Goal: Task Accomplishment & Management: Complete application form

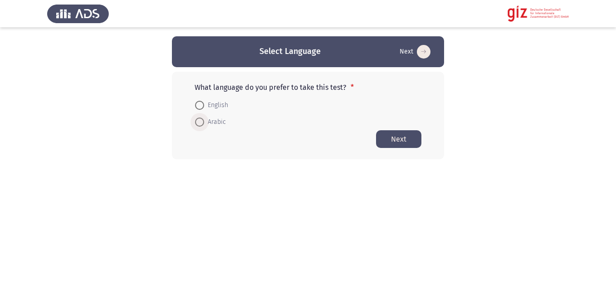
click at [209, 122] on span "Arabic" at bounding box center [215, 121] width 22 height 11
click at [204, 122] on input "Arabic" at bounding box center [199, 121] width 9 height 9
radio input "true"
click at [392, 135] on button "Next" at bounding box center [398, 139] width 45 height 18
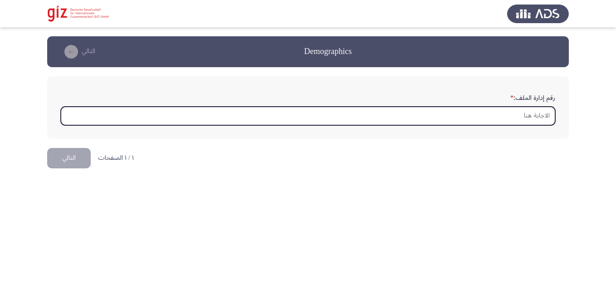
type input "D"
click at [382, 114] on input "D" at bounding box center [308, 116] width 494 height 19
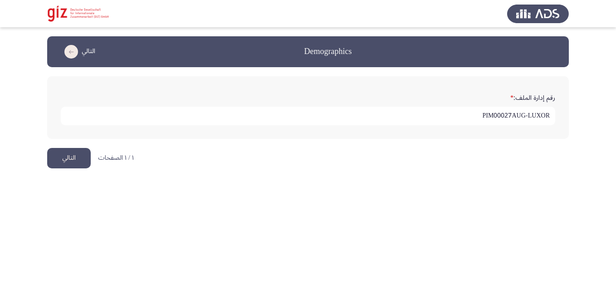
type input "PIM00027AUG-LUXOR"
click at [55, 151] on button "التالي" at bounding box center [69, 158] width 44 height 20
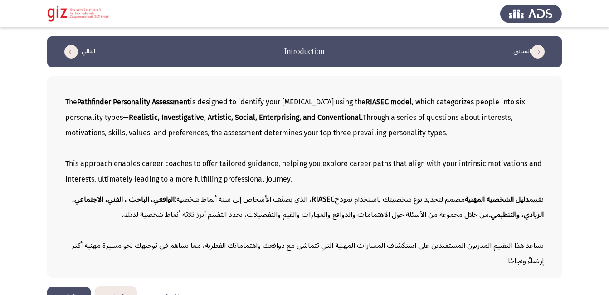
click at [70, 291] on button "التالي" at bounding box center [69, 296] width 44 height 20
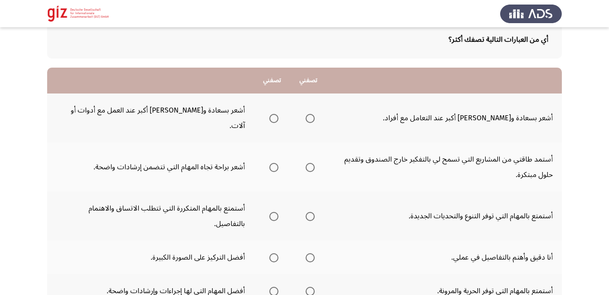
scroll to position [54, 0]
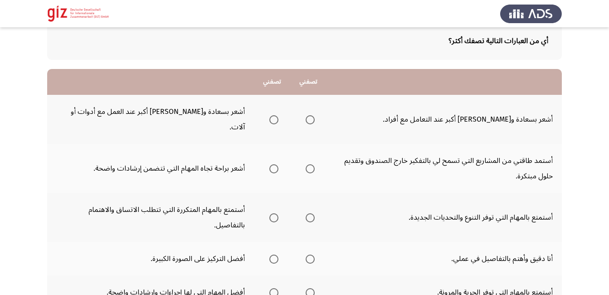
click at [22, 157] on app-assessment-container "السابق Pathfinder Personality Module التالي أي من العبارات التالية تصفك أكثر؟ ت…" at bounding box center [304, 250] width 609 height 537
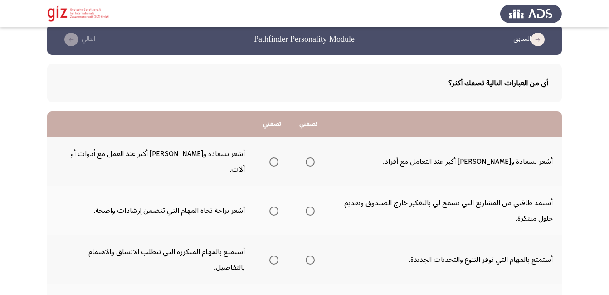
scroll to position [11, 0]
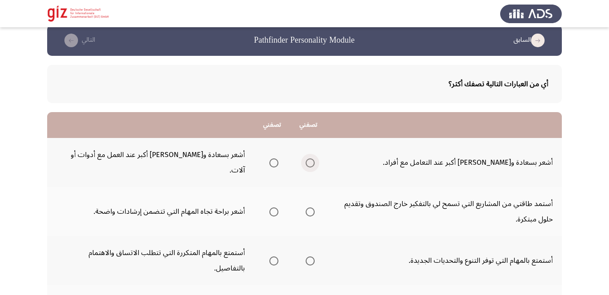
click at [310, 158] on span "Select an option" at bounding box center [309, 162] width 9 height 9
click at [310, 158] on input "Select an option" at bounding box center [309, 162] width 9 height 9
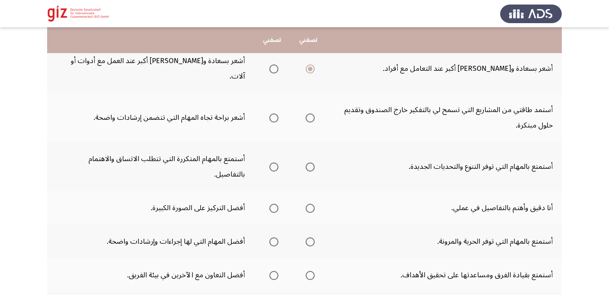
scroll to position [105, 0]
click at [274, 114] on span "Select an option" at bounding box center [273, 118] width 9 height 9
click at [274, 114] on input "Select an option" at bounding box center [273, 118] width 9 height 9
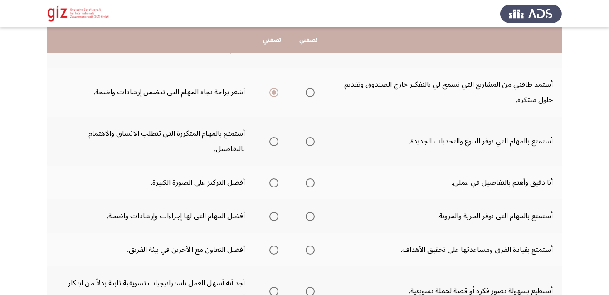
scroll to position [140, 0]
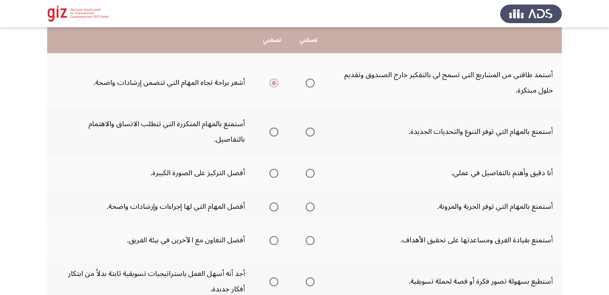
click at [168, 156] on td "أفضل التركيز على الصورة الكبيرة." at bounding box center [150, 173] width 207 height 34
click at [272, 127] on span "Select an option" at bounding box center [273, 131] width 9 height 9
click at [272, 127] on input "Select an option" at bounding box center [273, 131] width 9 height 9
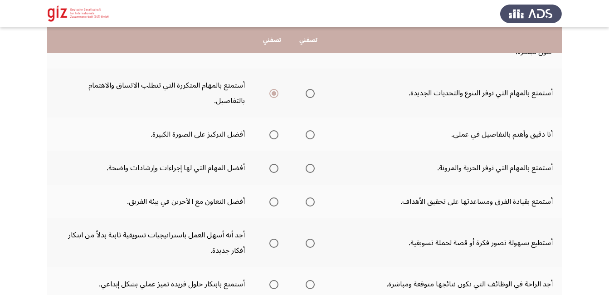
scroll to position [178, 0]
click at [314, 131] on span "Select an option" at bounding box center [309, 135] width 9 height 9
click at [314, 131] on input "Select an option" at bounding box center [309, 135] width 9 height 9
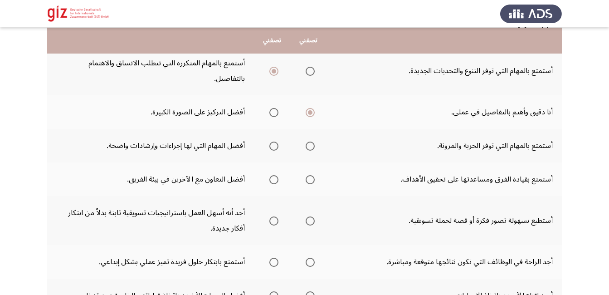
scroll to position [199, 0]
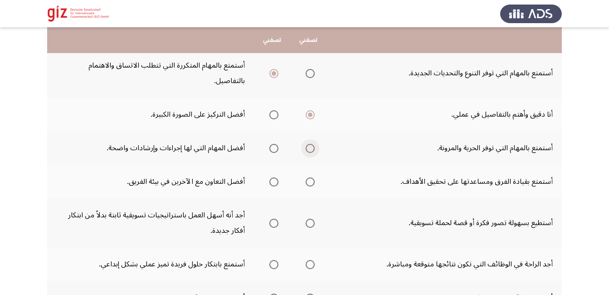
click at [312, 144] on span "Select an option" at bounding box center [309, 148] width 9 height 9
click at [312, 144] on input "Select an option" at bounding box center [309, 148] width 9 height 9
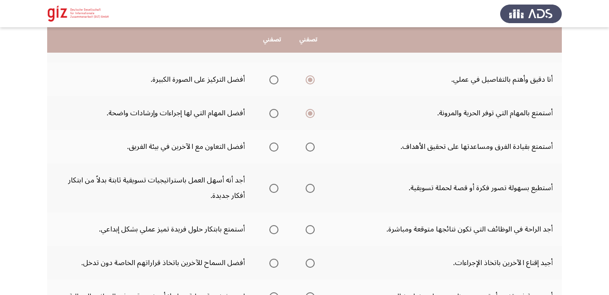
scroll to position [233, 0]
click at [308, 143] on span "Select an option" at bounding box center [309, 147] width 9 height 9
click at [308, 143] on input "Select an option" at bounding box center [309, 147] width 9 height 9
click at [305, 143] on label "Select an option" at bounding box center [308, 147] width 13 height 9
click at [305, 143] on input "Select an option" at bounding box center [309, 147] width 9 height 9
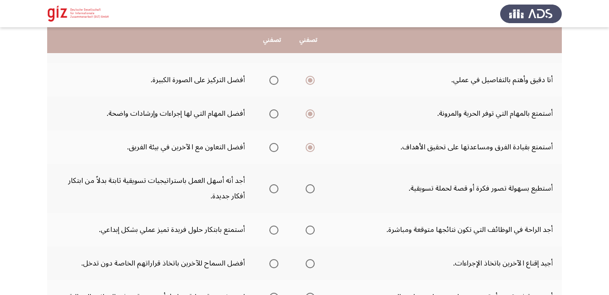
click at [312, 145] on span "Select an option" at bounding box center [310, 147] width 5 height 5
click at [312, 143] on input "Select an option" at bounding box center [309, 147] width 9 height 9
click at [294, 130] on th at bounding box center [308, 147] width 36 height 34
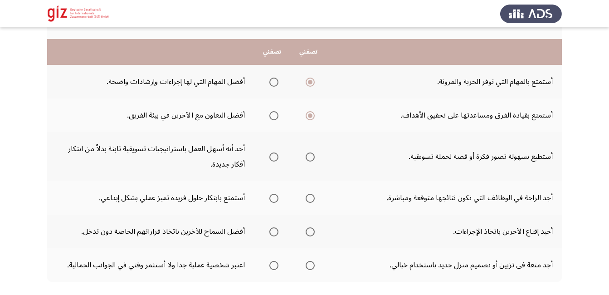
scroll to position [274, 0]
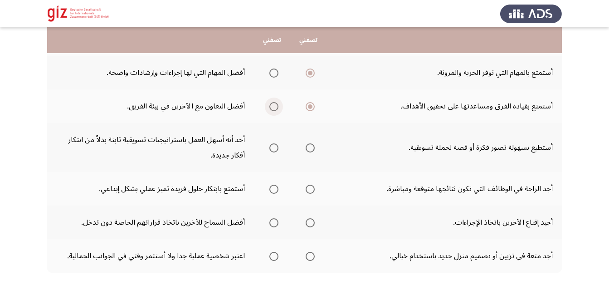
click at [272, 102] on span "Select an option" at bounding box center [273, 106] width 9 height 9
click at [272, 102] on input "Select an option" at bounding box center [273, 106] width 9 height 9
click at [271, 143] on span "Select an option" at bounding box center [273, 147] width 9 height 9
click at [271, 143] on input "Select an option" at bounding box center [273, 147] width 9 height 9
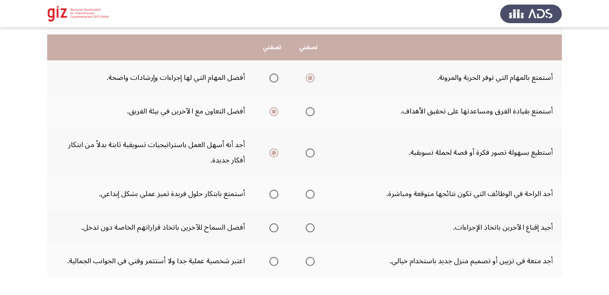
scroll to position [276, 0]
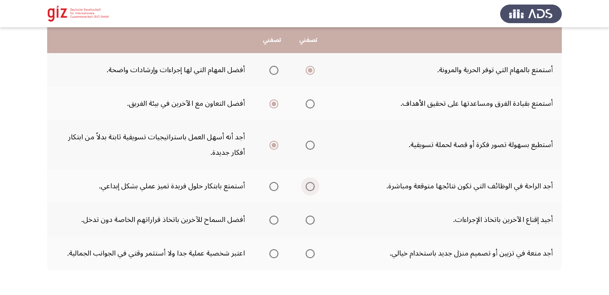
click at [309, 182] on span "Select an option" at bounding box center [309, 186] width 9 height 9
click at [309, 182] on input "Select an option" at bounding box center [309, 186] width 9 height 9
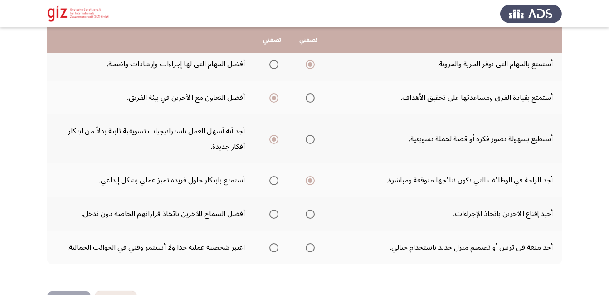
scroll to position [284, 0]
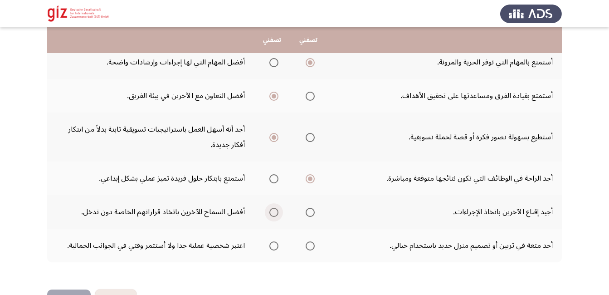
click at [275, 208] on span "Select an option" at bounding box center [273, 212] width 9 height 9
click at [275, 208] on input "Select an option" at bounding box center [273, 212] width 9 height 9
click at [97, 228] on td "اعتبر شخصية عملية جدا ولا أستثمر وقتي في الجوانب الجمالية." at bounding box center [150, 245] width 207 height 34
click at [313, 241] on span "Select an option" at bounding box center [309, 245] width 9 height 9
click at [313, 241] on input "Select an option" at bounding box center [309, 245] width 9 height 9
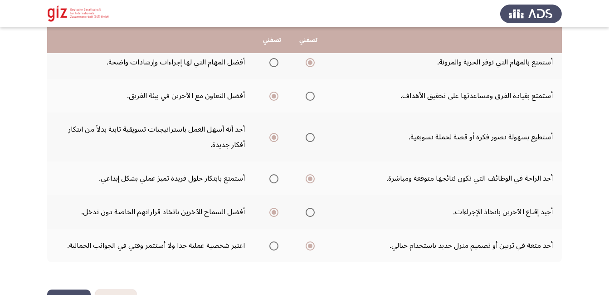
click at [75, 289] on button "التالي" at bounding box center [69, 299] width 44 height 20
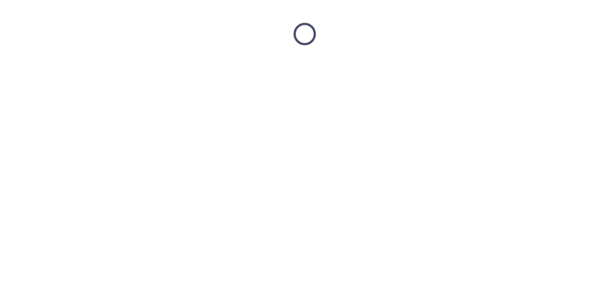
scroll to position [0, 0]
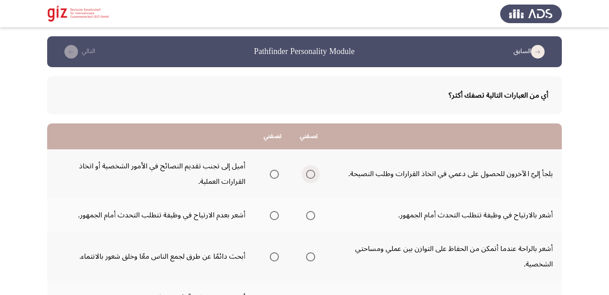
click at [315, 174] on span "Select an option" at bounding box center [310, 174] width 9 height 9
click at [315, 174] on input "Select an option" at bounding box center [310, 174] width 9 height 9
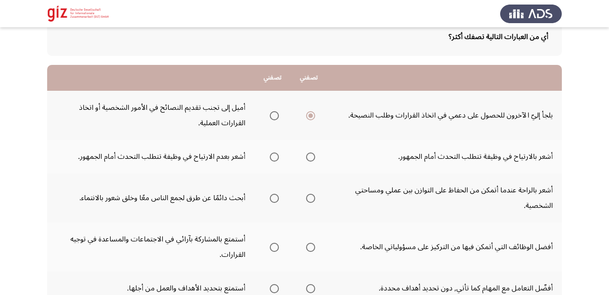
scroll to position [68, 0]
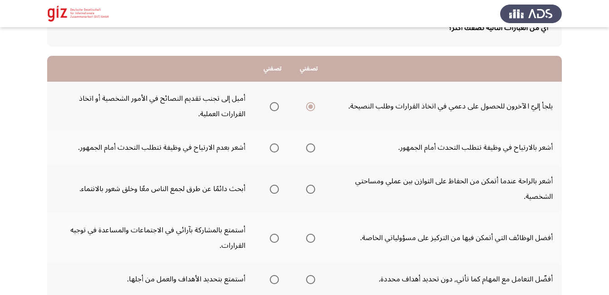
click at [267, 160] on th at bounding box center [272, 148] width 36 height 34
click at [279, 148] on span "Select an option" at bounding box center [274, 147] width 9 height 9
click at [279, 148] on input "Select an option" at bounding box center [274, 147] width 9 height 9
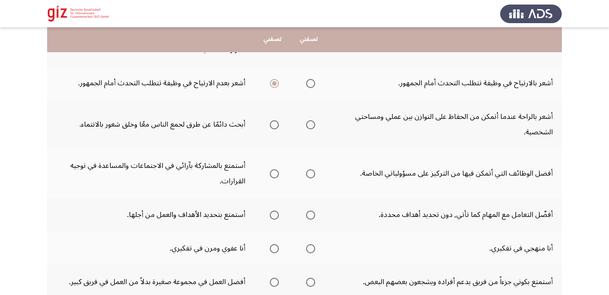
scroll to position [131, 0]
click at [277, 125] on span "Select an option" at bounding box center [274, 125] width 9 height 9
click at [277, 125] on input "Select an option" at bounding box center [274, 125] width 9 height 9
click at [346, 186] on td "أفضل الوظائف التي أتمكن فيها من التركيز على مسؤولياتي الخاصة." at bounding box center [444, 173] width 235 height 49
click at [313, 247] on span "Select an option" at bounding box center [310, 248] width 9 height 9
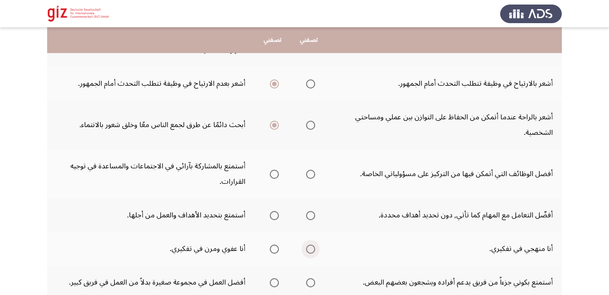
click at [313, 247] on input "Select an option" at bounding box center [310, 248] width 9 height 9
click at [274, 215] on span "Select an option" at bounding box center [274, 215] width 0 height 0
click at [278, 215] on input "Select an option" at bounding box center [274, 215] width 9 height 9
click at [314, 171] on span "Select an option" at bounding box center [310, 174] width 9 height 9
click at [314, 171] on input "Select an option" at bounding box center [310, 174] width 9 height 9
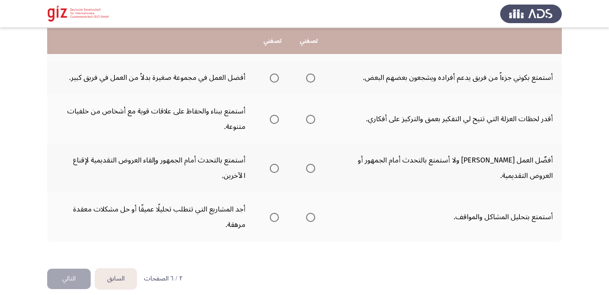
scroll to position [338, 0]
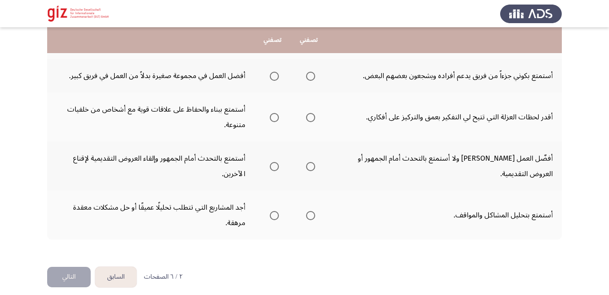
click at [371, 78] on td "أستمتع بكوني جزءاً من فريق يدعم أفراده ويشجعون بعضهم البعض." at bounding box center [444, 76] width 235 height 34
click at [315, 119] on span "Select an option" at bounding box center [310, 117] width 9 height 9
click at [315, 119] on input "Select an option" at bounding box center [310, 117] width 9 height 9
click at [277, 165] on span "Select an option" at bounding box center [274, 166] width 9 height 9
click at [277, 165] on input "Select an option" at bounding box center [274, 166] width 9 height 9
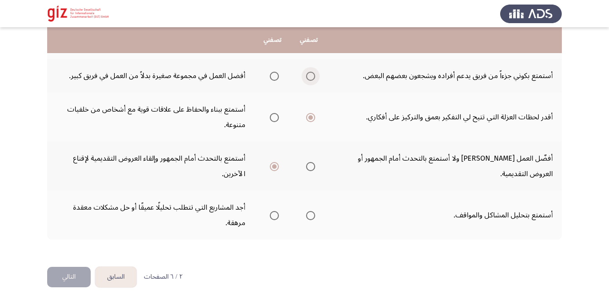
click at [315, 77] on span "Select an option" at bounding box center [310, 76] width 9 height 9
click at [315, 77] on input "Select an option" at bounding box center [310, 76] width 9 height 9
click at [314, 217] on span "Select an option" at bounding box center [310, 215] width 9 height 9
click at [314, 217] on input "Select an option" at bounding box center [310, 215] width 9 height 9
click at [66, 267] on button "التالي" at bounding box center [69, 277] width 44 height 20
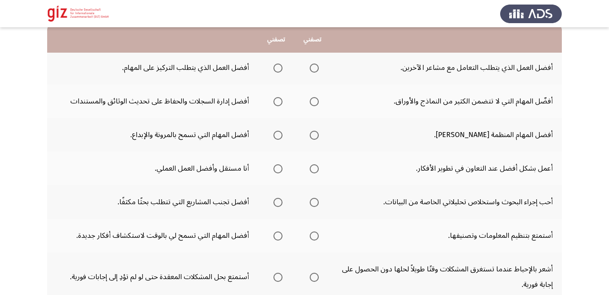
scroll to position [98, 0]
click at [274, 66] on span "Select an option" at bounding box center [277, 67] width 9 height 9
click at [274, 66] on input "Select an option" at bounding box center [277, 67] width 9 height 9
click at [310, 105] on span "Select an option" at bounding box center [314, 101] width 9 height 9
click at [310, 105] on input "Select an option" at bounding box center [314, 101] width 9 height 9
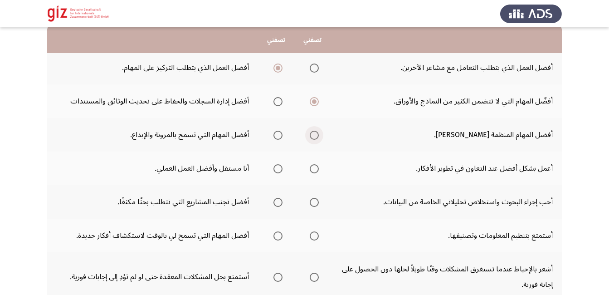
click at [310, 133] on span "Select an option" at bounding box center [314, 135] width 9 height 9
click at [310, 133] on input "Select an option" at bounding box center [314, 135] width 9 height 9
click at [310, 165] on span "Select an option" at bounding box center [314, 168] width 9 height 9
click at [310, 165] on input "Select an option" at bounding box center [314, 168] width 9 height 9
click at [276, 201] on span "Select an option" at bounding box center [277, 202] width 9 height 9
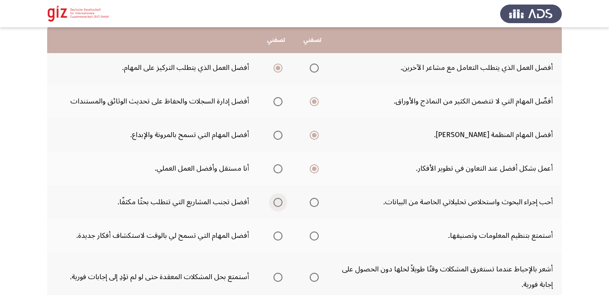
click at [276, 201] on input "Select an option" at bounding box center [277, 202] width 9 height 9
click at [310, 233] on span "Select an option" at bounding box center [314, 235] width 9 height 9
click at [310, 233] on input "Select an option" at bounding box center [314, 235] width 9 height 9
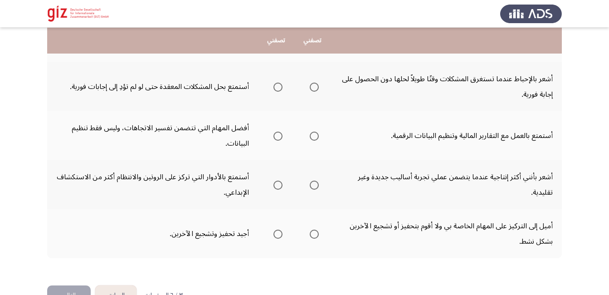
scroll to position [289, 0]
click at [311, 88] on span "Select an option" at bounding box center [314, 86] width 9 height 9
click at [311, 88] on input "Select an option" at bounding box center [314, 86] width 9 height 9
click at [313, 135] on span "Select an option" at bounding box center [314, 135] width 9 height 9
click at [313, 135] on input "Select an option" at bounding box center [314, 135] width 9 height 9
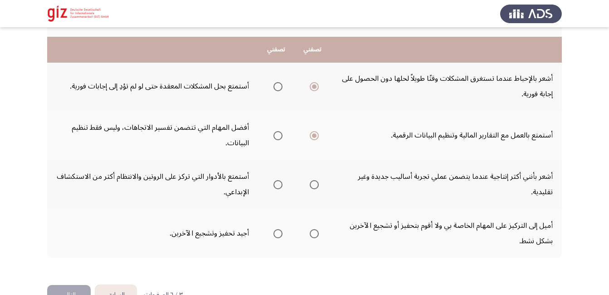
scroll to position [298, 0]
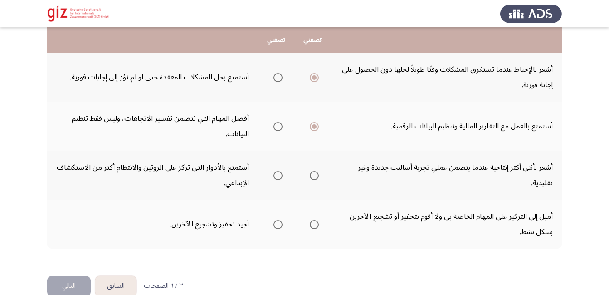
click at [318, 148] on th at bounding box center [312, 126] width 36 height 49
click at [274, 225] on span "Select an option" at bounding box center [277, 224] width 9 height 9
click at [274, 225] on input "Select an option" at bounding box center [277, 224] width 9 height 9
click at [312, 175] on span "Select an option" at bounding box center [314, 175] width 9 height 9
click at [312, 175] on input "Select an option" at bounding box center [314, 175] width 9 height 9
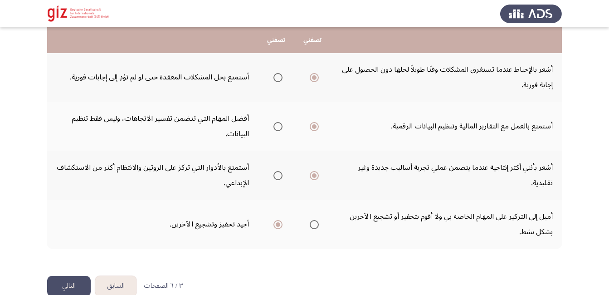
click at [73, 278] on button "التالي" at bounding box center [69, 286] width 44 height 20
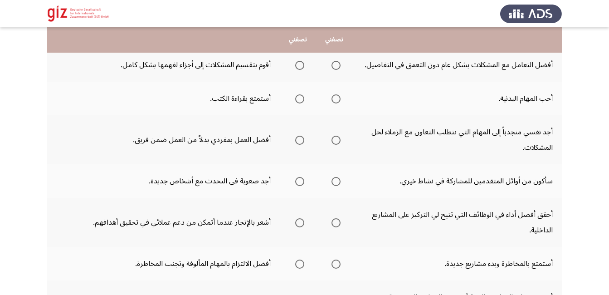
scroll to position [101, 0]
click at [299, 62] on span "Select an option" at bounding box center [299, 65] width 9 height 9
click at [299, 62] on input "Select an option" at bounding box center [299, 65] width 9 height 9
click at [300, 100] on span "Select an option" at bounding box center [299, 99] width 9 height 9
click at [300, 100] on input "Select an option" at bounding box center [299, 99] width 9 height 9
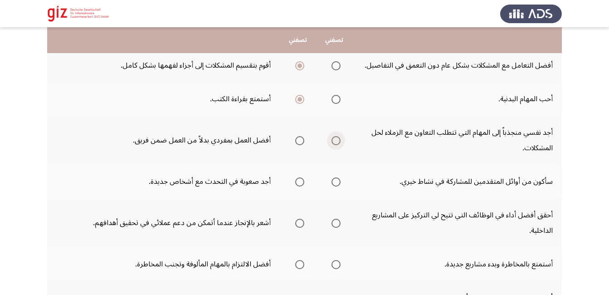
click at [339, 142] on span "Select an option" at bounding box center [335, 140] width 9 height 9
click at [339, 142] on input "Select an option" at bounding box center [335, 140] width 9 height 9
click at [298, 184] on span "Select an option" at bounding box center [299, 181] width 9 height 9
click at [298, 184] on input "Select an option" at bounding box center [299, 181] width 9 height 9
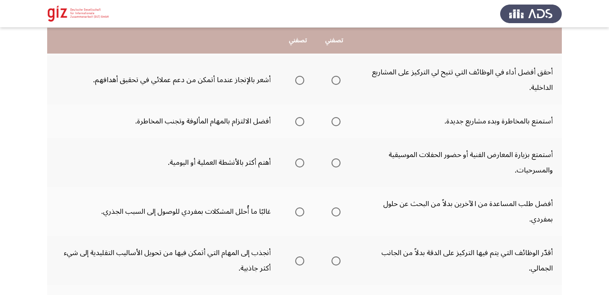
scroll to position [245, 0]
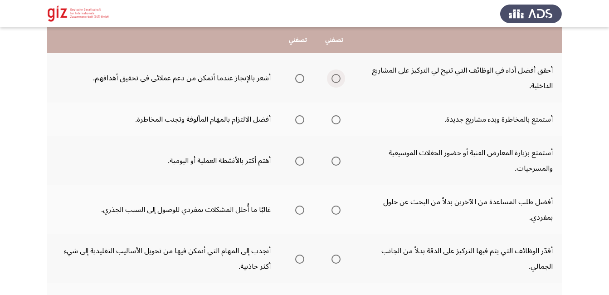
click at [338, 78] on span "Select an option" at bounding box center [335, 78] width 9 height 9
click at [338, 78] on input "Select an option" at bounding box center [335, 78] width 9 height 9
click at [300, 119] on span "Select an option" at bounding box center [299, 119] width 9 height 9
click at [300, 119] on input "Select an option" at bounding box center [299, 119] width 9 height 9
click at [302, 163] on span "Select an option" at bounding box center [299, 160] width 9 height 9
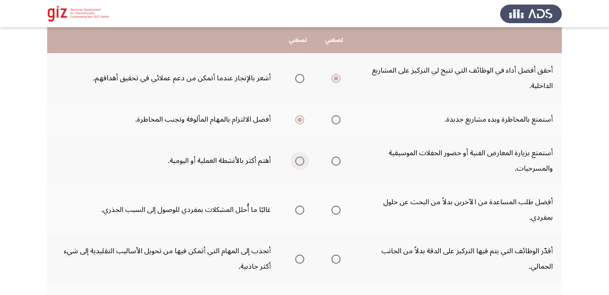
click at [302, 163] on input "Select an option" at bounding box center [299, 160] width 9 height 9
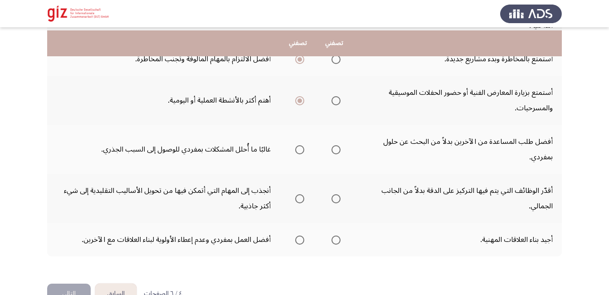
scroll to position [330, 0]
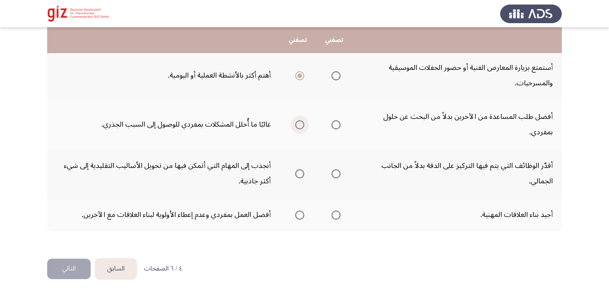
click at [297, 125] on span "Select an option" at bounding box center [299, 124] width 9 height 9
click at [297, 125] on input "Select an option" at bounding box center [299, 124] width 9 height 9
click at [334, 175] on span "Select an option" at bounding box center [335, 173] width 9 height 9
click at [334, 175] on input "Select an option" at bounding box center [335, 173] width 9 height 9
click at [338, 214] on span "Select an option" at bounding box center [335, 214] width 9 height 9
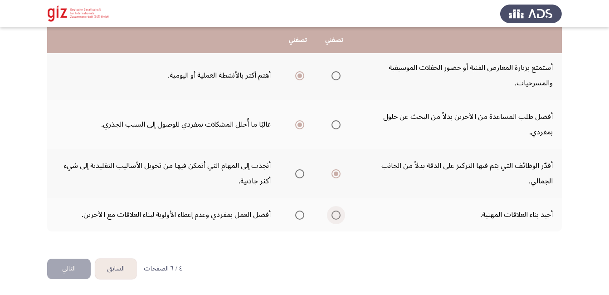
click at [338, 214] on input "Select an option" at bounding box center [335, 214] width 9 height 9
click at [64, 264] on button "التالي" at bounding box center [69, 268] width 44 height 20
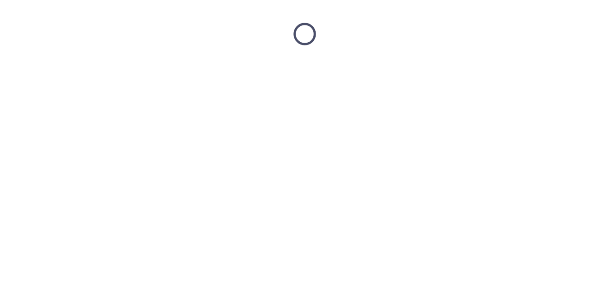
scroll to position [0, 0]
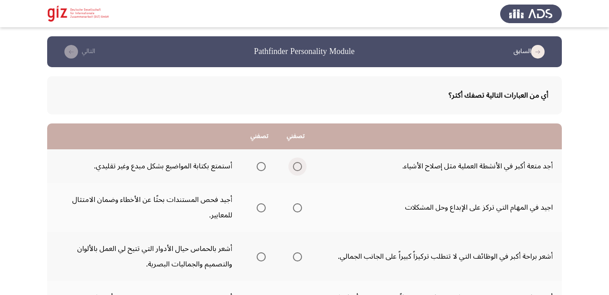
click at [302, 166] on span "Select an option" at bounding box center [297, 166] width 9 height 9
click at [302, 166] on input "Select an option" at bounding box center [297, 166] width 9 height 9
click at [297, 208] on span "Select an option" at bounding box center [297, 207] width 9 height 9
click at [297, 208] on input "Select an option" at bounding box center [297, 207] width 9 height 9
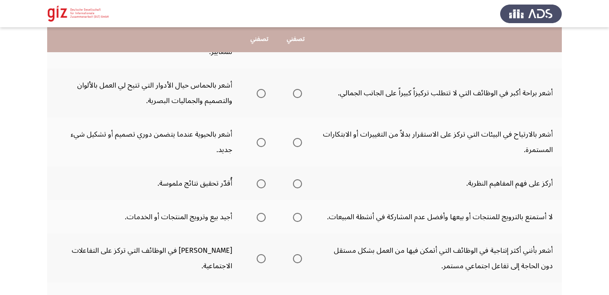
scroll to position [159, 0]
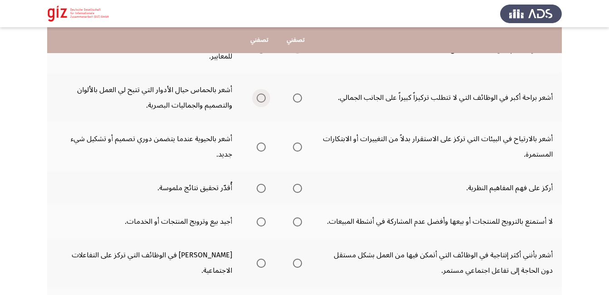
click at [262, 95] on span "Select an option" at bounding box center [261, 97] width 9 height 9
click at [262, 95] on input "Select an option" at bounding box center [261, 97] width 9 height 9
click at [299, 150] on span "Select an option" at bounding box center [297, 146] width 9 height 9
click at [299, 150] on input "Select an option" at bounding box center [297, 146] width 9 height 9
click at [260, 189] on span "Select an option" at bounding box center [261, 188] width 9 height 9
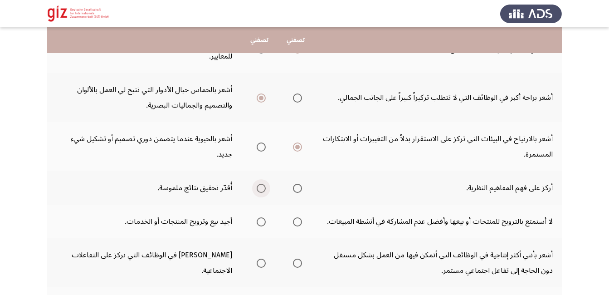
click at [260, 189] on input "Select an option" at bounding box center [261, 188] width 9 height 9
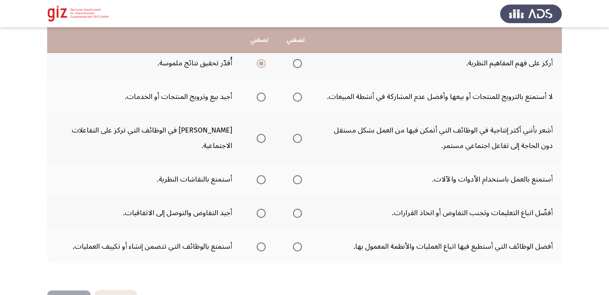
scroll to position [282, 0]
click at [299, 97] on span "Select an option" at bounding box center [297, 97] width 9 height 9
click at [299, 97] on input "Select an option" at bounding box center [297, 97] width 9 height 9
click at [300, 138] on span "Select an option" at bounding box center [297, 139] width 9 height 9
click at [300, 138] on input "Select an option" at bounding box center [297, 139] width 9 height 9
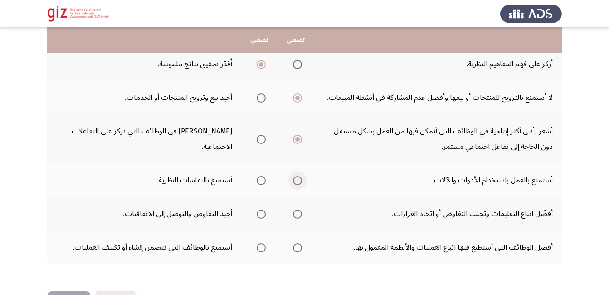
click at [297, 182] on span "Select an option" at bounding box center [297, 180] width 9 height 9
click at [297, 182] on input "Select an option" at bounding box center [297, 180] width 9 height 9
click at [297, 216] on span "Select an option" at bounding box center [297, 213] width 9 height 9
click at [297, 216] on input "Select an option" at bounding box center [297, 213] width 9 height 9
click at [302, 248] on span "Select an option" at bounding box center [297, 247] width 9 height 9
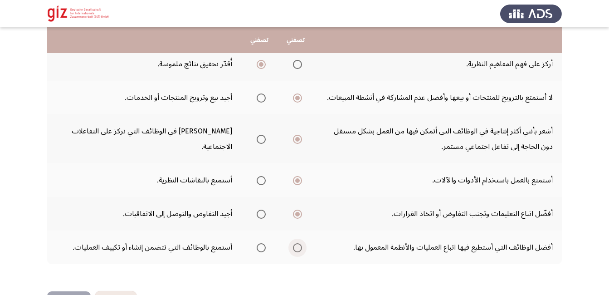
click at [302, 248] on input "Select an option" at bounding box center [297, 247] width 9 height 9
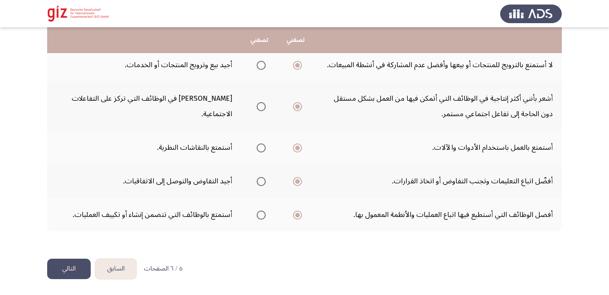
scroll to position [313, 0]
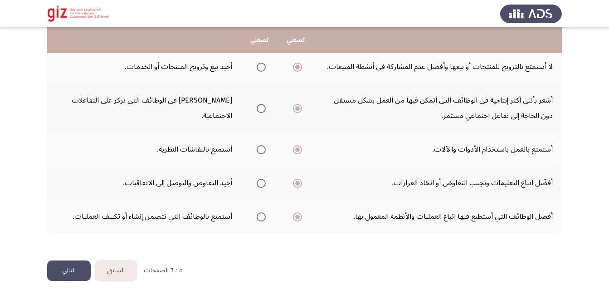
click at [64, 271] on button "التالي" at bounding box center [69, 270] width 44 height 20
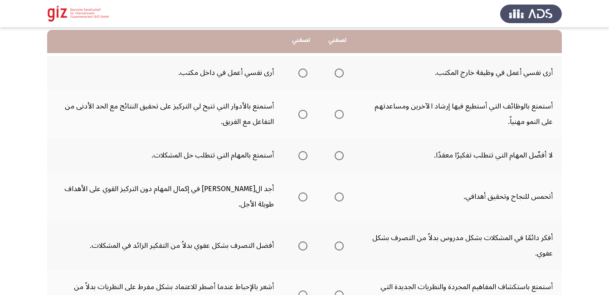
scroll to position [92, 0]
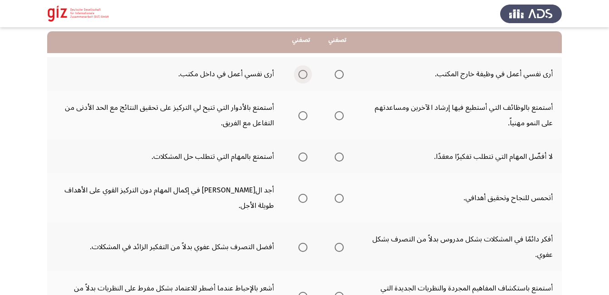
click at [302, 75] on span "Select an option" at bounding box center [302, 74] width 9 height 9
click at [302, 75] on input "Select an option" at bounding box center [302, 74] width 9 height 9
click at [302, 116] on span "Select an option" at bounding box center [302, 115] width 9 height 9
click at [302, 116] on input "Select an option" at bounding box center [302, 115] width 9 height 9
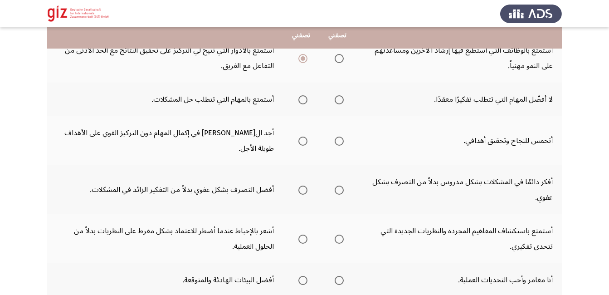
scroll to position [139, 0]
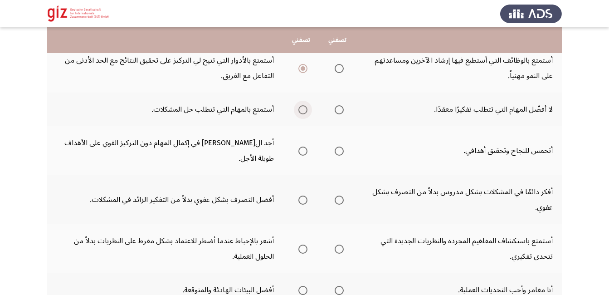
click at [305, 112] on span "Select an option" at bounding box center [302, 109] width 9 height 9
click at [305, 112] on input "Select an option" at bounding box center [302, 109] width 9 height 9
click at [334, 146] on span "Select an option" at bounding box center [338, 150] width 9 height 9
click at [334, 146] on input "Select an option" at bounding box center [338, 150] width 9 height 9
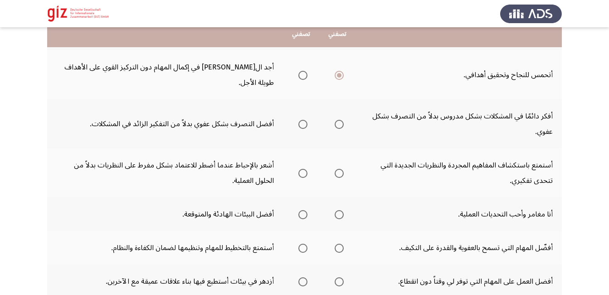
scroll to position [216, 0]
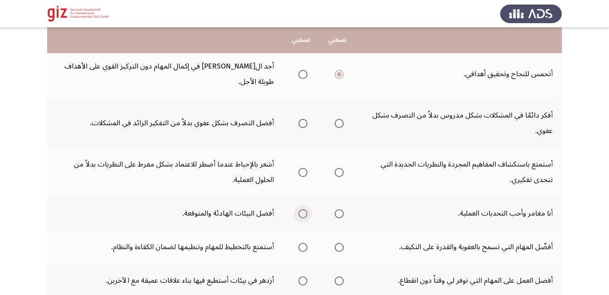
click at [300, 209] on span "Select an option" at bounding box center [302, 213] width 9 height 9
click at [300, 209] on input "Select an option" at bounding box center [302, 213] width 9 height 9
click at [301, 242] on span "Select an option" at bounding box center [302, 246] width 9 height 9
click at [301, 242] on input "Select an option" at bounding box center [302, 246] width 9 height 9
click at [341, 276] on span "Select an option" at bounding box center [338, 280] width 9 height 9
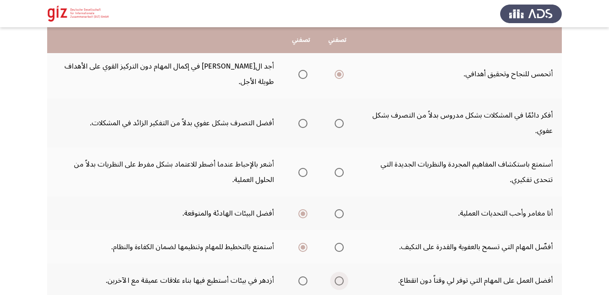
click at [341, 276] on input "Select an option" at bounding box center [338, 280] width 9 height 9
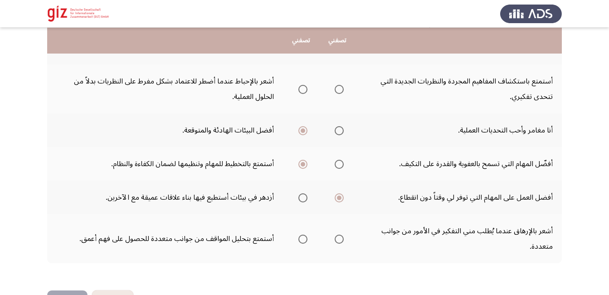
scroll to position [300, 0]
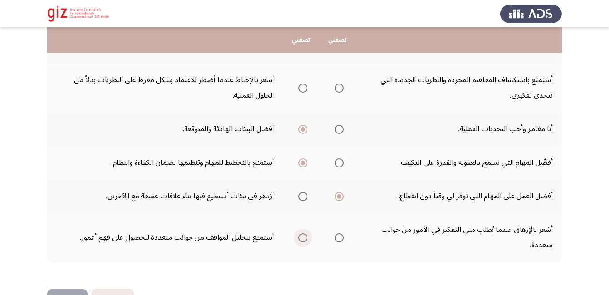
click at [300, 233] on span "Select an option" at bounding box center [302, 237] width 9 height 9
click at [300, 233] on input "Select an option" at bounding box center [302, 237] width 9 height 9
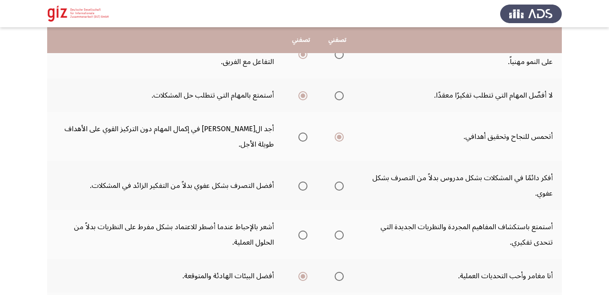
scroll to position [153, 0]
click at [339, 231] on span "Select an option" at bounding box center [338, 235] width 9 height 9
click at [339, 231] on input "Select an option" at bounding box center [338, 235] width 9 height 9
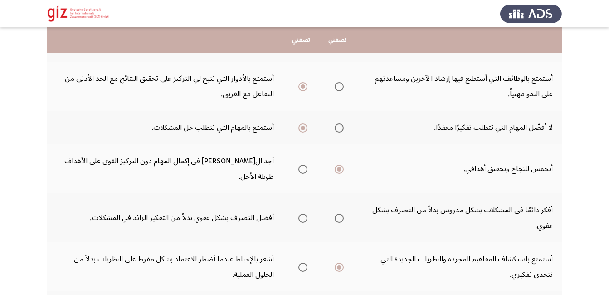
scroll to position [121, 0]
click at [339, 214] on span "Select an option" at bounding box center [338, 218] width 9 height 9
click at [339, 214] on input "Select an option" at bounding box center [338, 218] width 9 height 9
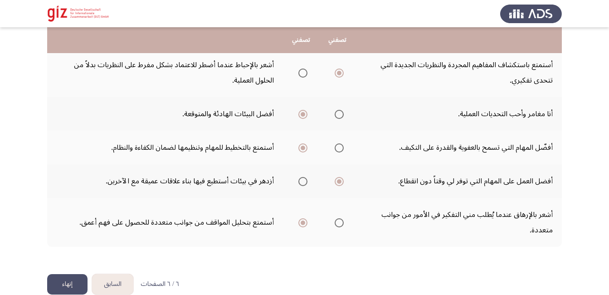
scroll to position [313, 0]
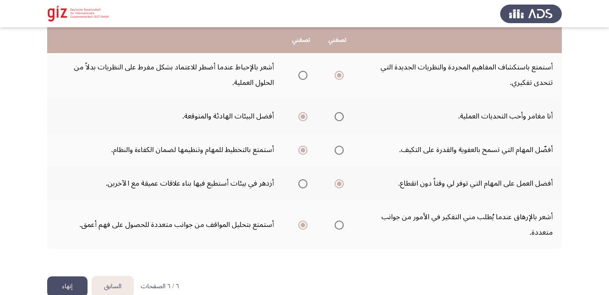
click at [66, 276] on button "إنهاء" at bounding box center [67, 286] width 40 height 20
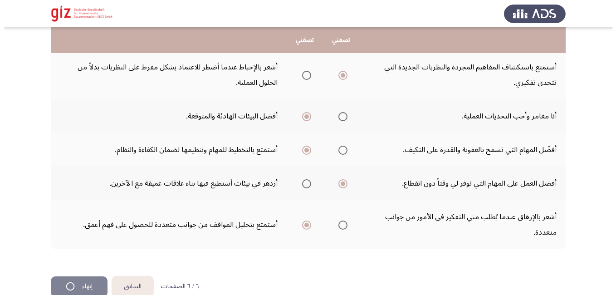
scroll to position [0, 0]
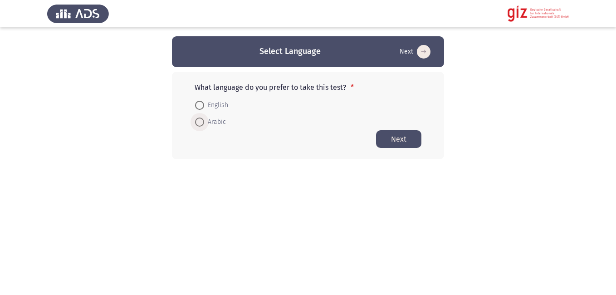
click at [201, 123] on span at bounding box center [199, 121] width 9 height 9
click at [201, 123] on input "Arabic" at bounding box center [199, 121] width 9 height 9
radio input "true"
click at [201, 123] on span at bounding box center [199, 121] width 9 height 9
click at [201, 123] on input "Arabic" at bounding box center [199, 121] width 9 height 9
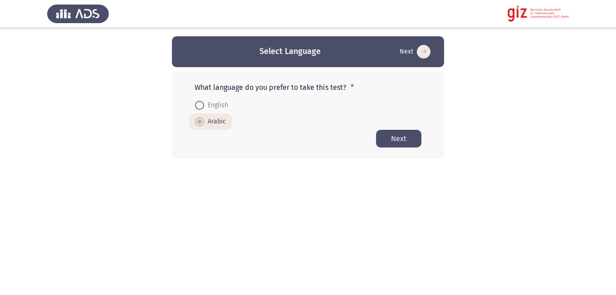
click at [402, 140] on button "Next" at bounding box center [398, 139] width 45 height 18
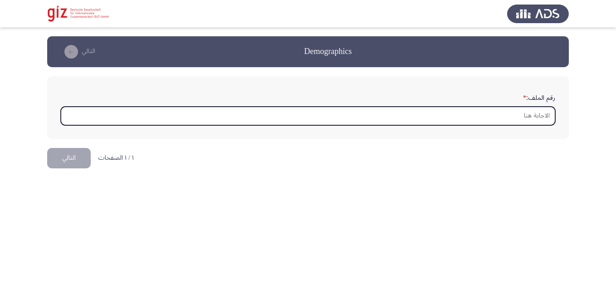
click at [504, 120] on input "رقم الملف: *" at bounding box center [308, 116] width 494 height 19
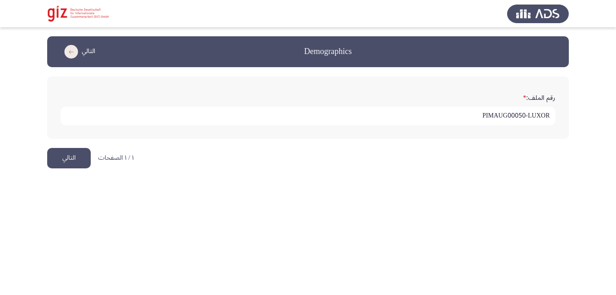
type input "PIMAUG00050-LUXOR"
click at [75, 157] on button "التالي" at bounding box center [69, 158] width 44 height 20
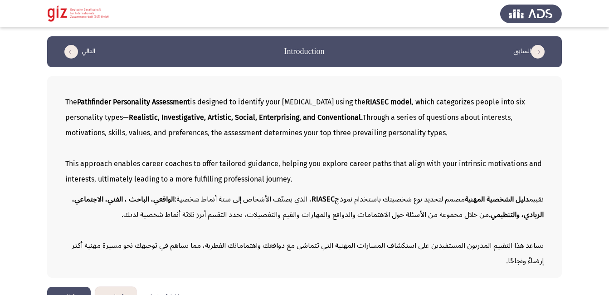
scroll to position [21, 0]
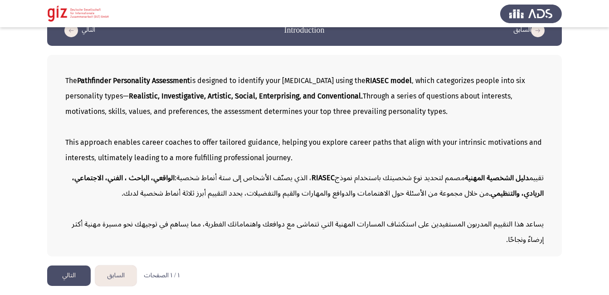
click at [63, 267] on button "التالي" at bounding box center [69, 275] width 44 height 20
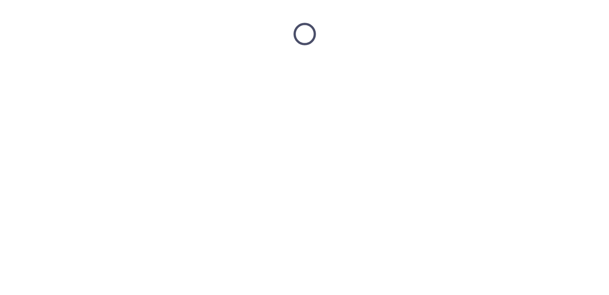
scroll to position [0, 0]
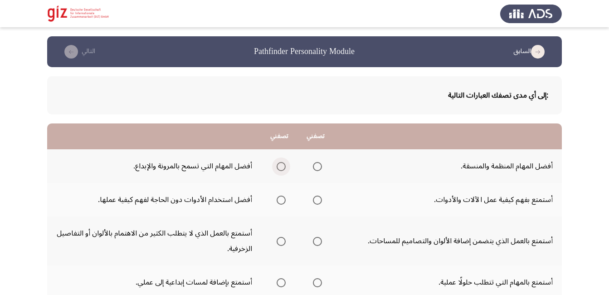
click at [280, 162] on span "Select an option" at bounding box center [280, 166] width 9 height 9
click at [280, 162] on input "Select an option" at bounding box center [280, 166] width 9 height 9
click at [316, 197] on span "Select an option" at bounding box center [317, 199] width 9 height 9
click at [316, 197] on input "Select an option" at bounding box center [317, 199] width 9 height 9
click at [318, 242] on span "Select an option" at bounding box center [317, 241] width 9 height 9
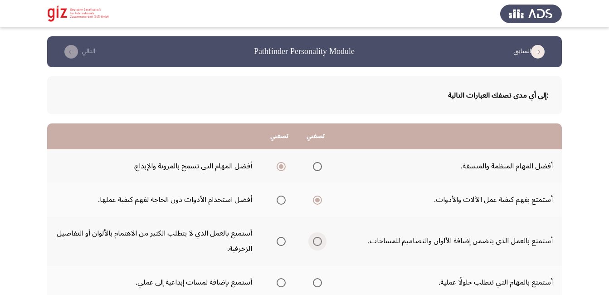
click at [318, 242] on input "Select an option" at bounding box center [317, 241] width 9 height 9
click at [283, 280] on span "Select an option" at bounding box center [280, 282] width 9 height 9
click at [283, 280] on input "Select an option" at bounding box center [280, 282] width 9 height 9
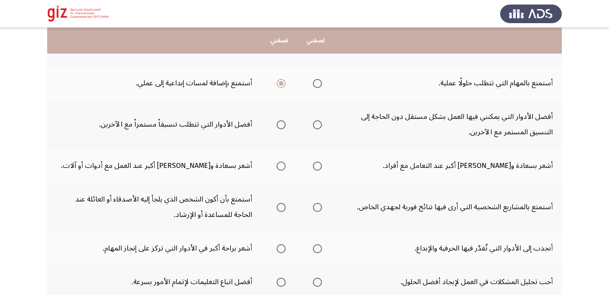
scroll to position [199, 0]
click at [282, 124] on span "Select an option" at bounding box center [280, 124] width 9 height 9
click at [282, 124] on input "Select an option" at bounding box center [280, 124] width 9 height 9
click at [283, 164] on span "Select an option" at bounding box center [280, 165] width 9 height 9
click at [283, 164] on input "Select an option" at bounding box center [280, 165] width 9 height 9
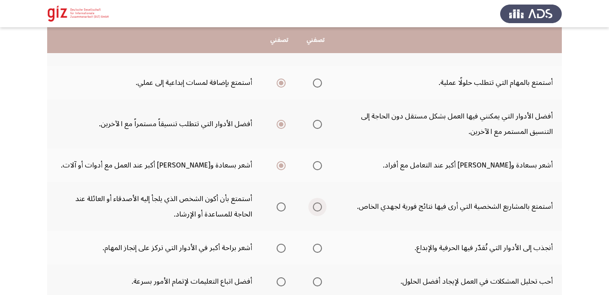
click at [313, 205] on span "Select an option" at bounding box center [317, 206] width 9 height 9
click at [313, 205] on input "Select an option" at bounding box center [317, 206] width 9 height 9
click at [277, 251] on span "Select an option" at bounding box center [280, 247] width 9 height 9
click at [277, 251] on input "Select an option" at bounding box center [280, 247] width 9 height 9
click at [317, 248] on span "Select an option" at bounding box center [317, 248] width 0 height 0
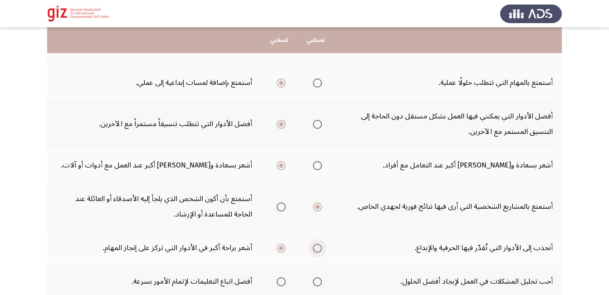
click at [317, 248] on input "Select an option" at bounding box center [317, 247] width 9 height 9
click at [608, 287] on app-assessment-container "السابق Pathfinder Personality Module التالي :إلى أي مدى تصفك العبارات التالية ت…" at bounding box center [304, 98] width 609 height 522
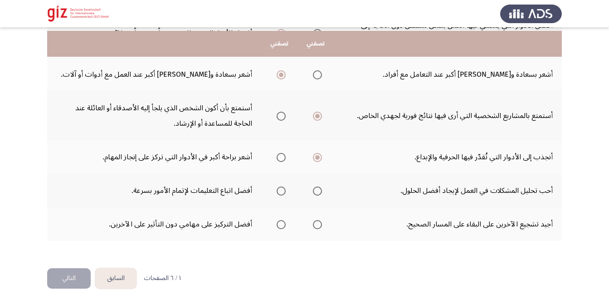
scroll to position [300, 0]
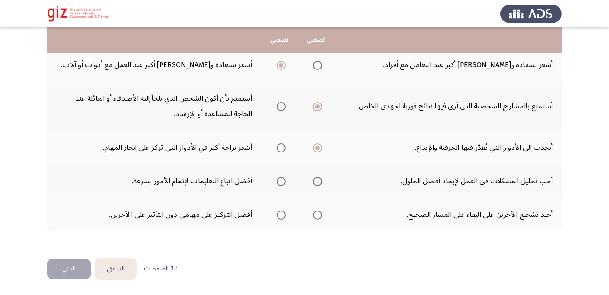
click at [317, 178] on span "Select an option" at bounding box center [317, 181] width 9 height 9
click at [317, 178] on input "Select an option" at bounding box center [317, 181] width 9 height 9
click at [279, 214] on span "Select an option" at bounding box center [280, 214] width 9 height 9
click at [279, 214] on input "Select an option" at bounding box center [280, 214] width 9 height 9
click at [78, 266] on button "التالي" at bounding box center [69, 268] width 44 height 20
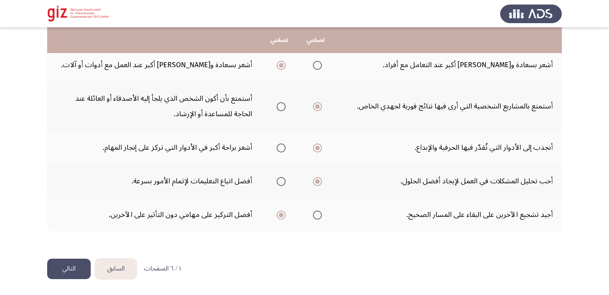
scroll to position [0, 0]
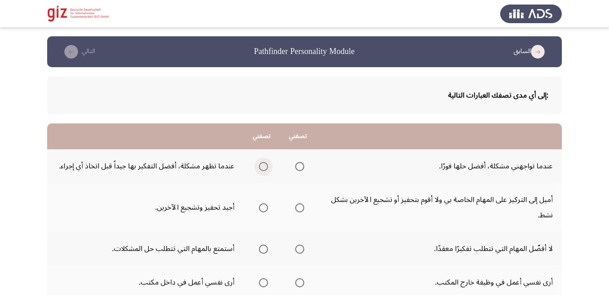
click at [259, 163] on span "Select an option" at bounding box center [263, 166] width 9 height 9
click at [259, 163] on input "Select an option" at bounding box center [263, 166] width 9 height 9
click at [260, 208] on span "Select an option" at bounding box center [263, 207] width 9 height 9
click at [260, 208] on input "Select an option" at bounding box center [263, 207] width 9 height 9
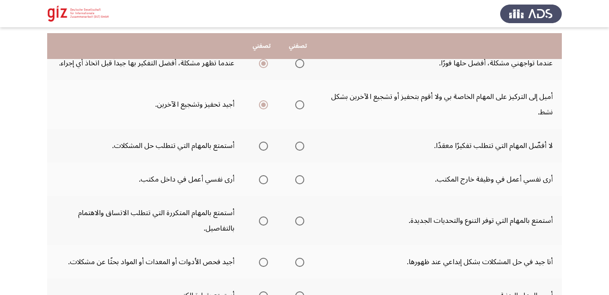
scroll to position [109, 0]
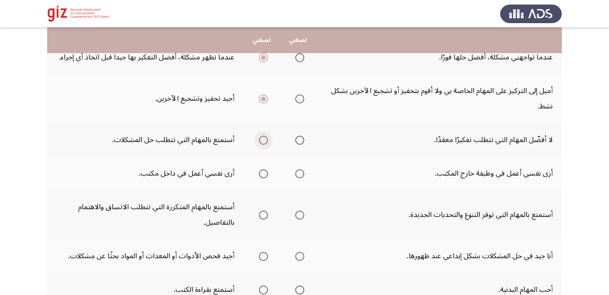
click at [260, 136] on span "Select an option" at bounding box center [263, 140] width 9 height 9
click at [260, 136] on input "Select an option" at bounding box center [263, 140] width 9 height 9
click at [259, 174] on span "Select an option" at bounding box center [263, 173] width 9 height 9
click at [259, 174] on input "Select an option" at bounding box center [263, 173] width 9 height 9
click at [260, 213] on span "Select an option" at bounding box center [263, 214] width 9 height 9
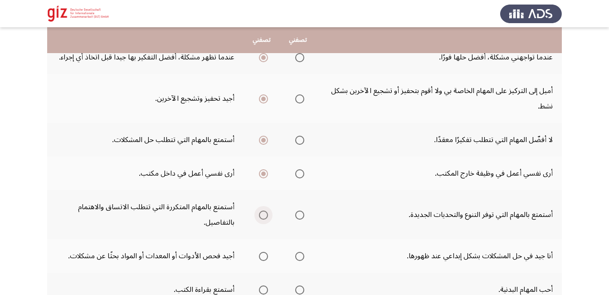
click at [260, 213] on input "Select an option" at bounding box center [263, 214] width 9 height 9
click at [296, 213] on span "Select an option" at bounding box center [299, 214] width 9 height 9
click at [296, 213] on input "Select an option" at bounding box center [299, 214] width 9 height 9
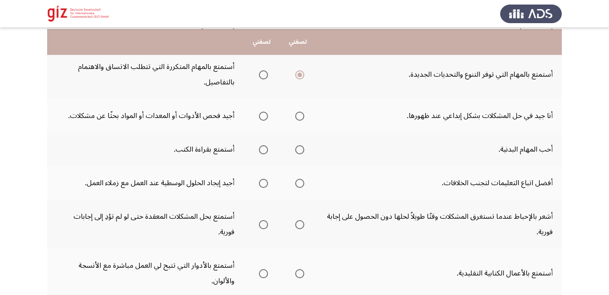
scroll to position [254, 0]
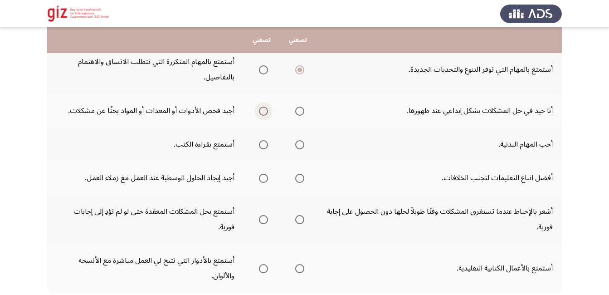
click at [265, 108] on span "Select an option" at bounding box center [263, 111] width 9 height 9
click at [265, 108] on input "Select an option" at bounding box center [263, 111] width 9 height 9
click at [262, 142] on span "Select an option" at bounding box center [263, 144] width 9 height 9
click at [262, 142] on input "Select an option" at bounding box center [263, 144] width 9 height 9
click at [297, 179] on span "Select an option" at bounding box center [299, 178] width 9 height 9
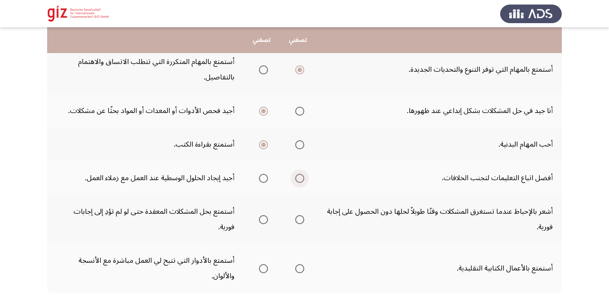
click at [297, 179] on input "Select an option" at bounding box center [299, 178] width 9 height 9
click at [259, 218] on span "Select an option" at bounding box center [263, 219] width 9 height 9
click at [259, 218] on input "Select an option" at bounding box center [263, 219] width 9 height 9
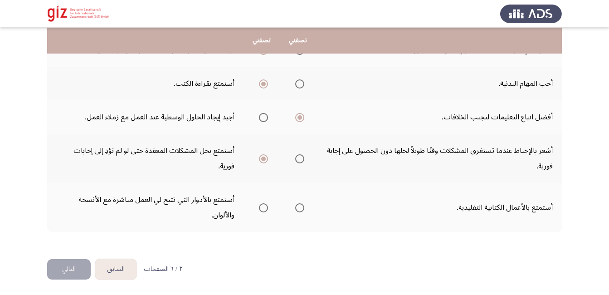
scroll to position [315, 0]
click at [259, 205] on span "Select an option" at bounding box center [263, 207] width 9 height 9
click at [259, 205] on input "Select an option" at bounding box center [263, 207] width 9 height 9
click at [82, 267] on button "التالي" at bounding box center [69, 268] width 44 height 20
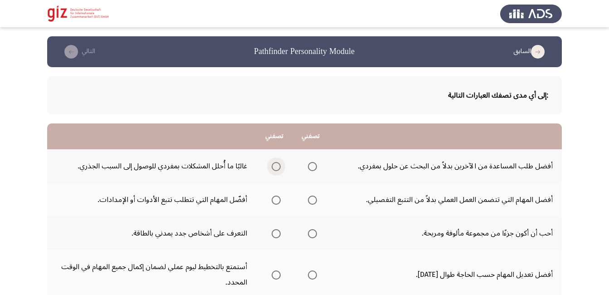
click at [280, 164] on span "Select an option" at bounding box center [275, 166] width 9 height 9
click at [280, 164] on input "Select an option" at bounding box center [275, 166] width 9 height 9
click at [309, 165] on span "Select an option" at bounding box center [312, 166] width 9 height 9
click at [309, 165] on input "Select an option" at bounding box center [312, 166] width 9 height 9
click at [276, 202] on span "Select an option" at bounding box center [275, 199] width 9 height 9
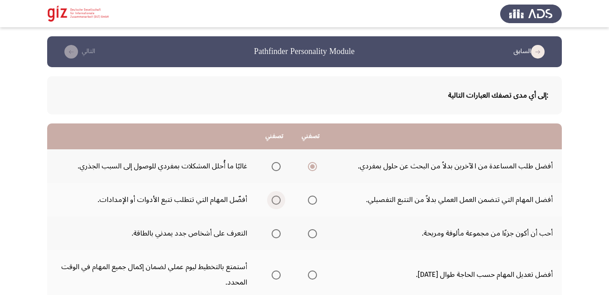
click at [276, 202] on input "Select an option" at bounding box center [275, 199] width 9 height 9
click at [277, 234] on span "Select an option" at bounding box center [275, 233] width 9 height 9
click at [277, 234] on input "Select an option" at bounding box center [275, 233] width 9 height 9
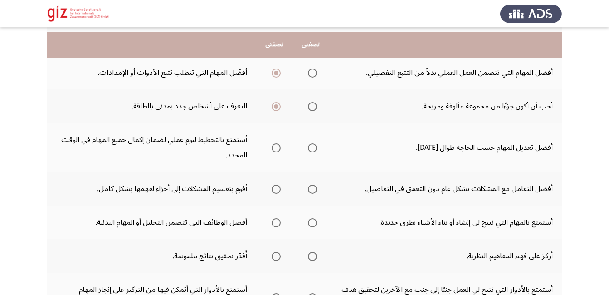
scroll to position [145, 0]
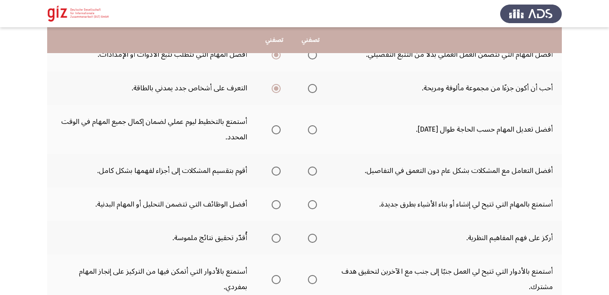
click at [276, 130] on span "Select an option" at bounding box center [275, 129] width 9 height 9
click at [276, 130] on input "Select an option" at bounding box center [275, 129] width 9 height 9
click at [276, 173] on span "Select an option" at bounding box center [275, 170] width 9 height 9
click at [276, 173] on input "Select an option" at bounding box center [275, 170] width 9 height 9
click at [316, 203] on span "Select an option" at bounding box center [312, 204] width 9 height 9
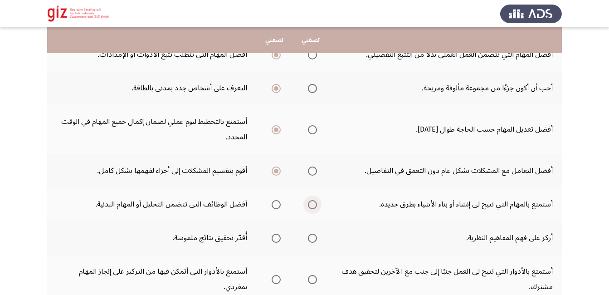
click at [316, 203] on input "Select an option" at bounding box center [312, 204] width 9 height 9
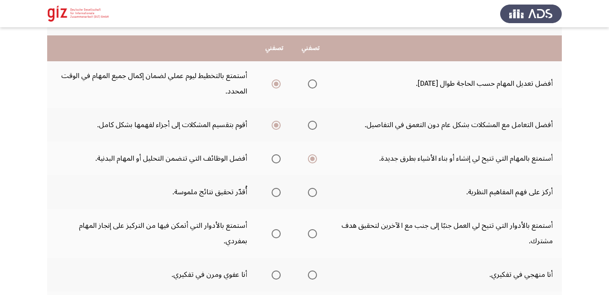
scroll to position [199, 0]
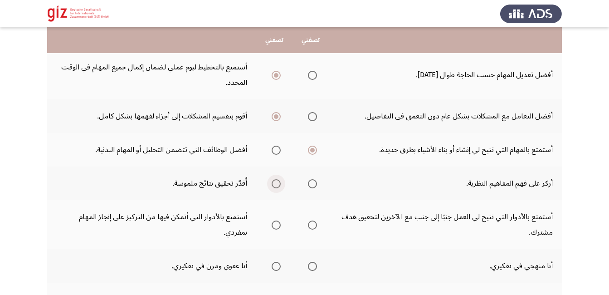
click at [274, 183] on span "Select an option" at bounding box center [275, 183] width 9 height 9
click at [274, 183] on input "Select an option" at bounding box center [275, 183] width 9 height 9
click at [316, 223] on span "Select an option" at bounding box center [312, 224] width 9 height 9
click at [316, 223] on input "Select an option" at bounding box center [312, 224] width 9 height 9
click at [276, 221] on span "Select an option" at bounding box center [275, 224] width 9 height 9
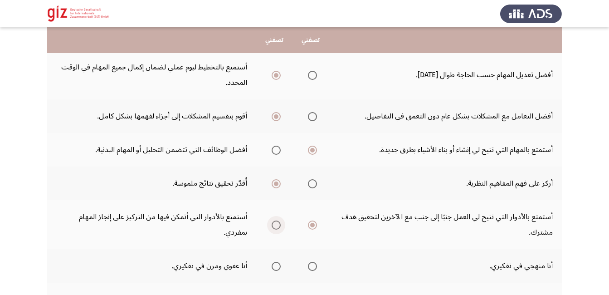
click at [276, 221] on input "Select an option" at bounding box center [275, 224] width 9 height 9
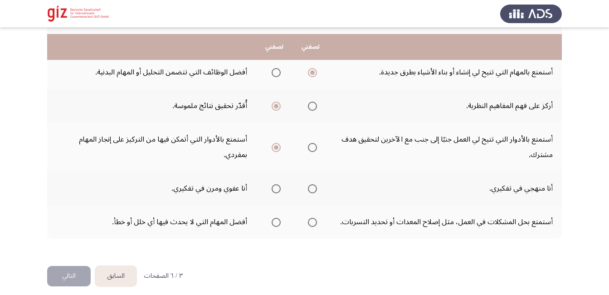
scroll to position [284, 0]
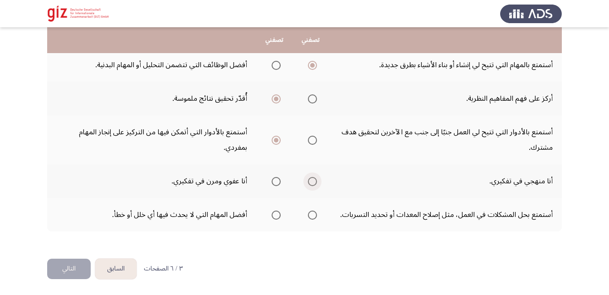
click at [311, 177] on span "Select an option" at bounding box center [312, 181] width 9 height 9
click at [311, 177] on input "Select an option" at bounding box center [312, 181] width 9 height 9
click at [314, 218] on span "Select an option" at bounding box center [312, 214] width 9 height 9
click at [314, 218] on input "Select an option" at bounding box center [312, 214] width 9 height 9
click at [75, 272] on button "التالي" at bounding box center [69, 268] width 44 height 20
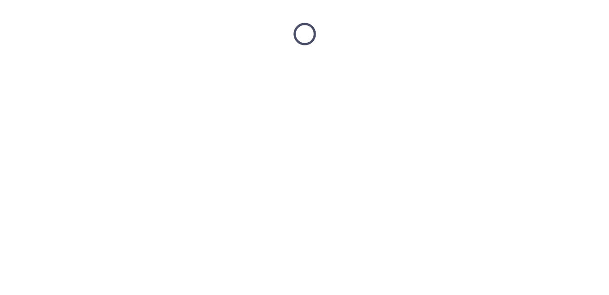
scroll to position [0, 0]
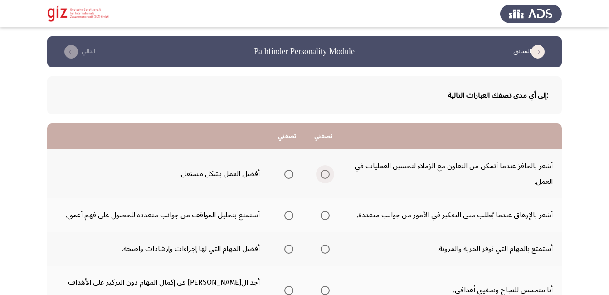
click at [320, 177] on span "Select an option" at bounding box center [324, 174] width 9 height 9
click at [320, 177] on input "Select an option" at bounding box center [324, 174] width 9 height 9
click at [284, 220] on span "Select an option" at bounding box center [288, 215] width 9 height 9
click at [284, 220] on input "Select an option" at bounding box center [288, 215] width 9 height 9
click at [320, 253] on span "Select an option" at bounding box center [324, 248] width 9 height 9
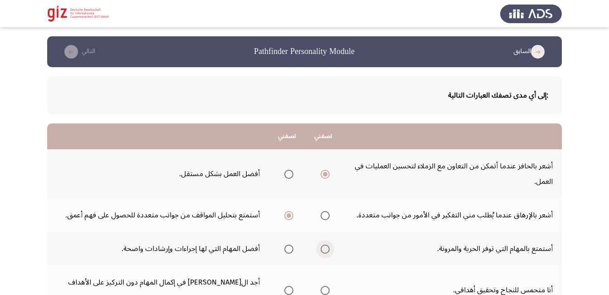
click at [320, 253] on input "Select an option" at bounding box center [324, 248] width 9 height 9
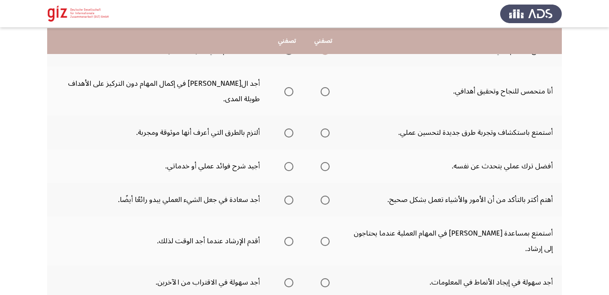
scroll to position [199, 0]
click at [320, 95] on span "Select an option" at bounding box center [324, 90] width 9 height 9
click at [320, 95] on input "Select an option" at bounding box center [324, 90] width 9 height 9
click at [317, 127] on mat-radio-button "Select an option" at bounding box center [323, 132] width 13 height 10
click at [320, 129] on span "Select an option" at bounding box center [324, 131] width 9 height 9
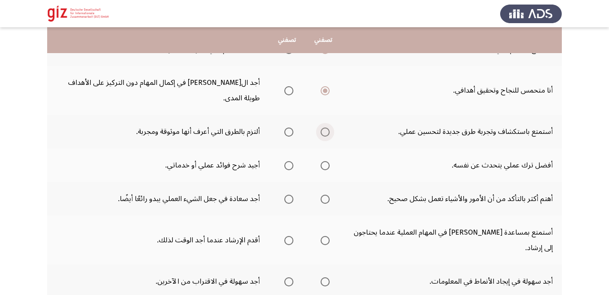
click at [320, 129] on input "Select an option" at bounding box center [324, 131] width 9 height 9
click at [320, 163] on span "Select an option" at bounding box center [324, 165] width 9 height 9
click at [320, 163] on input "Select an option" at bounding box center [324, 165] width 9 height 9
click at [284, 197] on span "Select an option" at bounding box center [288, 198] width 9 height 9
click at [284, 197] on input "Select an option" at bounding box center [288, 198] width 9 height 9
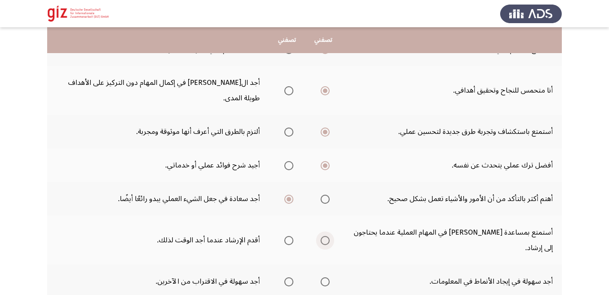
click at [320, 236] on span "Select an option" at bounding box center [324, 240] width 9 height 9
click at [320, 236] on input "Select an option" at bounding box center [324, 240] width 9 height 9
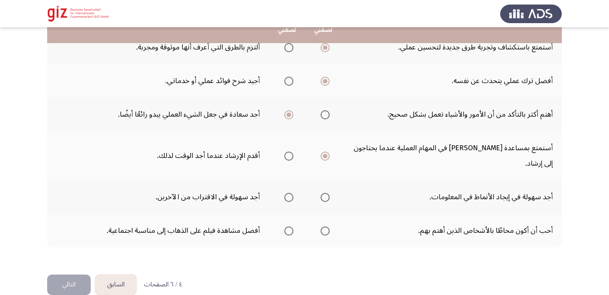
scroll to position [284, 0]
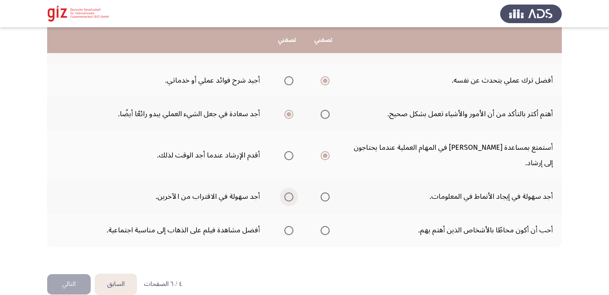
click at [284, 192] on span "Select an option" at bounding box center [288, 196] width 9 height 9
click at [284, 192] on input "Select an option" at bounding box center [288, 196] width 9 height 9
click at [320, 226] on span "Select an option" at bounding box center [324, 230] width 9 height 9
click at [320, 226] on input "Select an option" at bounding box center [324, 230] width 9 height 9
click at [83, 274] on button "التالي" at bounding box center [69, 284] width 44 height 20
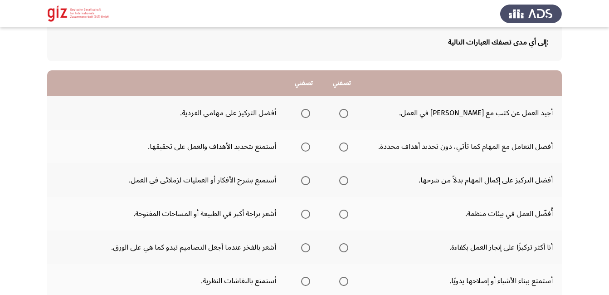
scroll to position [54, 0]
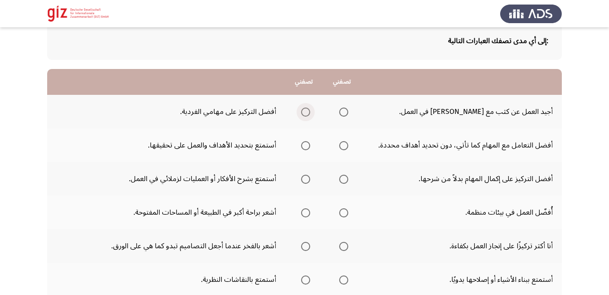
click at [308, 115] on span "Select an option" at bounding box center [305, 111] width 9 height 9
click at [308, 115] on input "Select an option" at bounding box center [305, 111] width 9 height 9
click at [310, 142] on span "Select an option" at bounding box center [305, 145] width 9 height 9
click at [310, 142] on input "Select an option" at bounding box center [305, 145] width 9 height 9
click at [348, 181] on span "Select an option" at bounding box center [343, 178] width 9 height 9
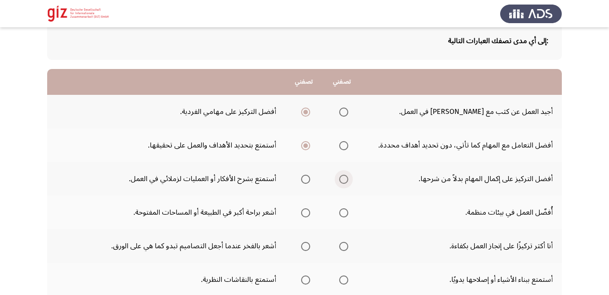
click at [348, 181] on input "Select an option" at bounding box center [343, 178] width 9 height 9
click at [347, 213] on span "Select an option" at bounding box center [343, 212] width 9 height 9
click at [347, 213] on input "Select an option" at bounding box center [343, 212] width 9 height 9
click at [347, 246] on span "Select an option" at bounding box center [343, 246] width 9 height 9
click at [347, 246] on input "Select an option" at bounding box center [343, 246] width 9 height 9
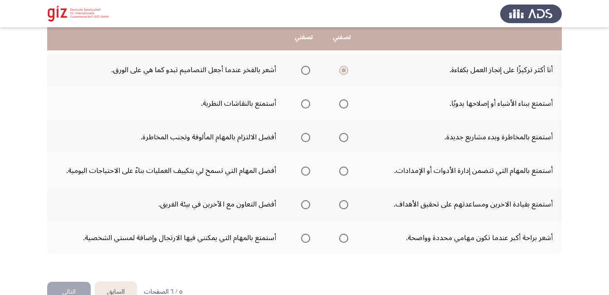
scroll to position [236, 0]
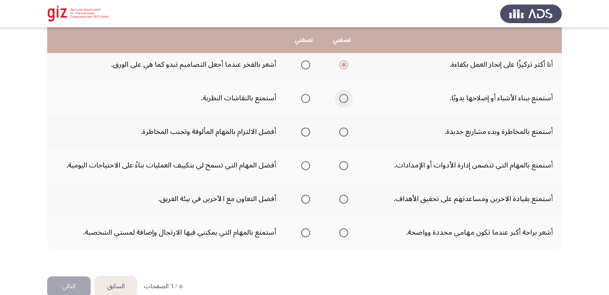
click at [344, 97] on span "Select an option" at bounding box center [343, 98] width 9 height 9
click at [344, 97] on input "Select an option" at bounding box center [343, 98] width 9 height 9
click at [343, 133] on span "Select an option" at bounding box center [343, 131] width 9 height 9
click at [343, 133] on input "Select an option" at bounding box center [343, 131] width 9 height 9
click at [346, 166] on span "Select an option" at bounding box center [343, 165] width 9 height 9
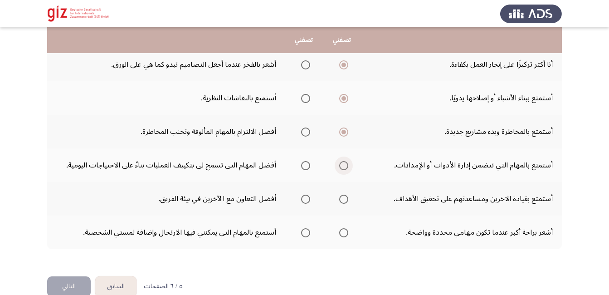
click at [346, 166] on input "Select an option" at bounding box center [343, 165] width 9 height 9
click at [346, 195] on span "Select an option" at bounding box center [343, 198] width 9 height 9
click at [346, 195] on input "Select an option" at bounding box center [343, 198] width 9 height 9
click at [304, 232] on span "Select an option" at bounding box center [305, 232] width 9 height 9
click at [304, 232] on input "Select an option" at bounding box center [305, 232] width 9 height 9
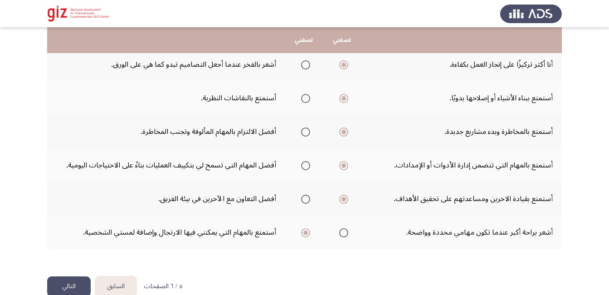
click at [83, 286] on button "التالي" at bounding box center [69, 286] width 44 height 20
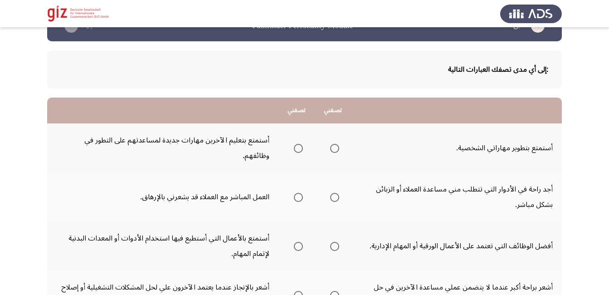
scroll to position [24, 0]
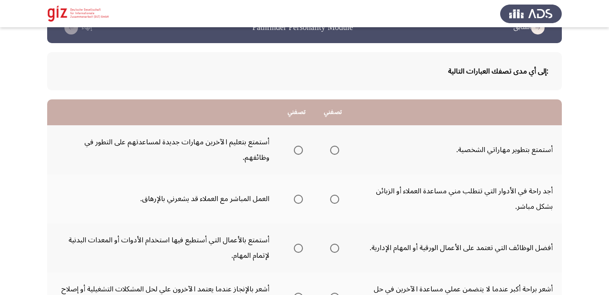
click at [333, 145] on span "Select an option" at bounding box center [334, 149] width 9 height 9
click at [333, 145] on input "Select an option" at bounding box center [334, 149] width 9 height 9
click at [331, 194] on span "Select an option" at bounding box center [334, 198] width 9 height 9
click at [331, 194] on input "Select an option" at bounding box center [334, 198] width 9 height 9
click at [301, 194] on span "Select an option" at bounding box center [298, 198] width 9 height 9
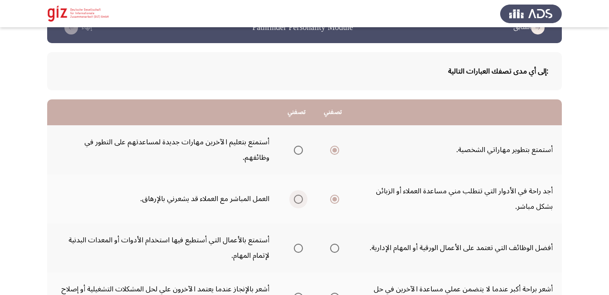
click at [301, 194] on input "Select an option" at bounding box center [298, 198] width 9 height 9
click at [339, 243] on span "Select an option" at bounding box center [334, 247] width 9 height 9
click at [339, 243] on input "Select an option" at bounding box center [334, 247] width 9 height 9
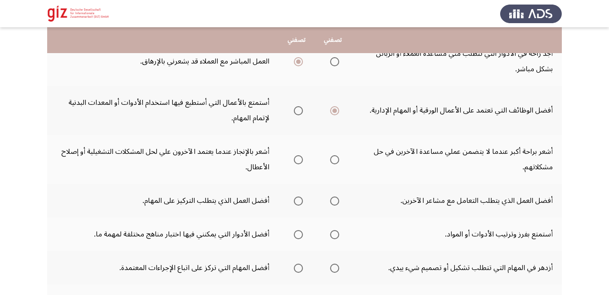
scroll to position [169, 0]
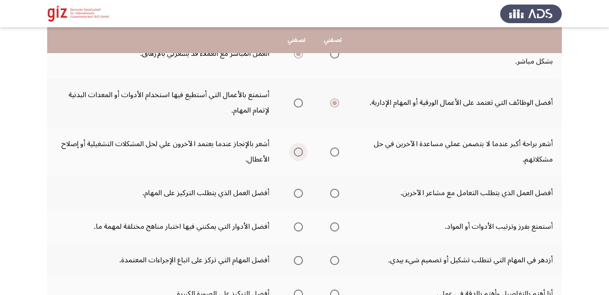
click at [303, 147] on span "Select an option" at bounding box center [298, 151] width 9 height 9
click at [303, 147] on input "Select an option" at bounding box center [298, 151] width 9 height 9
click at [299, 189] on span "Select an option" at bounding box center [298, 193] width 9 height 9
click at [299, 189] on input "Select an option" at bounding box center [298, 193] width 9 height 9
click at [335, 222] on span "Select an option" at bounding box center [334, 226] width 9 height 9
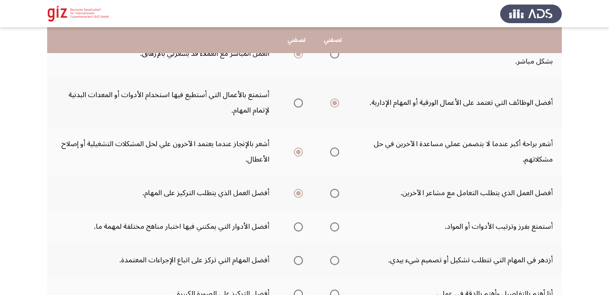
click at [335, 222] on input "Select an option" at bounding box center [334, 226] width 9 height 9
click at [335, 256] on span "Select an option" at bounding box center [334, 260] width 9 height 9
click at [335, 256] on input "Select an option" at bounding box center [334, 260] width 9 height 9
click at [335, 258] on span "Select an option" at bounding box center [334, 260] width 5 height 5
click at [335, 256] on input "Select an option" at bounding box center [334, 260] width 9 height 9
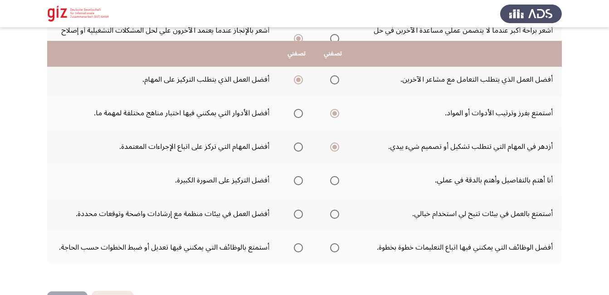
scroll to position [300, 0]
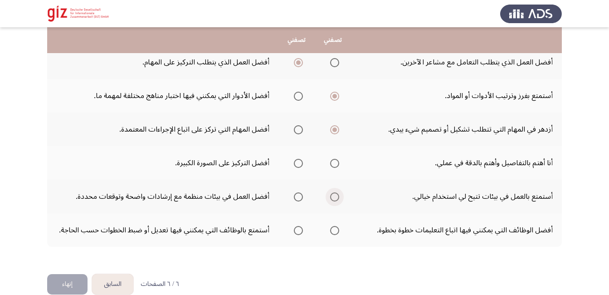
click at [330, 192] on span "Select an option" at bounding box center [334, 196] width 9 height 9
click at [330, 192] on input "Select an option" at bounding box center [334, 196] width 9 height 9
click at [297, 226] on span "Select an option" at bounding box center [298, 230] width 9 height 9
click at [297, 226] on input "Select an option" at bounding box center [298, 230] width 9 height 9
click at [65, 274] on button "إنهاء" at bounding box center [67, 284] width 40 height 20
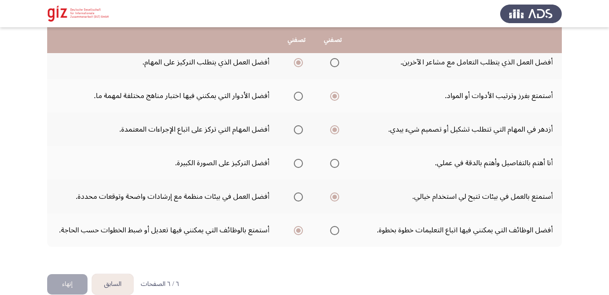
scroll to position [0, 0]
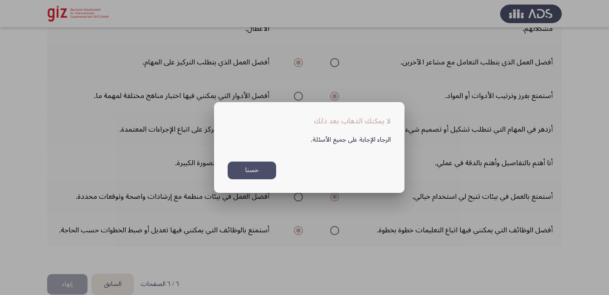
click at [243, 170] on button "حسنا" at bounding box center [252, 170] width 48 height 18
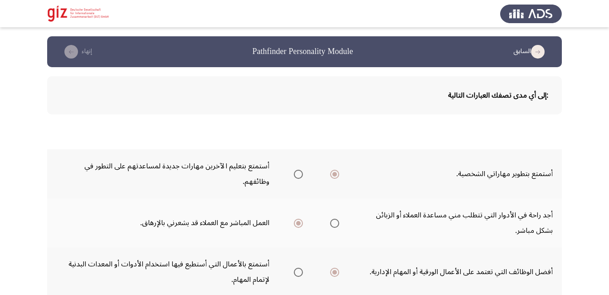
scroll to position [300, 0]
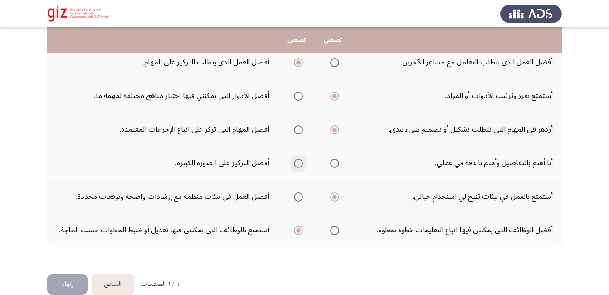
click at [295, 159] on span "Select an option" at bounding box center [298, 163] width 9 height 9
click at [295, 159] on input "Select an option" at bounding box center [298, 163] width 9 height 9
click at [64, 274] on button "إنهاء" at bounding box center [67, 284] width 40 height 20
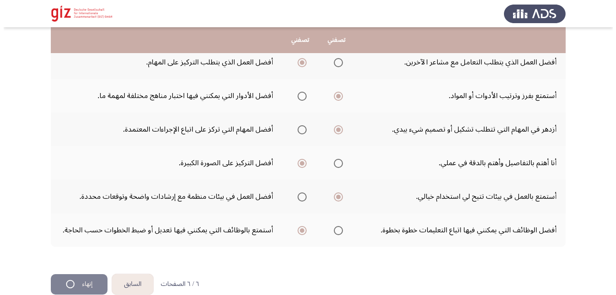
scroll to position [0, 0]
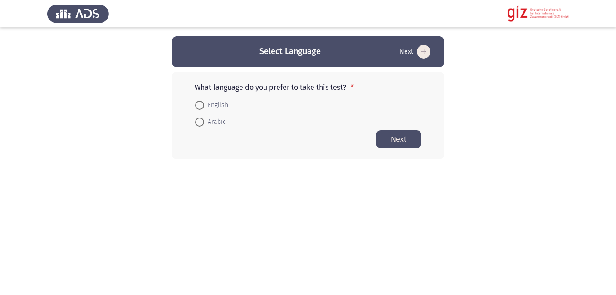
click at [215, 121] on span "Arabic" at bounding box center [215, 121] width 22 height 11
click at [204, 121] on input "Arabic" at bounding box center [199, 121] width 9 height 9
radio input "true"
click at [395, 137] on button "Next" at bounding box center [398, 139] width 45 height 18
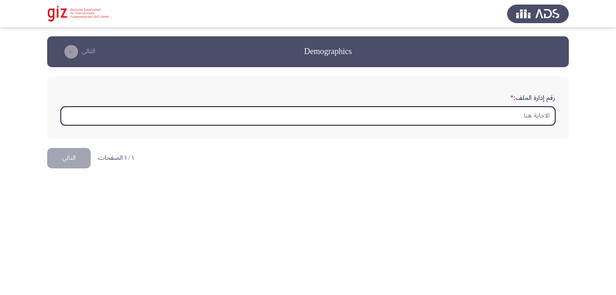
click at [473, 108] on input "رقم إدارة الملف: *" at bounding box center [308, 116] width 494 height 19
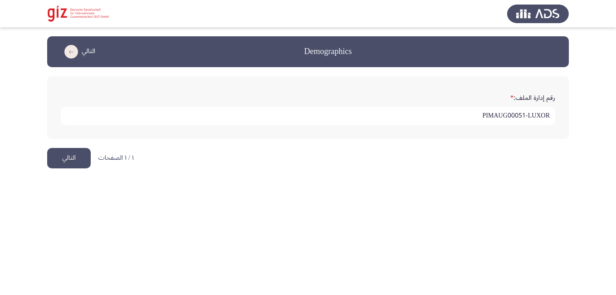
type input "PIMAUG00051-LUXOR"
click at [58, 153] on button "التالي" at bounding box center [69, 158] width 44 height 20
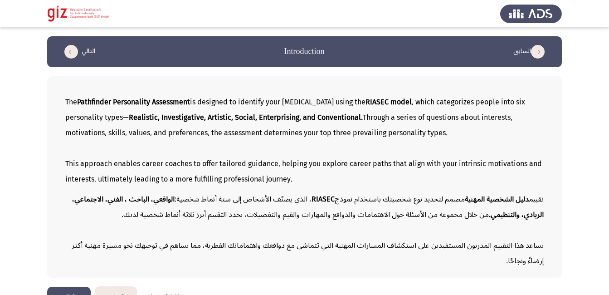
scroll to position [21, 0]
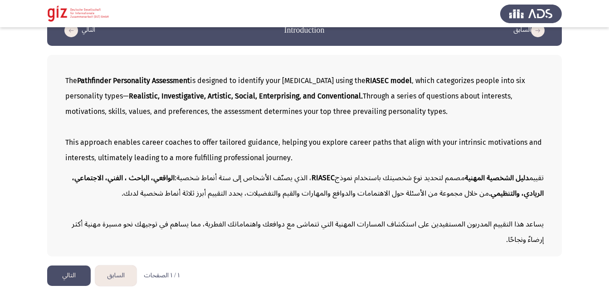
click at [417, 187] on div "تقييم دليل الشخصية المهنية مصمم لتحديد نوع شخصيتك باستخدام نموذج RIASEC ، الذي …" at bounding box center [304, 185] width 478 height 31
click at [67, 272] on button "التالي" at bounding box center [69, 275] width 44 height 20
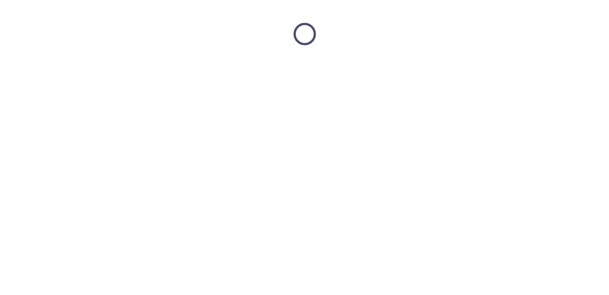
scroll to position [0, 0]
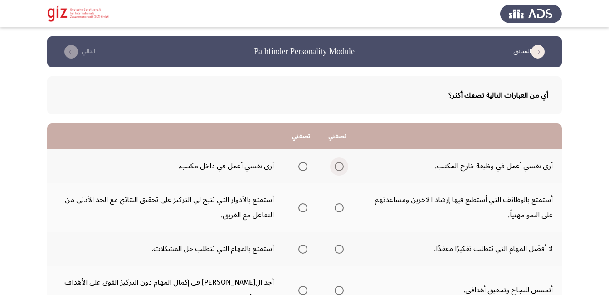
click at [337, 164] on span "Select an option" at bounding box center [338, 166] width 9 height 9
click at [337, 164] on input "Select an option" at bounding box center [338, 166] width 9 height 9
click at [337, 206] on span "Select an option" at bounding box center [338, 207] width 9 height 9
click at [337, 206] on input "Select an option" at bounding box center [338, 207] width 9 height 9
click at [337, 250] on span "Select an option" at bounding box center [338, 248] width 9 height 9
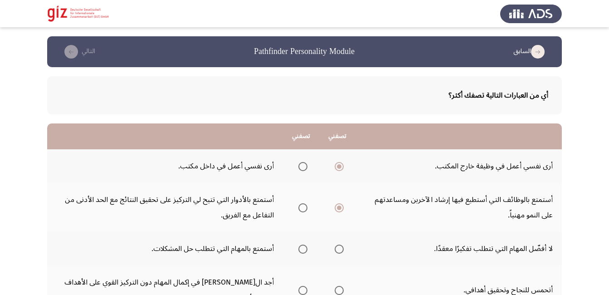
click at [337, 250] on input "Select an option" at bounding box center [338, 248] width 9 height 9
click at [338, 286] on span "Select an option" at bounding box center [338, 290] width 9 height 9
click at [338, 286] on input "Select an option" at bounding box center [338, 290] width 9 height 9
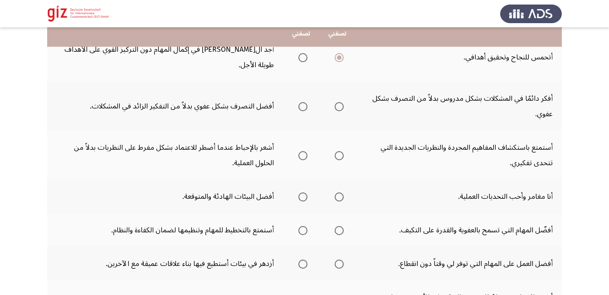
scroll to position [224, 0]
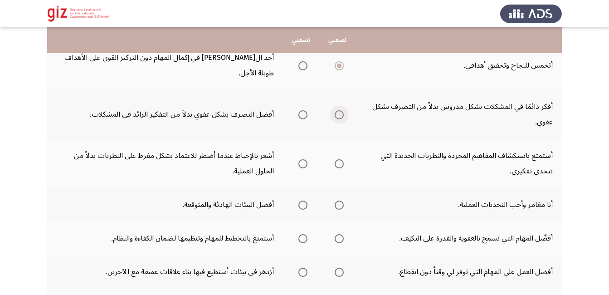
click at [340, 110] on span "Select an option" at bounding box center [338, 114] width 9 height 9
click at [340, 110] on input "Select an option" at bounding box center [338, 114] width 9 height 9
click at [301, 159] on span "Select an option" at bounding box center [302, 163] width 9 height 9
click at [301, 159] on input "Select an option" at bounding box center [302, 163] width 9 height 9
click at [336, 200] on span "Select an option" at bounding box center [338, 204] width 9 height 9
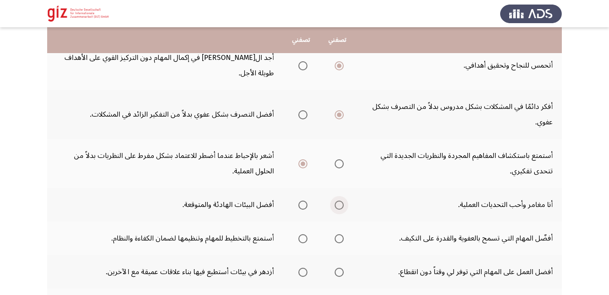
click at [336, 200] on input "Select an option" at bounding box center [338, 204] width 9 height 9
click at [299, 234] on span "Select an option" at bounding box center [302, 238] width 9 height 9
click at [299, 234] on input "Select an option" at bounding box center [302, 238] width 9 height 9
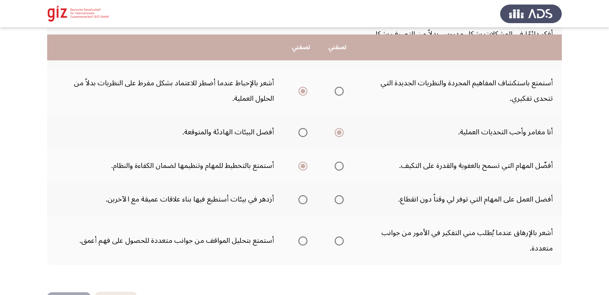
scroll to position [315, 0]
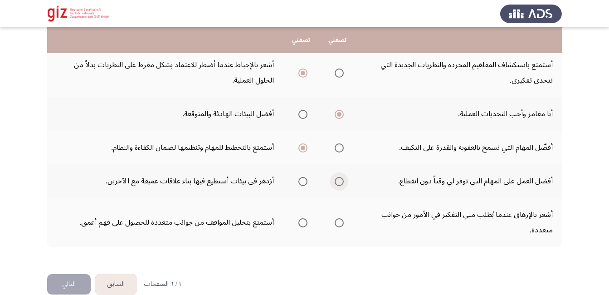
click at [337, 177] on span "Select an option" at bounding box center [338, 181] width 9 height 9
click at [337, 177] on input "Select an option" at bounding box center [338, 181] width 9 height 9
click at [299, 218] on mat-radio-button "Select an option" at bounding box center [301, 223] width 13 height 10
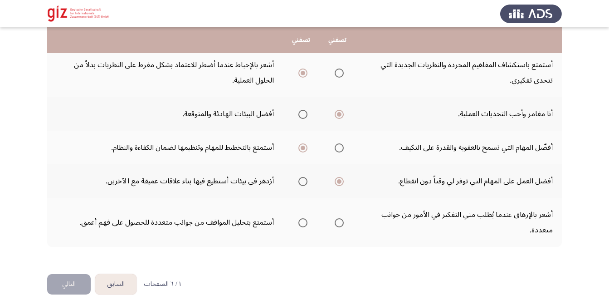
click at [299, 218] on mat-radio-button "Select an option" at bounding box center [301, 223] width 13 height 10
click at [301, 218] on span "Select an option" at bounding box center [302, 222] width 9 height 9
click at [301, 218] on input "Select an option" at bounding box center [302, 222] width 9 height 9
click at [65, 274] on button "التالي" at bounding box center [69, 284] width 44 height 20
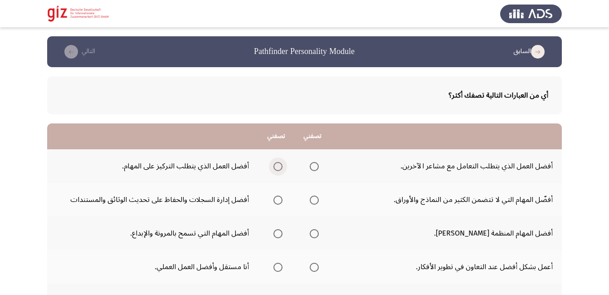
click at [277, 166] on span "Select an option" at bounding box center [277, 166] width 9 height 9
click at [277, 166] on input "Select an option" at bounding box center [277, 166] width 9 height 9
click at [274, 197] on span "Select an option" at bounding box center [277, 199] width 9 height 9
click at [274, 197] on input "Select an option" at bounding box center [277, 199] width 9 height 9
click at [311, 231] on span "Select an option" at bounding box center [314, 233] width 9 height 9
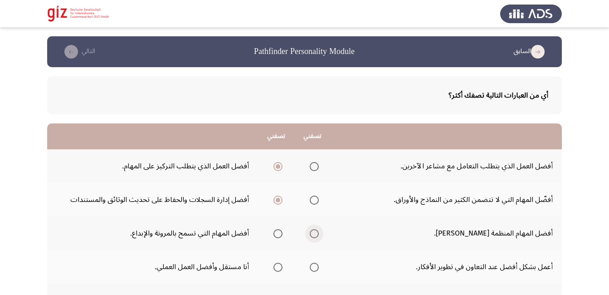
click at [311, 231] on input "Select an option" at bounding box center [314, 233] width 9 height 9
click at [273, 232] on span "Select an option" at bounding box center [277, 233] width 9 height 9
click at [273, 232] on input "Select an option" at bounding box center [277, 233] width 9 height 9
click at [325, 267] on th at bounding box center [312, 267] width 36 height 34
click at [310, 265] on span "Select an option" at bounding box center [314, 266] width 9 height 9
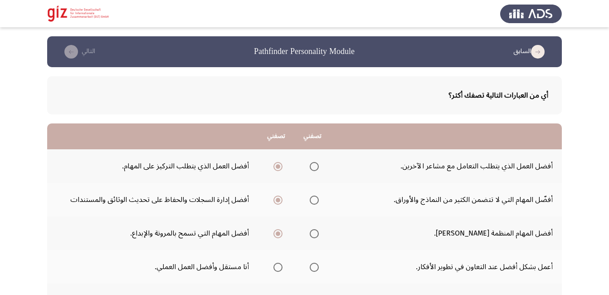
click at [310, 265] on input "Select an option" at bounding box center [314, 266] width 9 height 9
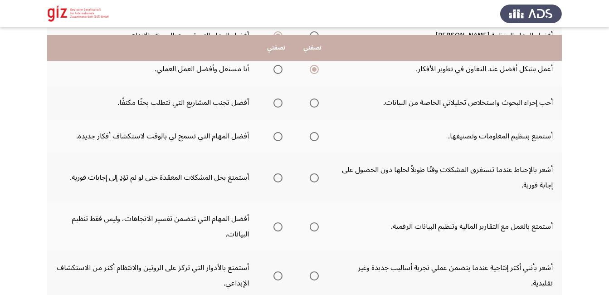
scroll to position [206, 0]
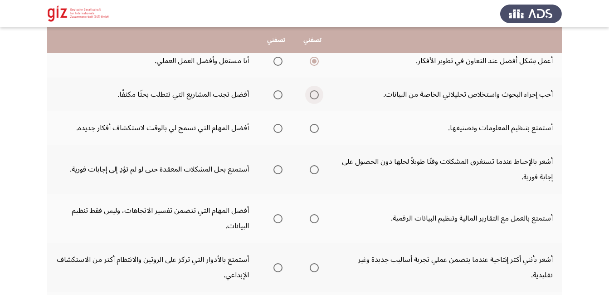
click at [310, 92] on span "Select an option" at bounding box center [314, 94] width 9 height 9
click at [310, 92] on input "Select an option" at bounding box center [314, 94] width 9 height 9
click at [315, 125] on span "Select an option" at bounding box center [314, 128] width 9 height 9
click at [315, 125] on input "Select an option" at bounding box center [314, 128] width 9 height 9
click at [310, 168] on span "Select an option" at bounding box center [314, 169] width 9 height 9
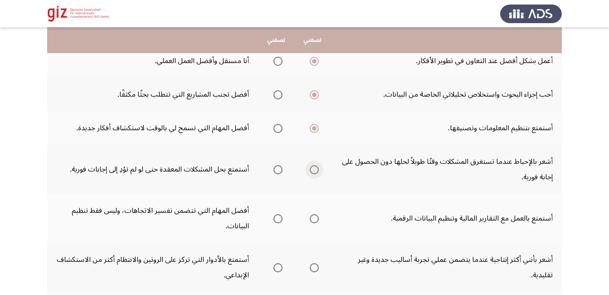
click at [310, 168] on input "Select an option" at bounding box center [314, 169] width 9 height 9
click at [310, 214] on span "Select an option" at bounding box center [314, 218] width 9 height 9
click at [310, 214] on input "Select an option" at bounding box center [314, 218] width 9 height 9
click at [310, 264] on span "Select an option" at bounding box center [314, 267] width 9 height 9
click at [310, 264] on input "Select an option" at bounding box center [314, 267] width 9 height 9
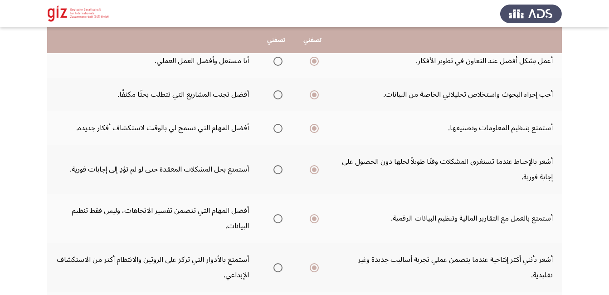
click at [608, 283] on app-assessment-container "السابق Pathfinder Personality Module التالي أي من العبارات التالية تصفك أكثر؟ ت…" at bounding box center [304, 98] width 609 height 537
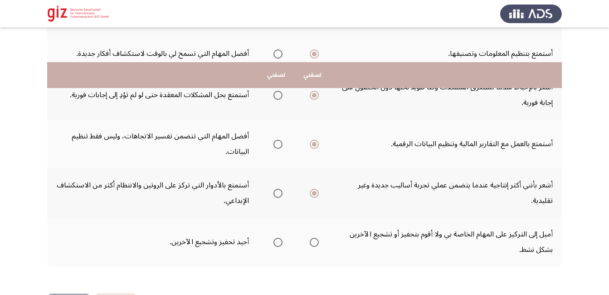
scroll to position [315, 0]
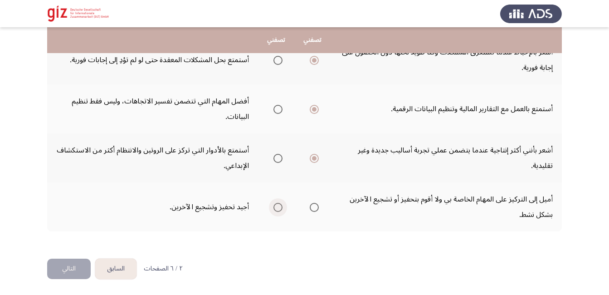
click at [275, 203] on span "Select an option" at bounding box center [277, 207] width 9 height 9
click at [275, 203] on input "Select an option" at bounding box center [277, 207] width 9 height 9
click at [68, 266] on button "التالي" at bounding box center [69, 268] width 44 height 20
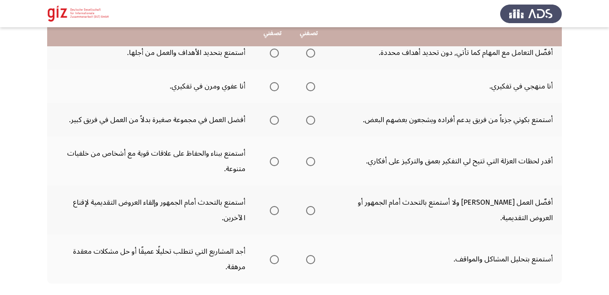
scroll to position [276, 0]
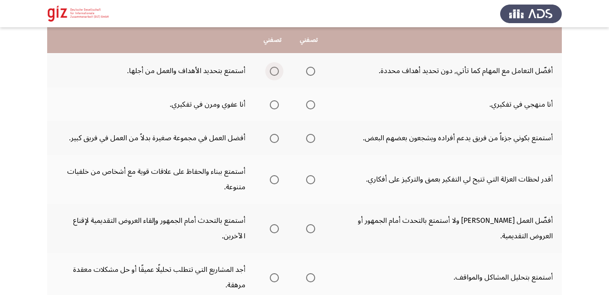
click at [276, 70] on span "Select an option" at bounding box center [274, 71] width 9 height 9
click at [276, 70] on input "Select an option" at bounding box center [274, 71] width 9 height 9
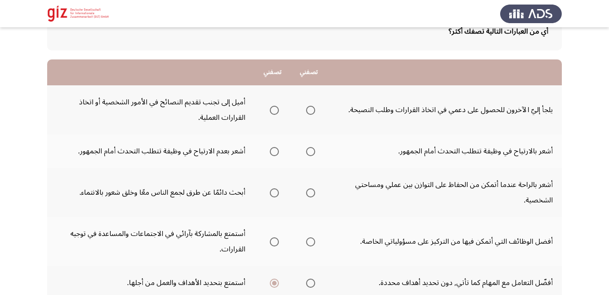
scroll to position [58, 0]
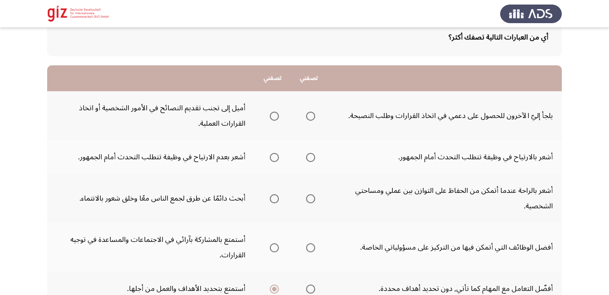
click at [315, 116] on span "Select an option" at bounding box center [310, 115] width 9 height 9
click at [315, 116] on input "Select an option" at bounding box center [310, 115] width 9 height 9
click at [311, 157] on span "Select an option" at bounding box center [310, 157] width 9 height 9
click at [311, 157] on input "Select an option" at bounding box center [310, 157] width 9 height 9
click at [313, 198] on span "Select an option" at bounding box center [310, 198] width 9 height 9
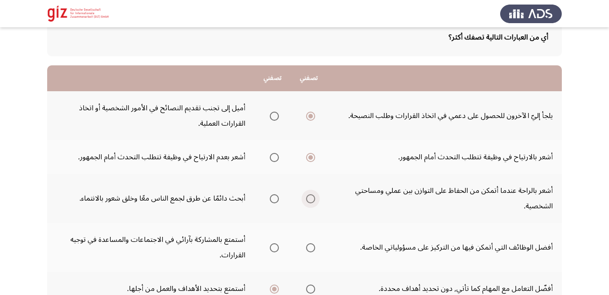
click at [313, 198] on input "Select an option" at bounding box center [310, 198] width 9 height 9
click at [276, 247] on span "Select an option" at bounding box center [274, 247] width 9 height 9
click at [276, 247] on input "Select an option" at bounding box center [274, 247] width 9 height 9
click at [276, 199] on span "Select an option" at bounding box center [274, 198] width 9 height 9
click at [276, 199] on input "Select an option" at bounding box center [274, 198] width 9 height 9
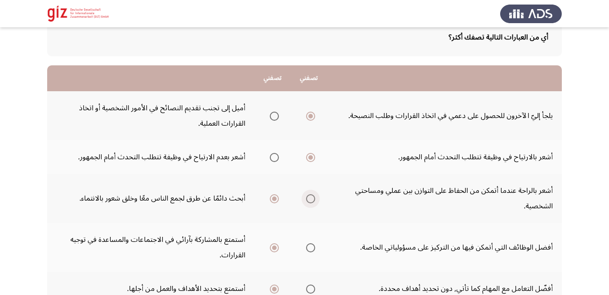
click at [315, 197] on span "Select an option" at bounding box center [310, 198] width 9 height 9
click at [315, 197] on input "Select an option" at bounding box center [310, 198] width 9 height 9
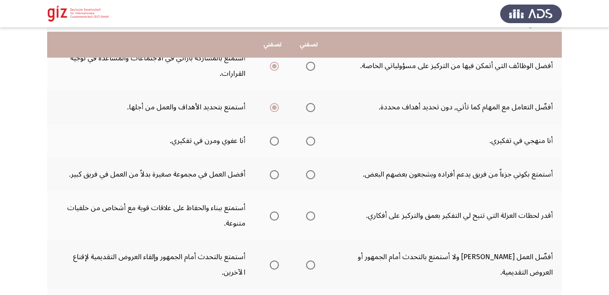
scroll to position [257, 0]
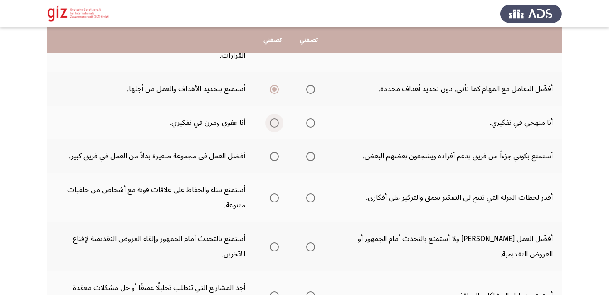
click at [276, 124] on span "Select an option" at bounding box center [274, 122] width 9 height 9
click at [276, 124] on input "Select an option" at bounding box center [274, 122] width 9 height 9
click at [312, 152] on span "Select an option" at bounding box center [310, 156] width 9 height 9
click at [312, 152] on input "Select an option" at bounding box center [310, 156] width 9 height 9
click at [315, 198] on span "Select an option" at bounding box center [310, 197] width 9 height 9
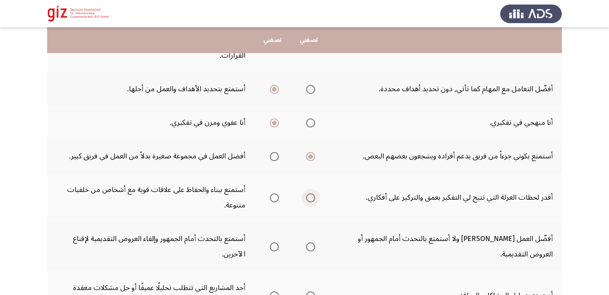
click at [315, 198] on input "Select an option" at bounding box center [310, 197] width 9 height 9
click at [276, 246] on span "Select an option" at bounding box center [274, 246] width 9 height 9
click at [278, 247] on span "Select an option" at bounding box center [274, 246] width 9 height 9
click at [277, 248] on span "Select an option" at bounding box center [274, 246] width 9 height 9
click at [278, 248] on span "Select an option" at bounding box center [274, 246] width 9 height 9
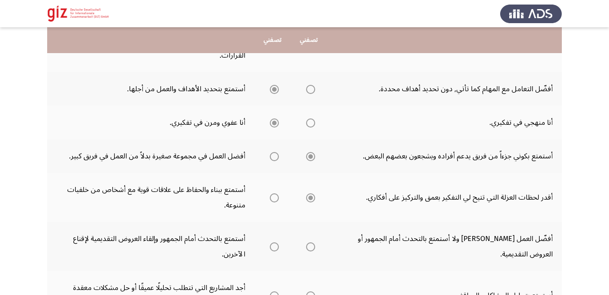
click at [278, 248] on span "Select an option" at bounding box center [274, 246] width 9 height 9
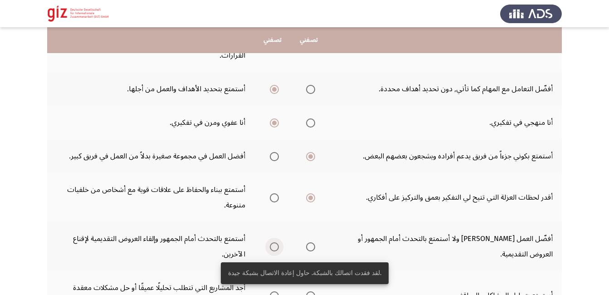
click at [278, 248] on span "Select an option" at bounding box center [274, 246] width 9 height 9
click at [278, 248] on input "Select an option" at bounding box center [274, 246] width 9 height 9
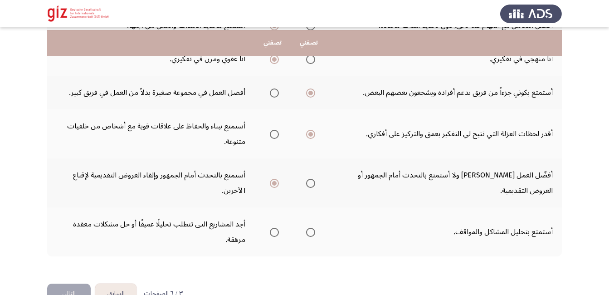
scroll to position [330, 0]
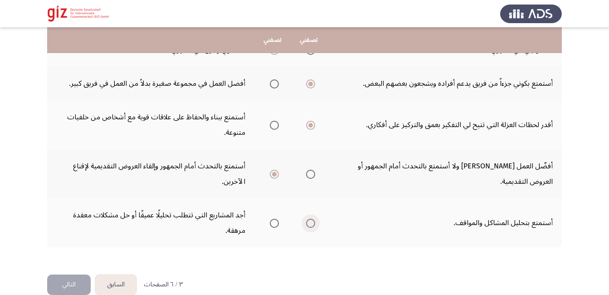
click at [313, 223] on span "Select an option" at bounding box center [310, 222] width 9 height 9
click at [313, 223] on input "Select an option" at bounding box center [310, 222] width 9 height 9
click at [61, 282] on button "التالي" at bounding box center [69, 284] width 44 height 20
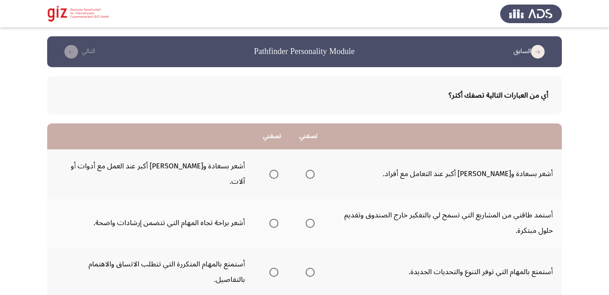
click at [307, 170] on span "Select an option" at bounding box center [309, 174] width 9 height 9
click at [307, 170] on input "Select an option" at bounding box center [309, 174] width 9 height 9
click at [309, 218] on span "Select an option" at bounding box center [309, 222] width 9 height 9
click at [309, 218] on input "Select an option" at bounding box center [309, 222] width 9 height 9
click at [314, 267] on span "Select an option" at bounding box center [309, 271] width 9 height 9
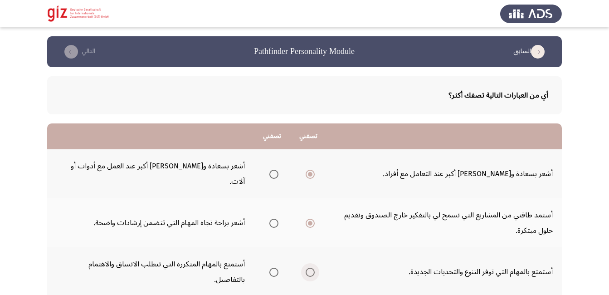
click at [314, 267] on input "Select an option" at bounding box center [309, 271] width 9 height 9
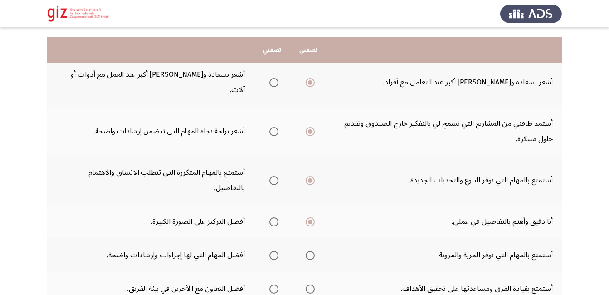
scroll to position [109, 0]
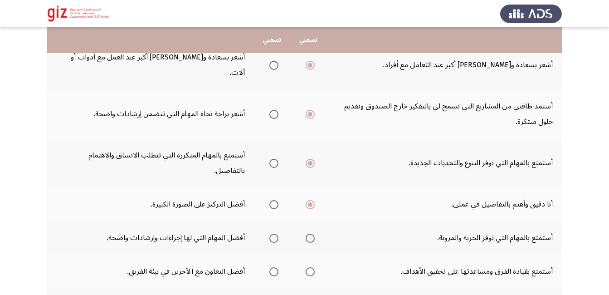
click at [559, 254] on td "أستمتع بقيادة الفرق ومساعدتها على تحقيق الأهداف." at bounding box center [443, 271] width 235 height 34
click at [307, 233] on span "Select an option" at bounding box center [309, 237] width 9 height 9
click at [307, 233] on input "Select an option" at bounding box center [309, 237] width 9 height 9
click at [313, 267] on span "Select an option" at bounding box center [309, 271] width 9 height 9
click at [313, 267] on input "Select an option" at bounding box center [309, 271] width 9 height 9
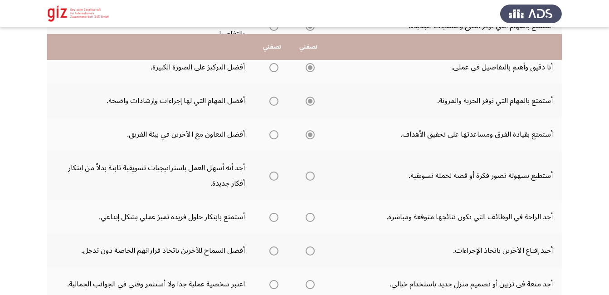
scroll to position [254, 0]
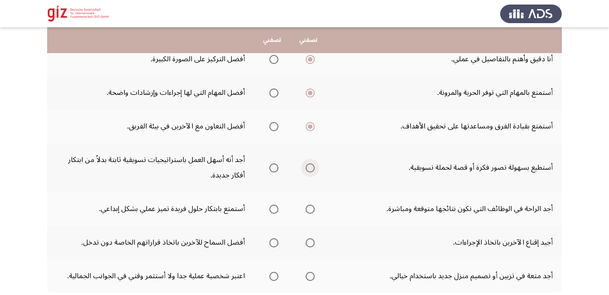
click at [307, 163] on span "Select an option" at bounding box center [309, 167] width 9 height 9
click at [307, 163] on input "Select an option" at bounding box center [309, 167] width 9 height 9
click at [276, 204] on span "Select an option" at bounding box center [273, 208] width 9 height 9
click at [276, 204] on input "Select an option" at bounding box center [273, 208] width 9 height 9
click at [313, 238] on span "Select an option" at bounding box center [309, 242] width 9 height 9
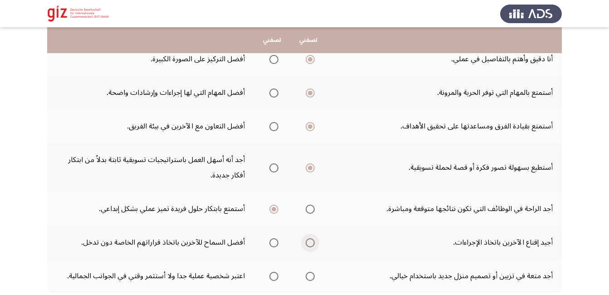
click at [313, 238] on input "Select an option" at bounding box center [309, 242] width 9 height 9
click at [312, 271] on span "Select an option" at bounding box center [309, 275] width 9 height 9
click at [312, 271] on input "Select an option" at bounding box center [309, 275] width 9 height 9
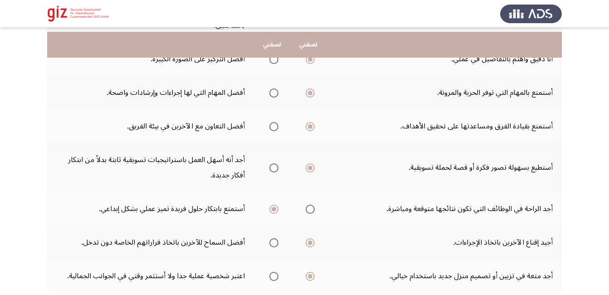
scroll to position [272, 0]
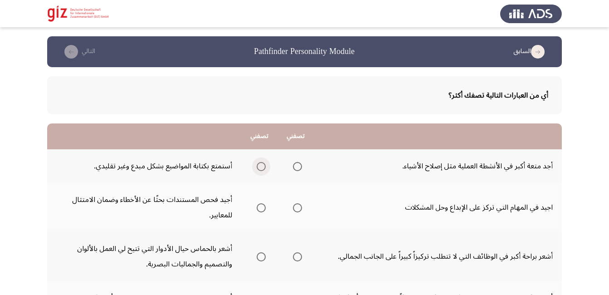
click at [266, 163] on span "Select an option" at bounding box center [261, 166] width 9 height 9
click at [266, 163] on input "Select an option" at bounding box center [261, 166] width 9 height 9
click at [296, 207] on span "Select an option" at bounding box center [297, 207] width 9 height 9
click at [296, 207] on input "Select an option" at bounding box center [297, 207] width 9 height 9
click at [298, 253] on span "Select an option" at bounding box center [297, 256] width 9 height 9
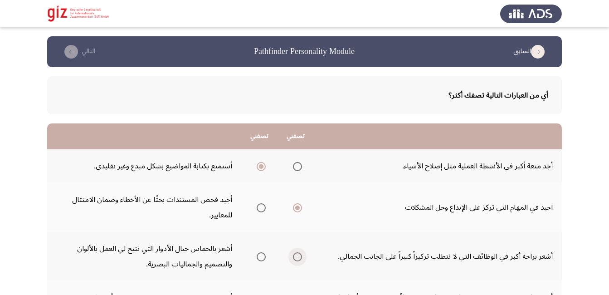
click at [298, 253] on input "Select an option" at bounding box center [297, 256] width 9 height 9
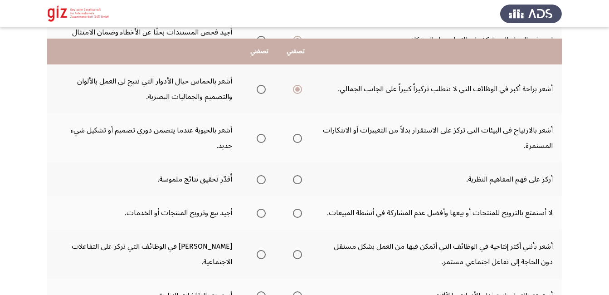
scroll to position [181, 0]
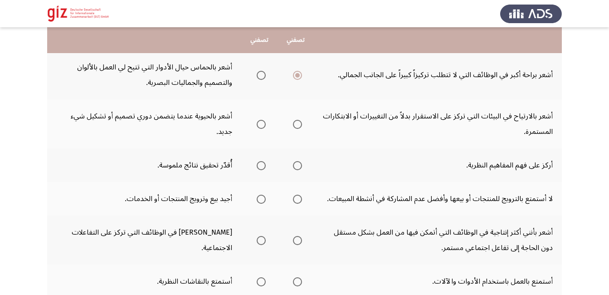
click at [259, 118] on mat-radio-group "Select an option" at bounding box center [259, 123] width 13 height 15
click at [258, 125] on span "Select an option" at bounding box center [261, 124] width 9 height 9
click at [258, 125] on input "Select an option" at bounding box center [261, 124] width 9 height 9
click at [257, 165] on span "Select an option" at bounding box center [261, 165] width 9 height 9
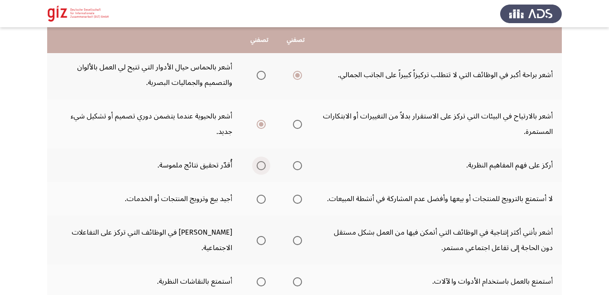
click at [257, 165] on input "Select an option" at bounding box center [261, 165] width 9 height 9
click at [295, 197] on span "Select an option" at bounding box center [297, 198] width 9 height 9
click at [295, 197] on input "Select an option" at bounding box center [297, 198] width 9 height 9
click at [297, 241] on span "Select an option" at bounding box center [297, 240] width 9 height 9
click at [297, 241] on input "Select an option" at bounding box center [297, 240] width 9 height 9
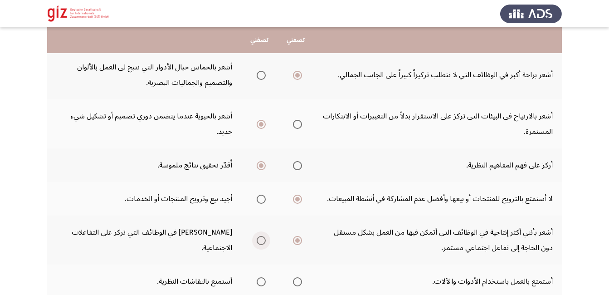
click at [257, 237] on span "Select an option" at bounding box center [261, 240] width 9 height 9
click at [257, 237] on input "Select an option" at bounding box center [261, 240] width 9 height 9
click at [262, 281] on span "Select an option" at bounding box center [261, 281] width 9 height 9
click at [262, 281] on input "Select an option" at bounding box center [261, 281] width 9 height 9
click at [297, 282] on span "Select an option" at bounding box center [297, 281] width 9 height 9
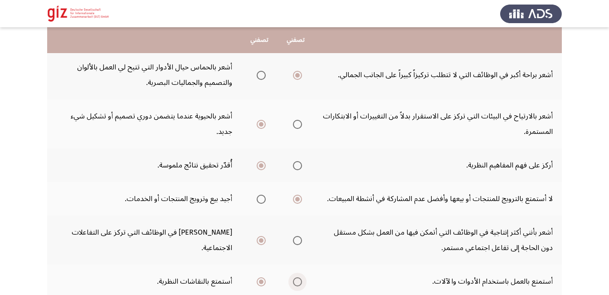
click at [297, 282] on input "Select an option" at bounding box center [297, 281] width 9 height 9
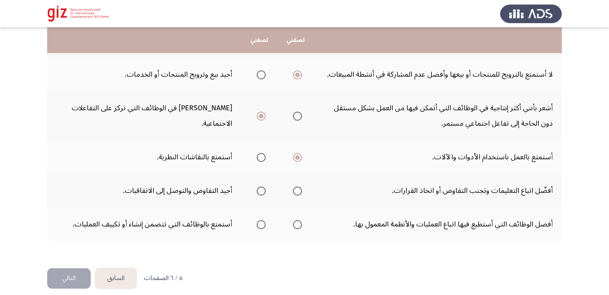
scroll to position [315, 0]
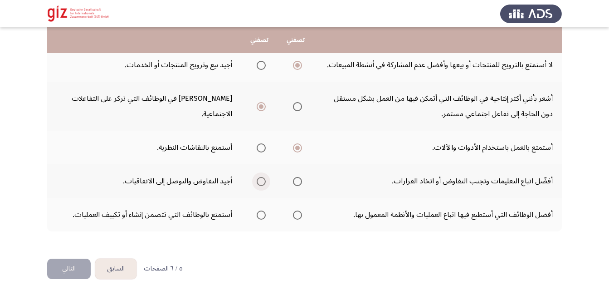
click at [257, 178] on span "Select an option" at bounding box center [261, 181] width 9 height 9
click at [257, 178] on input "Select an option" at bounding box center [261, 181] width 9 height 9
click at [259, 214] on span "Select an option" at bounding box center [261, 214] width 9 height 9
click at [259, 214] on input "Select an option" at bounding box center [261, 214] width 9 height 9
click at [60, 271] on button "التالي" at bounding box center [69, 268] width 44 height 20
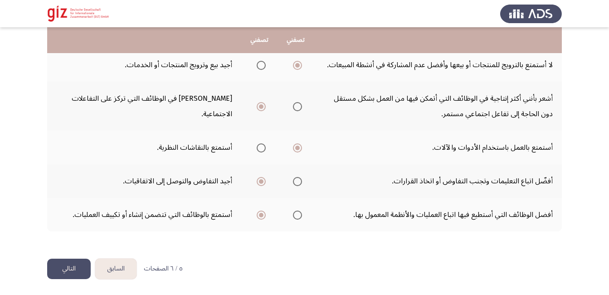
scroll to position [0, 0]
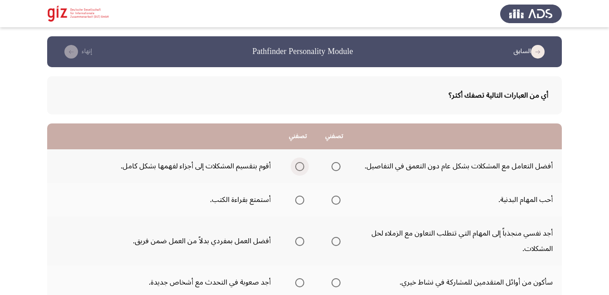
click at [301, 166] on span "Select an option" at bounding box center [299, 166] width 9 height 9
click at [301, 166] on input "Select an option" at bounding box center [299, 166] width 9 height 9
click at [333, 195] on span "Select an option" at bounding box center [335, 199] width 9 height 9
click at [333, 195] on input "Select an option" at bounding box center [335, 199] width 9 height 9
click at [338, 239] on span "Select an option" at bounding box center [335, 241] width 9 height 9
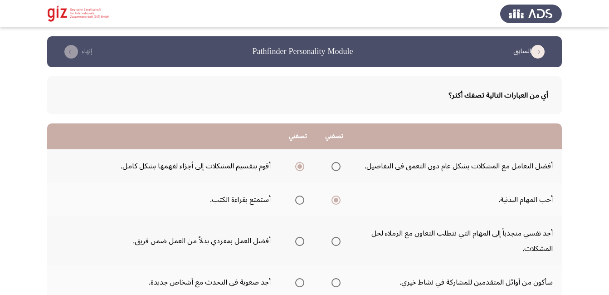
click at [338, 239] on input "Select an option" at bounding box center [335, 241] width 9 height 9
click at [332, 281] on span "Select an option" at bounding box center [335, 282] width 9 height 9
click at [332, 281] on input "Select an option" at bounding box center [335, 282] width 9 height 9
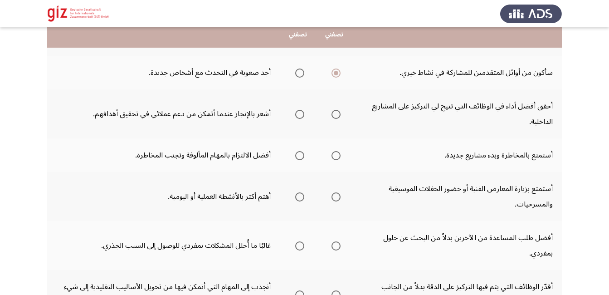
scroll to position [218, 0]
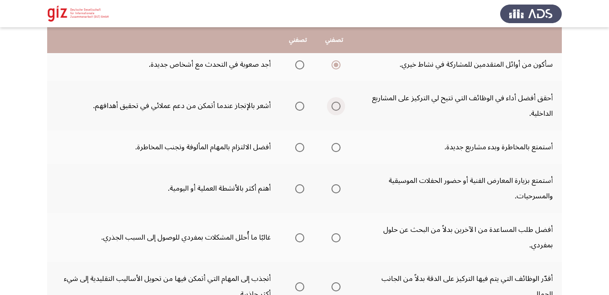
click at [336, 103] on span "Select an option" at bounding box center [335, 106] width 9 height 9
click at [336, 103] on input "Select an option" at bounding box center [335, 106] width 9 height 9
click at [332, 143] on span "Select an option" at bounding box center [335, 147] width 9 height 9
click at [332, 143] on input "Select an option" at bounding box center [335, 147] width 9 height 9
click at [300, 189] on span "Select an option" at bounding box center [299, 188] width 9 height 9
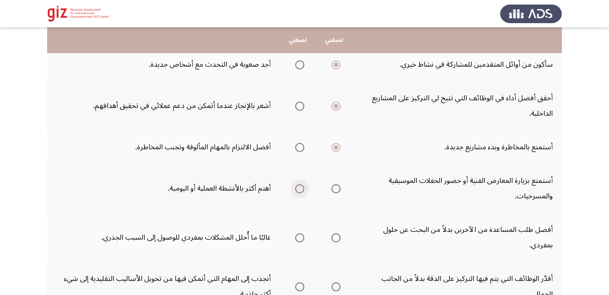
click at [300, 189] on input "Select an option" at bounding box center [299, 188] width 9 height 9
click at [300, 241] on span "Select an option" at bounding box center [299, 237] width 9 height 9
click at [300, 241] on input "Select an option" at bounding box center [299, 237] width 9 height 9
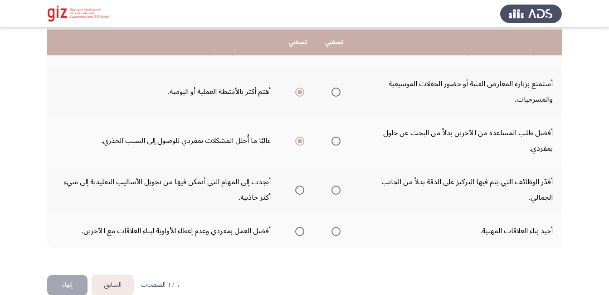
scroll to position [330, 0]
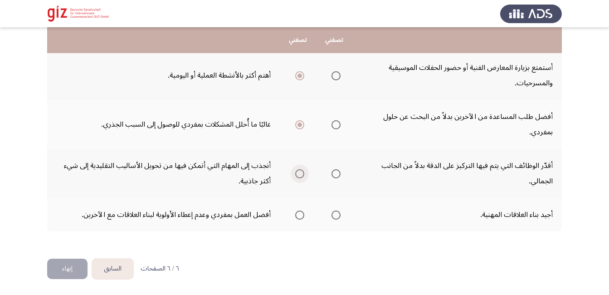
click at [301, 172] on span "Select an option" at bounding box center [299, 173] width 9 height 9
click at [301, 172] on input "Select an option" at bounding box center [299, 173] width 9 height 9
click at [335, 210] on mat-radio-button "Select an option" at bounding box center [334, 215] width 13 height 10
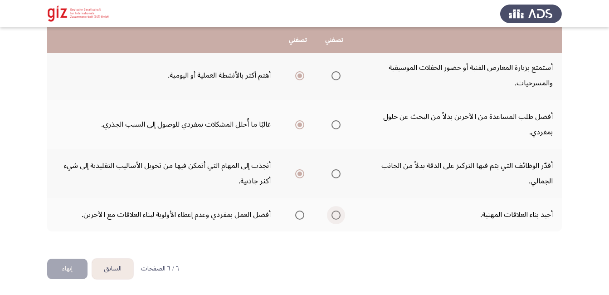
click at [332, 215] on span "Select an option" at bounding box center [335, 214] width 9 height 9
click at [332, 215] on input "Select an option" at bounding box center [335, 214] width 9 height 9
click at [65, 270] on button "إنهاء" at bounding box center [67, 268] width 40 height 20
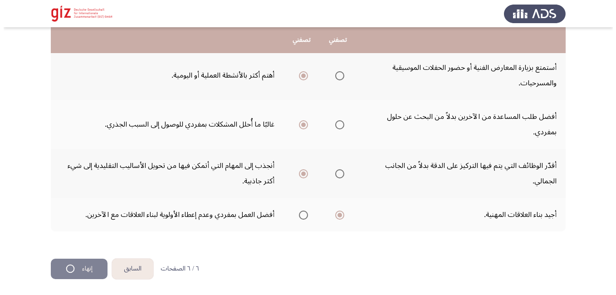
scroll to position [0, 0]
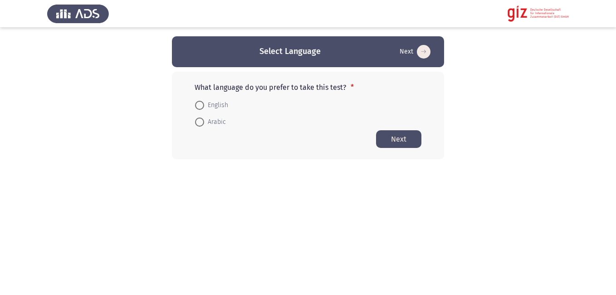
click at [208, 122] on span "Arabic" at bounding box center [215, 121] width 22 height 11
click at [204, 122] on input "Arabic" at bounding box center [199, 121] width 9 height 9
radio input "true"
click at [412, 145] on button "Next" at bounding box center [398, 139] width 45 height 18
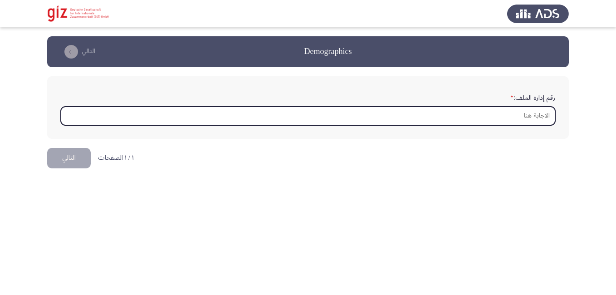
click at [410, 117] on input "رقم إدارة الملف: *" at bounding box center [308, 116] width 494 height 19
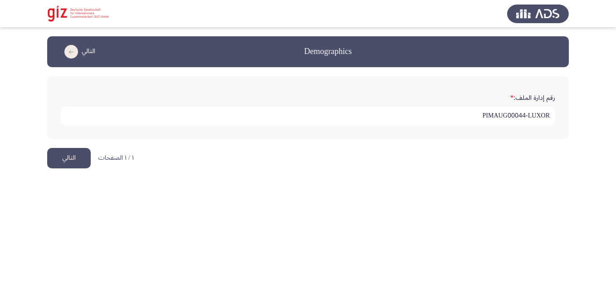
type input "PIMAUG00044-LUXOR"
click at [70, 156] on button "التالي" at bounding box center [69, 158] width 44 height 20
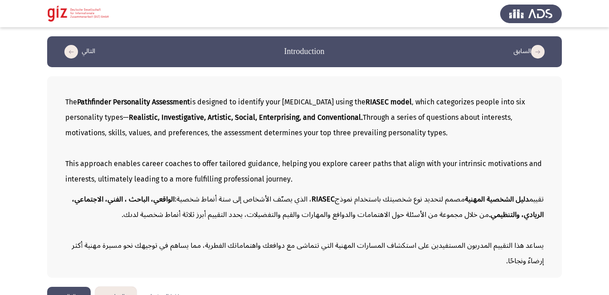
scroll to position [21, 0]
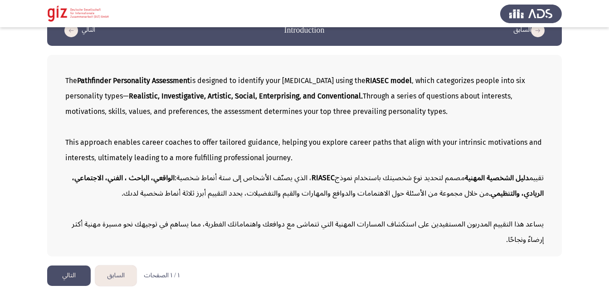
click at [76, 274] on button "التالي" at bounding box center [69, 275] width 44 height 20
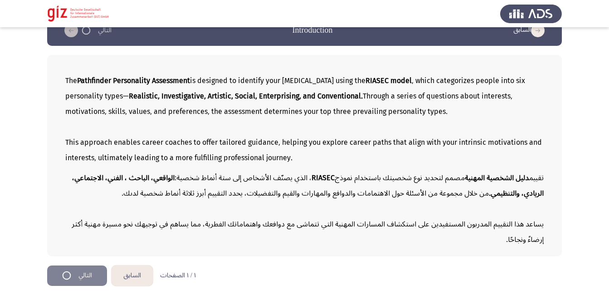
scroll to position [0, 0]
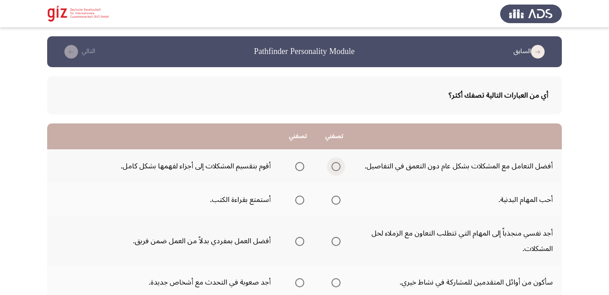
drag, startPoint x: 334, startPoint y: 164, endPoint x: 431, endPoint y: 177, distance: 98.3
click at [431, 177] on tr "أفضل التعامل مع المشكلات بشكل عام دون التعمق في التفاصيل. أقوم بتقسيم المشكلات …" at bounding box center [304, 166] width 514 height 34
click at [336, 165] on span "Select an option" at bounding box center [335, 166] width 9 height 9
click at [336, 165] on input "Select an option" at bounding box center [335, 166] width 9 height 9
click at [336, 199] on span "Select an option" at bounding box center [335, 199] width 9 height 9
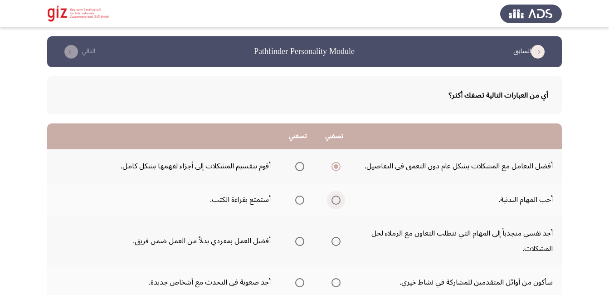
click at [336, 199] on input "Select an option" at bounding box center [335, 199] width 9 height 9
click at [332, 240] on span "Select an option" at bounding box center [335, 241] width 9 height 9
click at [332, 240] on input "Select an option" at bounding box center [335, 241] width 9 height 9
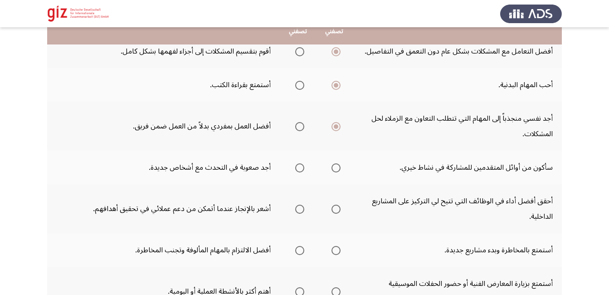
scroll to position [127, 0]
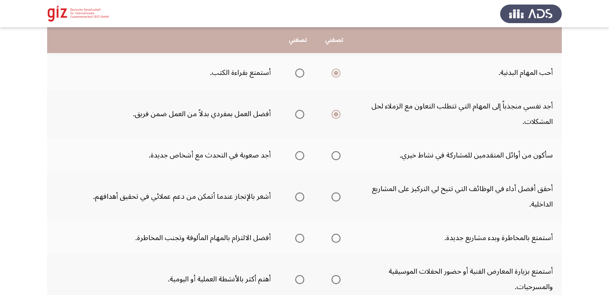
click at [331, 156] on span "Select an option" at bounding box center [335, 155] width 9 height 9
click at [331, 156] on input "Select an option" at bounding box center [335, 155] width 9 height 9
click at [300, 197] on span "Select an option" at bounding box center [300, 197] width 0 height 0
click at [300, 196] on input "Select an option" at bounding box center [299, 196] width 9 height 9
click at [300, 196] on span "Select an option" at bounding box center [299, 196] width 5 height 5
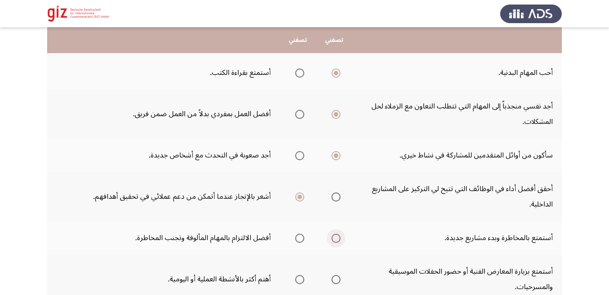
click at [332, 238] on span "Select an option" at bounding box center [335, 237] width 9 height 9
click at [332, 238] on input "Select an option" at bounding box center [335, 237] width 9 height 9
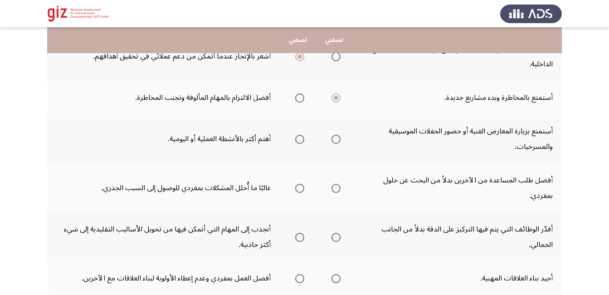
scroll to position [272, 0]
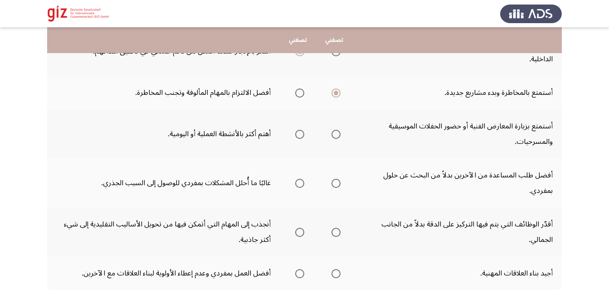
click at [331, 135] on span "Select an option" at bounding box center [335, 134] width 9 height 9
click at [331, 135] on input "Select an option" at bounding box center [335, 134] width 9 height 9
click at [331, 135] on span "Select an option" at bounding box center [335, 134] width 9 height 9
click at [325, 184] on th at bounding box center [334, 182] width 36 height 49
drag, startPoint x: 325, startPoint y: 184, endPoint x: 336, endPoint y: 183, distance: 11.0
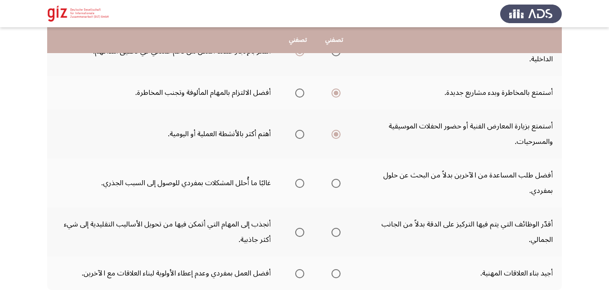
click at [336, 183] on th at bounding box center [334, 182] width 36 height 49
click at [336, 183] on span "Select an option" at bounding box center [335, 183] width 9 height 9
click at [336, 183] on input "Select an option" at bounding box center [335, 183] width 9 height 9
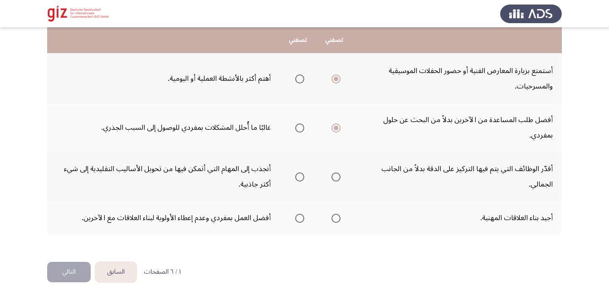
scroll to position [330, 0]
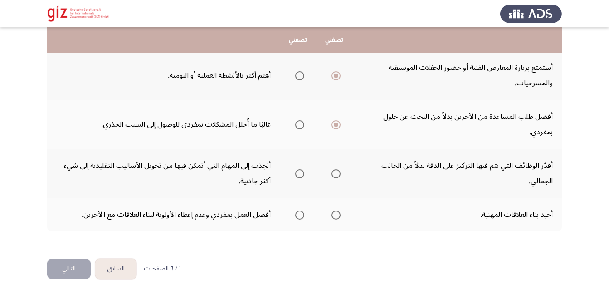
click at [303, 176] on span "Select an option" at bounding box center [299, 173] width 9 height 9
click at [303, 176] on input "Select an option" at bounding box center [299, 173] width 9 height 9
click at [303, 176] on span "Select an option" at bounding box center [299, 173] width 9 height 9
click at [334, 218] on span "Select an option" at bounding box center [335, 214] width 9 height 9
click at [334, 218] on input "Select an option" at bounding box center [335, 214] width 9 height 9
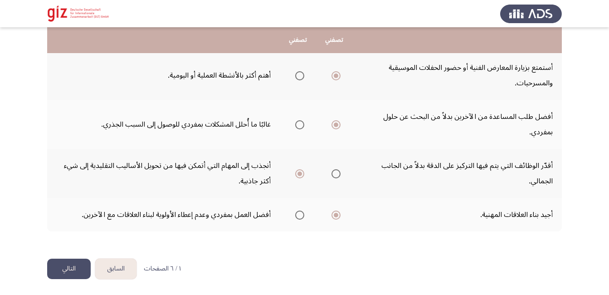
click at [64, 262] on button "التالي" at bounding box center [69, 268] width 44 height 20
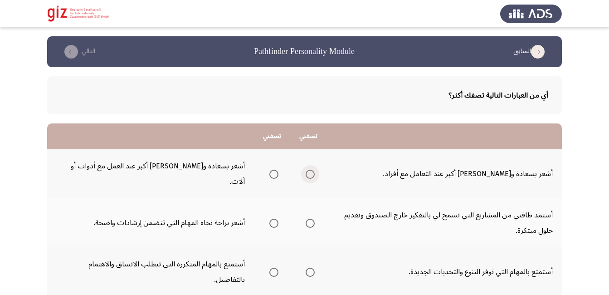
click at [310, 170] on span "Select an option" at bounding box center [309, 174] width 9 height 9
click at [310, 170] on input "Select an option" at bounding box center [309, 174] width 9 height 9
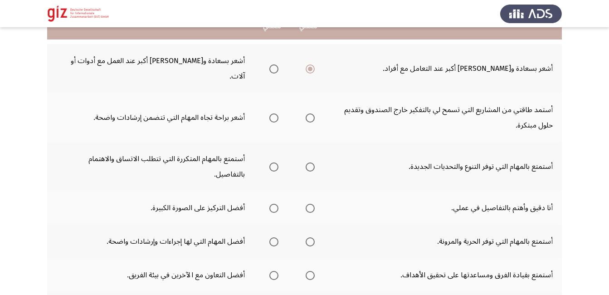
scroll to position [109, 0]
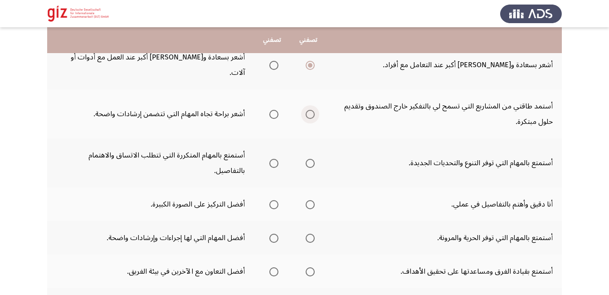
click at [311, 110] on span "Select an option" at bounding box center [309, 114] width 9 height 9
click at [311, 110] on input "Select an option" at bounding box center [309, 114] width 9 height 9
click at [428, 118] on td "أستمد طاقتي من المشاريع التي تسمح لي بالتفكير خارج الصندوق وتقديم حلول مبتكرة." at bounding box center [443, 113] width 235 height 49
click at [310, 159] on span "Select an option" at bounding box center [309, 163] width 9 height 9
click at [310, 159] on input "Select an option" at bounding box center [309, 163] width 9 height 9
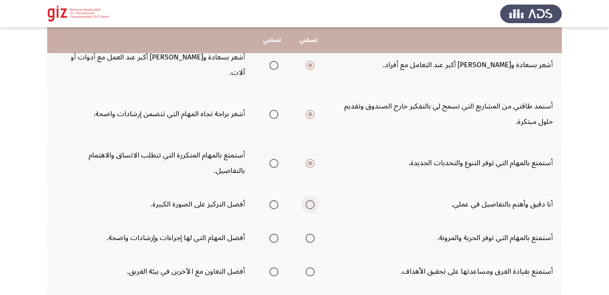
click at [311, 200] on span "Select an option" at bounding box center [309, 204] width 9 height 9
click at [311, 200] on input "Select an option" at bounding box center [309, 204] width 9 height 9
click at [306, 233] on span "Select an option" at bounding box center [309, 237] width 9 height 9
click at [306, 233] on input "Select an option" at bounding box center [309, 237] width 9 height 9
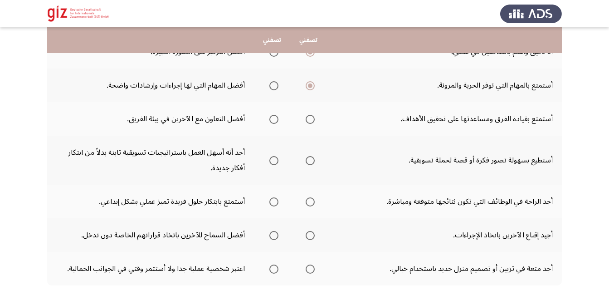
scroll to position [272, 0]
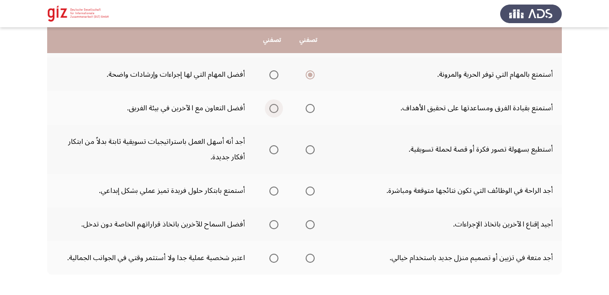
click at [270, 104] on span "Select an option" at bounding box center [273, 108] width 9 height 9
click at [270, 104] on input "Select an option" at bounding box center [273, 108] width 9 height 9
click at [311, 145] on span "Select an option" at bounding box center [309, 149] width 9 height 9
click at [311, 145] on input "Select an option" at bounding box center [309, 149] width 9 height 9
click at [271, 186] on span "Select an option" at bounding box center [273, 190] width 9 height 9
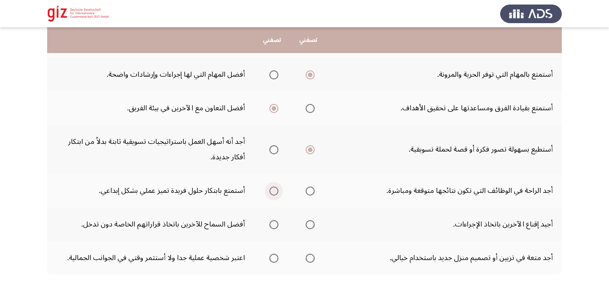
click at [271, 186] on input "Select an option" at bounding box center [273, 190] width 9 height 9
click at [307, 220] on span "Select an option" at bounding box center [309, 224] width 9 height 9
click at [307, 220] on input "Select an option" at bounding box center [309, 224] width 9 height 9
click at [306, 253] on span "Select an option" at bounding box center [309, 257] width 9 height 9
click at [306, 253] on input "Select an option" at bounding box center [309, 257] width 9 height 9
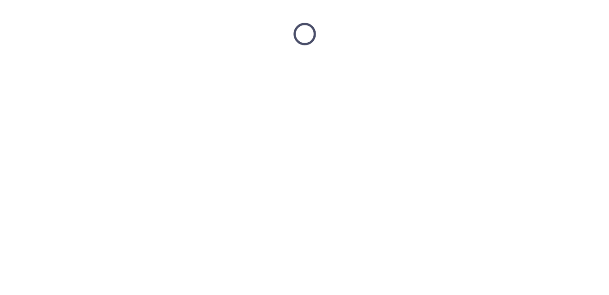
scroll to position [0, 0]
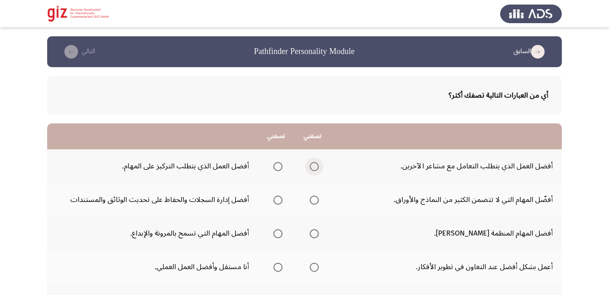
click at [310, 163] on span "Select an option" at bounding box center [314, 166] width 9 height 9
click at [310, 163] on input "Select an option" at bounding box center [314, 166] width 9 height 9
click at [310, 195] on span "Select an option" at bounding box center [314, 199] width 9 height 9
click at [310, 195] on input "Select an option" at bounding box center [314, 199] width 9 height 9
click at [270, 233] on label "Select an option" at bounding box center [276, 233] width 13 height 9
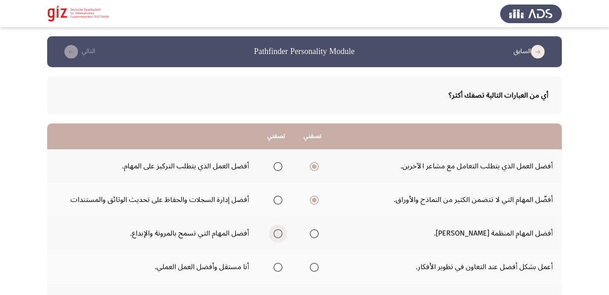
click at [273, 233] on input "Select an option" at bounding box center [277, 233] width 9 height 9
drag, startPoint x: 309, startPoint y: 268, endPoint x: 611, endPoint y: 289, distance: 302.6
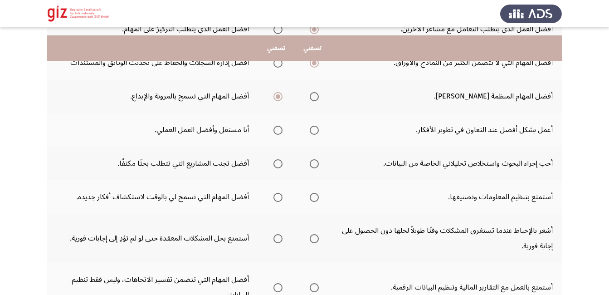
scroll to position [145, 0]
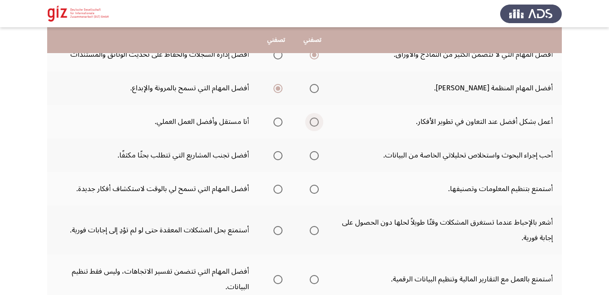
click at [313, 117] on span "Select an option" at bounding box center [314, 121] width 9 height 9
click at [313, 117] on input "Select an option" at bounding box center [314, 121] width 9 height 9
click at [310, 152] on span "Select an option" at bounding box center [314, 155] width 9 height 9
click at [310, 152] on input "Select an option" at bounding box center [314, 155] width 9 height 9
click at [270, 191] on label "Select an option" at bounding box center [276, 188] width 13 height 9
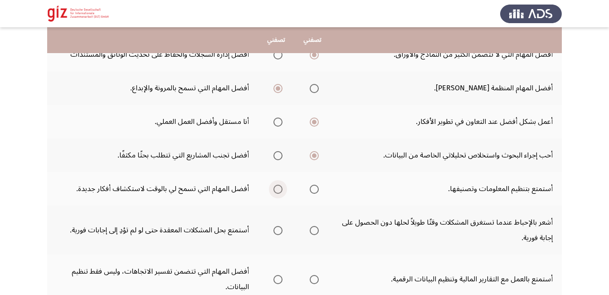
click at [273, 191] on input "Select an option" at bounding box center [277, 188] width 9 height 9
click at [276, 228] on span "Select an option" at bounding box center [277, 230] width 9 height 9
click at [276, 228] on input "Select an option" at bounding box center [277, 230] width 9 height 9
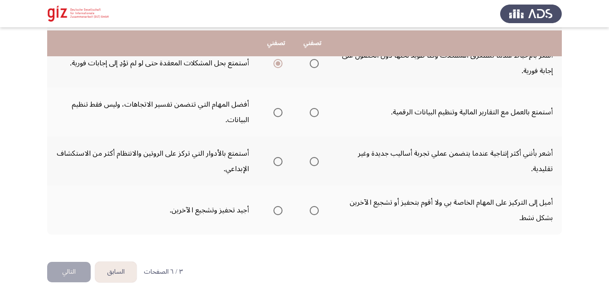
scroll to position [315, 0]
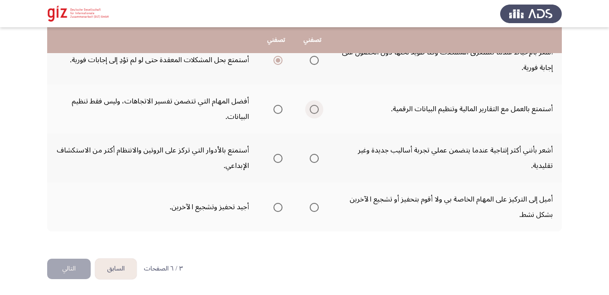
click at [310, 112] on span "Select an option" at bounding box center [314, 109] width 9 height 9
click at [310, 112] on input "Select an option" at bounding box center [314, 109] width 9 height 9
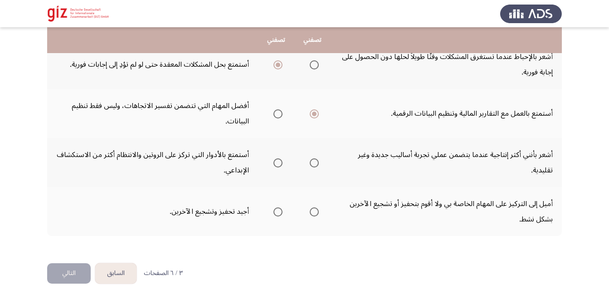
scroll to position [310, 0]
click at [270, 112] on label "Select an option" at bounding box center [276, 114] width 13 height 9
click at [273, 112] on input "Select an option" at bounding box center [277, 114] width 9 height 9
click at [317, 162] on th at bounding box center [312, 162] width 36 height 49
click at [310, 161] on span "Select an option" at bounding box center [314, 163] width 9 height 9
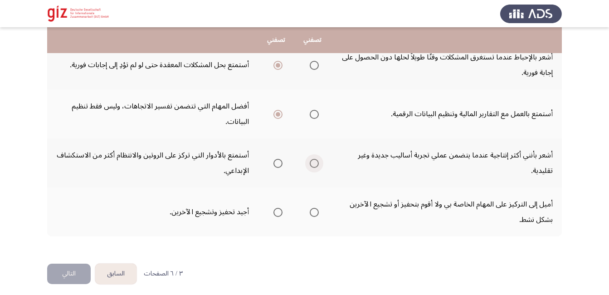
click at [310, 161] on input "Select an option" at bounding box center [314, 163] width 9 height 9
click at [277, 209] on mat-radio-group "Select an option" at bounding box center [276, 211] width 13 height 15
click at [277, 209] on span "Select an option" at bounding box center [277, 212] width 9 height 9
click at [277, 209] on input "Select an option" at bounding box center [277, 212] width 9 height 9
click at [80, 271] on button "التالي" at bounding box center [69, 273] width 44 height 20
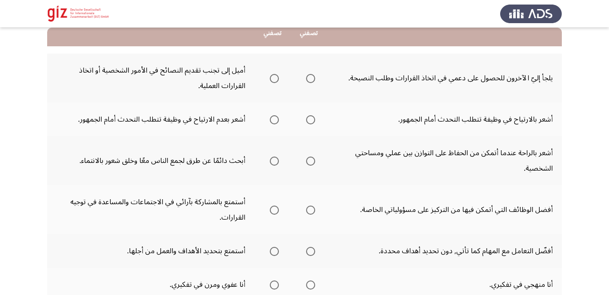
scroll to position [109, 0]
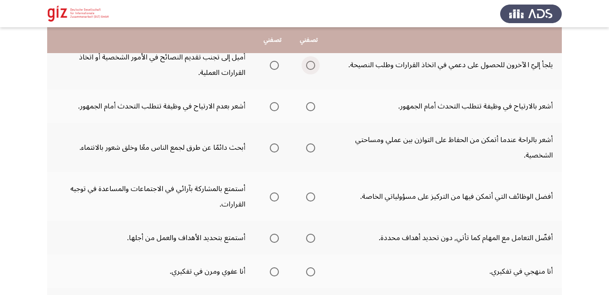
click at [310, 63] on span "Select an option" at bounding box center [310, 65] width 9 height 9
click at [310, 63] on input "Select an option" at bounding box center [310, 65] width 9 height 9
click at [312, 106] on span "Select an option" at bounding box center [310, 106] width 9 height 9
click at [312, 106] on input "Select an option" at bounding box center [310, 106] width 9 height 9
click at [272, 145] on label "Select an option" at bounding box center [272, 147] width 13 height 9
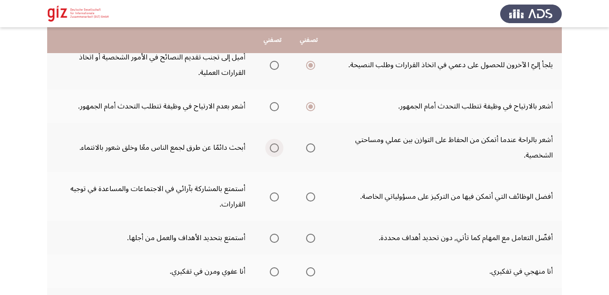
click at [272, 145] on input "Select an option" at bounding box center [274, 147] width 9 height 9
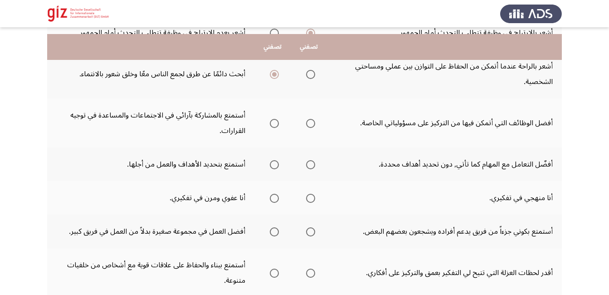
scroll to position [199, 0]
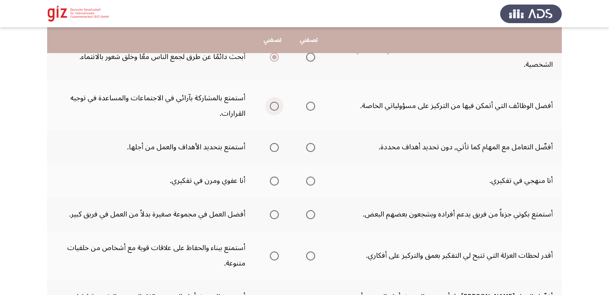
click at [279, 108] on span "Select an option" at bounding box center [274, 106] width 9 height 9
click at [279, 108] on input "Select an option" at bounding box center [274, 106] width 9 height 9
click at [279, 146] on span "Select an option" at bounding box center [274, 147] width 9 height 9
click at [279, 146] on input "Select an option" at bounding box center [274, 147] width 9 height 9
click at [276, 176] on span "Select an option" at bounding box center [274, 180] width 9 height 9
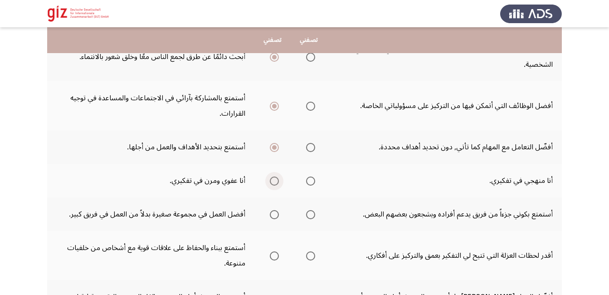
click at [276, 176] on input "Select an option" at bounding box center [274, 180] width 9 height 9
click at [315, 210] on span "Select an option" at bounding box center [310, 214] width 9 height 9
click at [315, 210] on input "Select an option" at bounding box center [310, 214] width 9 height 9
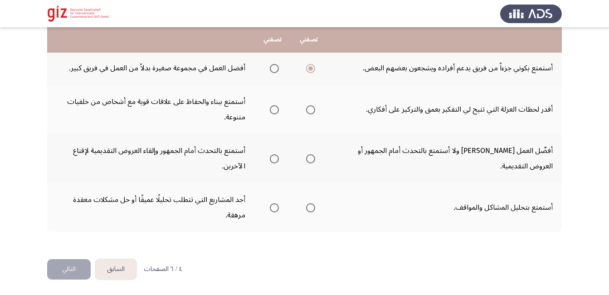
scroll to position [346, 0]
click at [275, 108] on span "Select an option" at bounding box center [274, 109] width 9 height 9
click at [275, 108] on input "Select an option" at bounding box center [274, 109] width 9 height 9
click at [279, 156] on span "Select an option" at bounding box center [274, 158] width 9 height 9
click at [279, 156] on input "Select an option" at bounding box center [274, 158] width 9 height 9
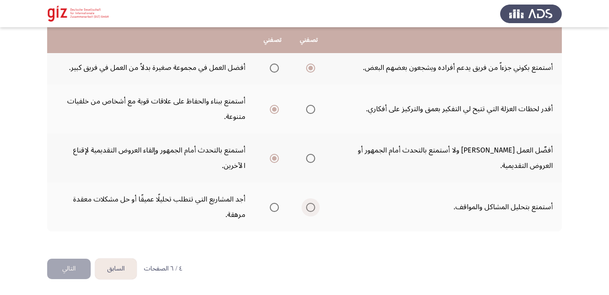
click at [315, 208] on span "Select an option" at bounding box center [310, 207] width 9 height 9
click at [315, 208] on input "Select an option" at bounding box center [310, 207] width 9 height 9
click at [75, 270] on button "التالي" at bounding box center [69, 268] width 44 height 20
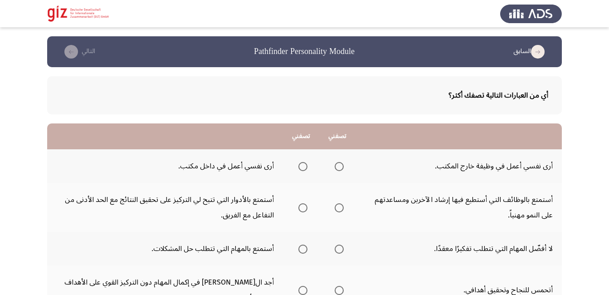
click at [340, 167] on span "Select an option" at bounding box center [338, 166] width 9 height 9
click at [340, 167] on input "Select an option" at bounding box center [338, 166] width 9 height 9
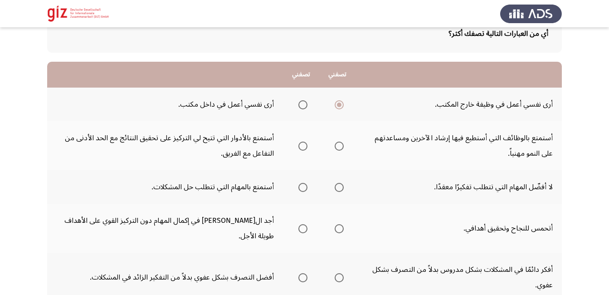
scroll to position [61, 0]
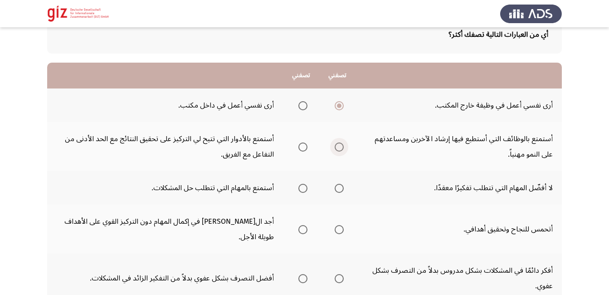
click at [340, 144] on span "Select an option" at bounding box center [338, 146] width 9 height 9
click at [340, 144] on input "Select an option" at bounding box center [338, 146] width 9 height 9
click at [299, 184] on span "Select an option" at bounding box center [302, 188] width 9 height 9
click at [299, 184] on input "Select an option" at bounding box center [302, 188] width 9 height 9
click at [337, 225] on span "Select an option" at bounding box center [338, 229] width 9 height 9
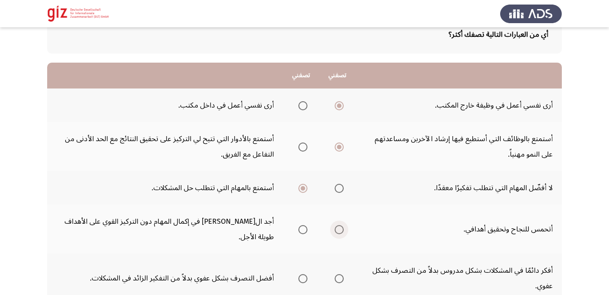
click at [337, 225] on input "Select an option" at bounding box center [338, 229] width 9 height 9
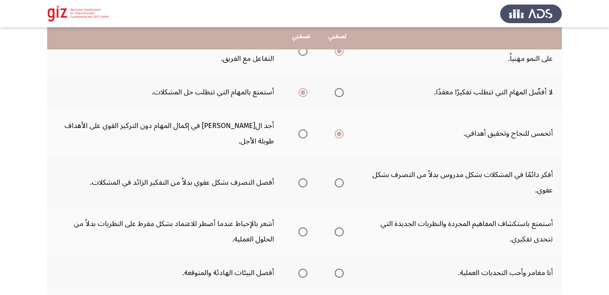
scroll to position [170, 0]
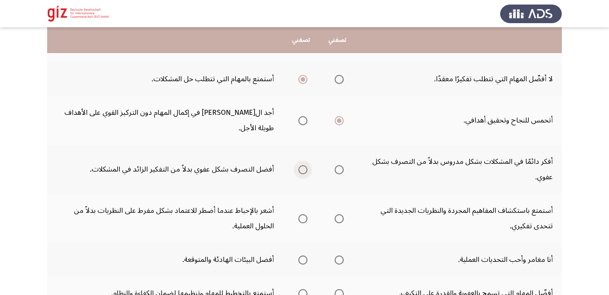
click at [296, 165] on label "Select an option" at bounding box center [301, 169] width 13 height 9
click at [298, 165] on input "Select an option" at bounding box center [302, 169] width 9 height 9
click at [334, 214] on span "Select an option" at bounding box center [338, 218] width 9 height 9
click at [334, 214] on input "Select an option" at bounding box center [338, 218] width 9 height 9
click at [331, 255] on label "Select an option" at bounding box center [337, 259] width 13 height 9
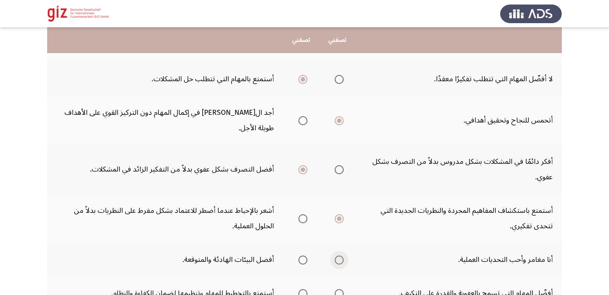
click at [334, 255] on input "Select an option" at bounding box center [338, 259] width 9 height 9
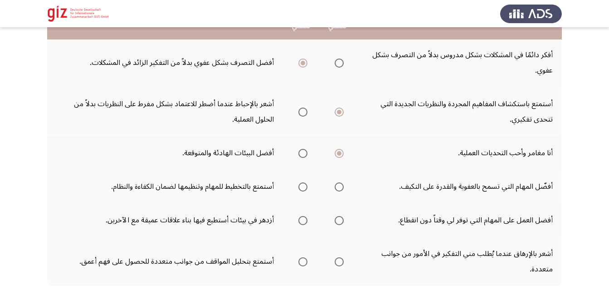
scroll to position [278, 0]
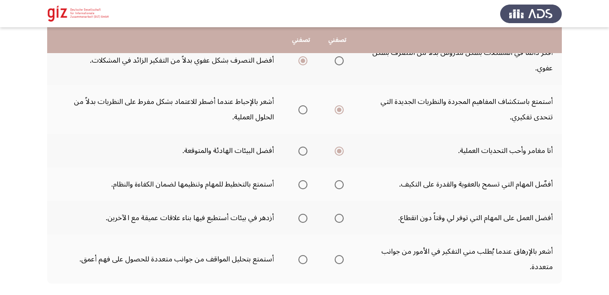
click at [607, 288] on app-assessment-container "السابق Pathfinder Personality Module التالي أي من العبارات التالية تصفك أكثر؟ ت…" at bounding box center [304, 34] width 609 height 553
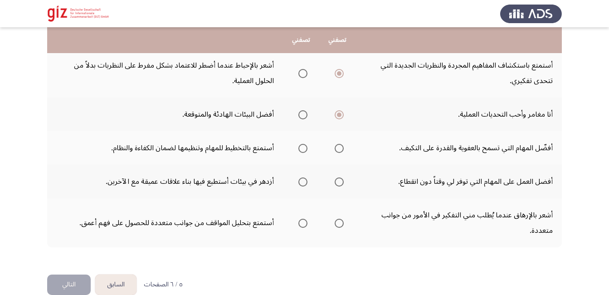
scroll to position [315, 0]
click at [331, 140] on mat-radio-group "Select an option" at bounding box center [337, 147] width 13 height 15
click at [338, 143] on span "Select an option" at bounding box center [338, 147] width 9 height 9
click at [338, 143] on input "Select an option" at bounding box center [338, 147] width 9 height 9
click at [302, 177] on span "Select an option" at bounding box center [302, 181] width 9 height 9
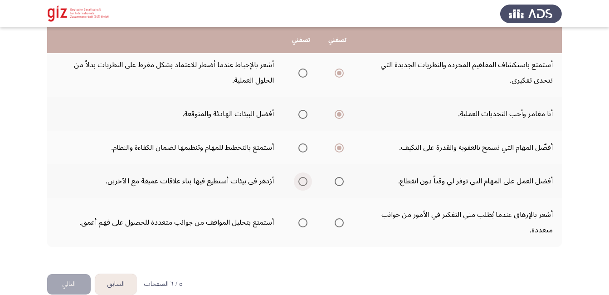
click at [302, 177] on input "Select an option" at bounding box center [302, 181] width 9 height 9
click at [339, 218] on span "Select an option" at bounding box center [338, 222] width 9 height 9
click at [339, 218] on input "Select an option" at bounding box center [338, 222] width 9 height 9
click at [73, 274] on button "التالي" at bounding box center [69, 284] width 44 height 20
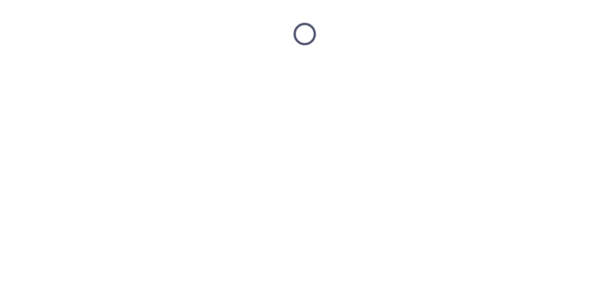
scroll to position [0, 0]
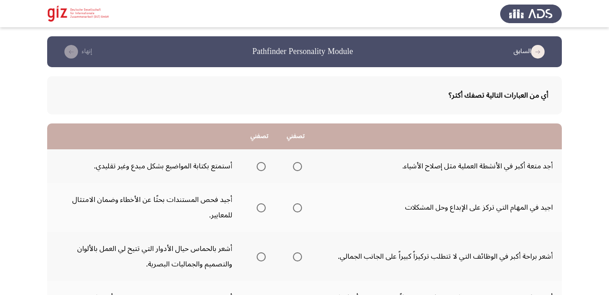
drag, startPoint x: 602, startPoint y: 280, endPoint x: 612, endPoint y: 288, distance: 13.0
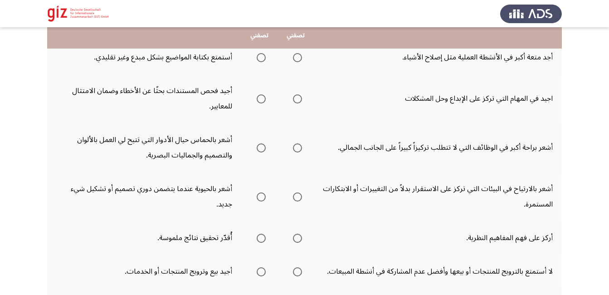
scroll to position [91, 0]
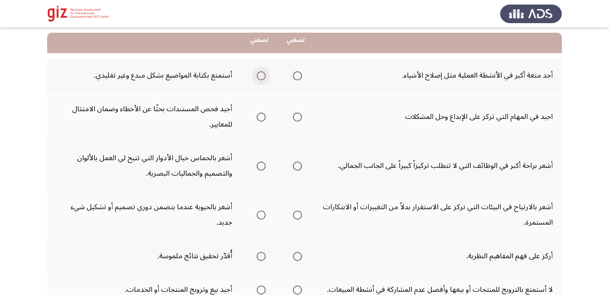
click at [260, 73] on span "Select an option" at bounding box center [261, 75] width 9 height 9
click at [260, 73] on input "Select an option" at bounding box center [261, 75] width 9 height 9
click at [292, 118] on label "Select an option" at bounding box center [295, 116] width 13 height 9
click at [293, 118] on input "Select an option" at bounding box center [297, 116] width 9 height 9
drag, startPoint x: 254, startPoint y: 167, endPoint x: 333, endPoint y: 180, distance: 79.5
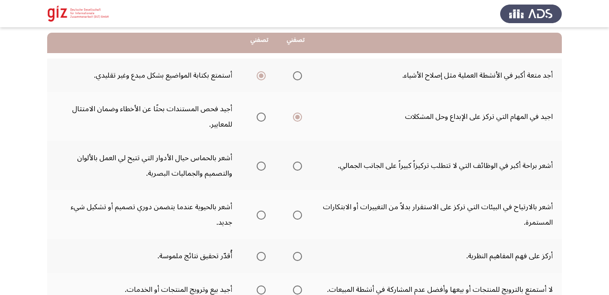
click at [333, 180] on tr "أشعر براحة أكبر في الوظائف التي لا تتطلب تركيزاً كبيراً على الجانب الجمالي. أشع…" at bounding box center [304, 165] width 514 height 49
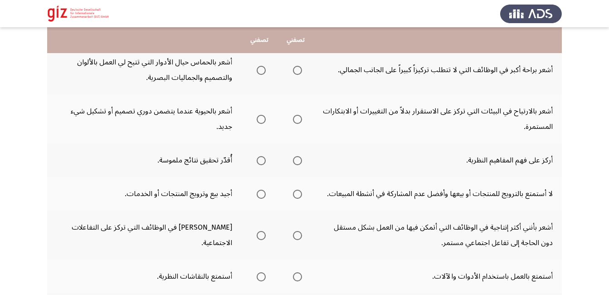
scroll to position [199, 0]
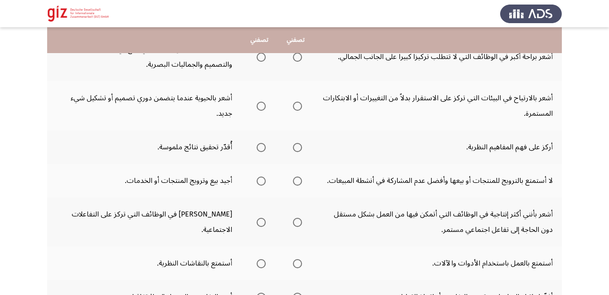
click at [266, 55] on th at bounding box center [259, 56] width 36 height 49
click at [262, 55] on span "Select an option" at bounding box center [261, 57] width 9 height 9
click at [262, 55] on input "Select an option" at bounding box center [261, 57] width 9 height 9
click at [261, 107] on span "Select an option" at bounding box center [261, 106] width 9 height 9
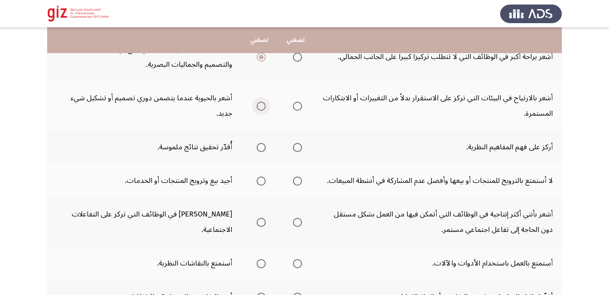
click at [261, 107] on input "Select an option" at bounding box center [261, 106] width 9 height 9
click at [295, 143] on span "Select an option" at bounding box center [297, 147] width 9 height 9
click at [295, 143] on input "Select an option" at bounding box center [297, 147] width 9 height 9
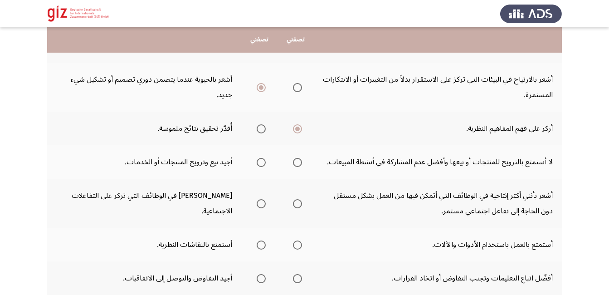
scroll to position [218, 0]
click at [258, 125] on span "Select an option" at bounding box center [261, 129] width 9 height 9
click at [258, 125] on input "Select an option" at bounding box center [261, 129] width 9 height 9
click at [258, 125] on span "Select an option" at bounding box center [261, 129] width 9 height 9
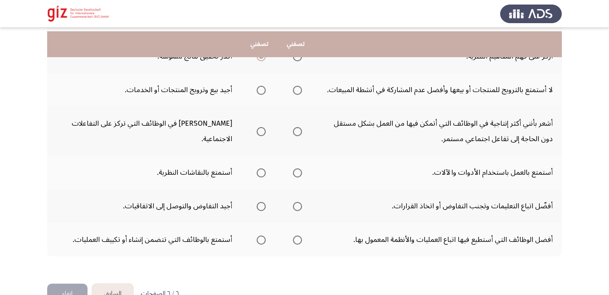
scroll to position [308, 0]
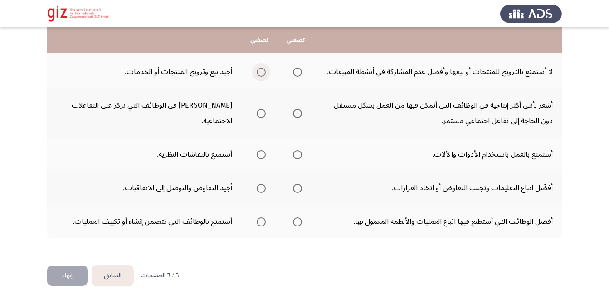
click at [263, 72] on span "Select an option" at bounding box center [261, 72] width 9 height 9
click at [263, 72] on input "Select an option" at bounding box center [261, 72] width 9 height 9
click at [300, 73] on span "Select an option" at bounding box center [297, 72] width 9 height 9
click at [300, 73] on input "Select an option" at bounding box center [297, 72] width 9 height 9
click at [262, 116] on span "Select an option" at bounding box center [261, 113] width 9 height 9
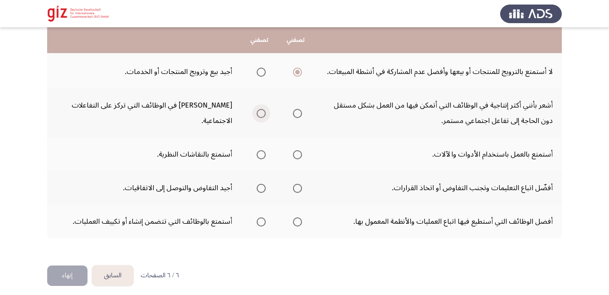
click at [262, 116] on input "Select an option" at bounding box center [261, 113] width 9 height 9
click at [297, 150] on span "Select an option" at bounding box center [297, 154] width 9 height 9
click at [297, 150] on input "Select an option" at bounding box center [297, 154] width 9 height 9
click at [265, 188] on span "Select an option" at bounding box center [261, 188] width 9 height 9
click at [265, 188] on input "Select an option" at bounding box center [261, 188] width 9 height 9
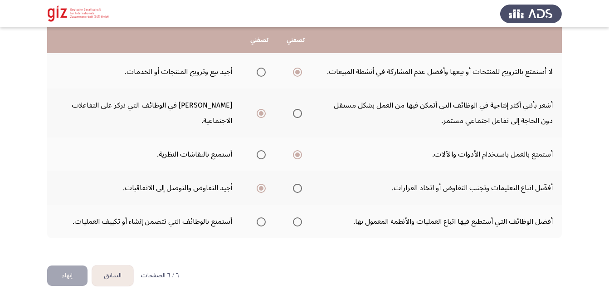
click at [425, 242] on div "أي من العبارات التالية تصفك أكثر؟ تصفني تصفني أجد متعة أكبر في الأنشطة العملية …" at bounding box center [304, 7] width 514 height 497
click at [388, 229] on td "أفضل الوظائف التي أستطيع فيها اتباع العمليات والأنظمة المعمول بها." at bounding box center [438, 221] width 248 height 34
click at [296, 218] on span "Select an option" at bounding box center [297, 221] width 9 height 9
click at [296, 218] on input "Select an option" at bounding box center [297, 221] width 9 height 9
click at [66, 284] on button "إنهاء" at bounding box center [67, 275] width 40 height 20
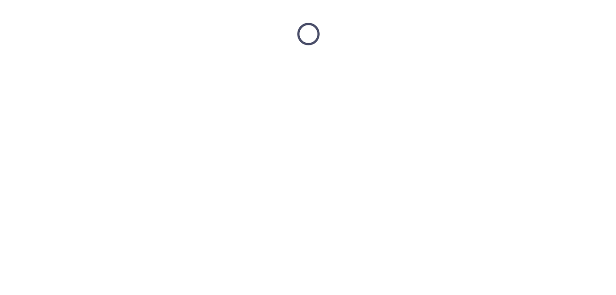
scroll to position [0, 0]
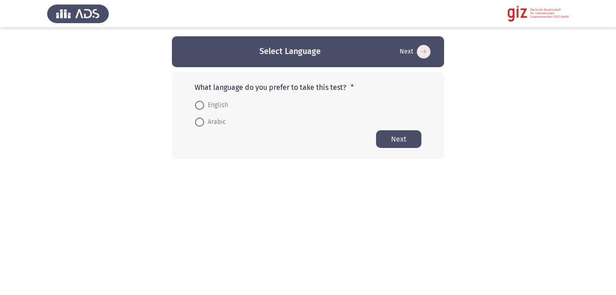
click at [214, 117] on span "Arabic" at bounding box center [215, 121] width 22 height 11
click at [204, 117] on input "Arabic" at bounding box center [199, 121] width 9 height 9
radio input "true"
click at [380, 141] on button "Next" at bounding box center [398, 139] width 45 height 18
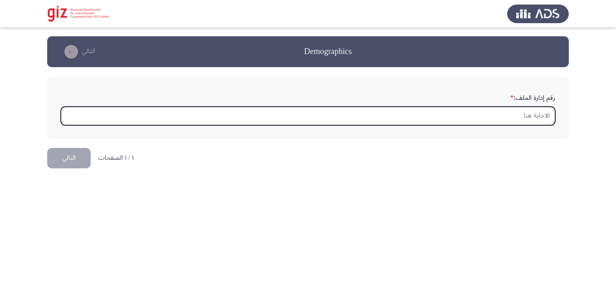
type input "p"
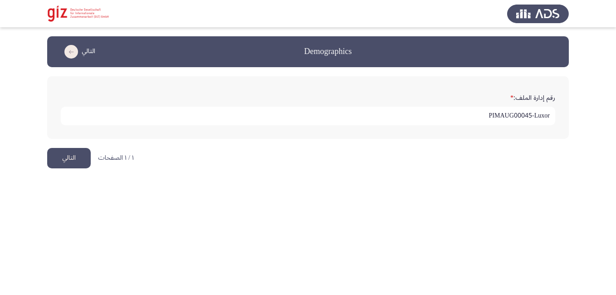
type input "PIMAUG00045-Luxor"
click at [61, 157] on button "التالي" at bounding box center [69, 158] width 44 height 20
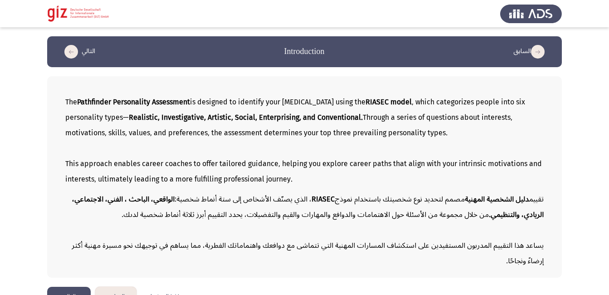
scroll to position [21, 0]
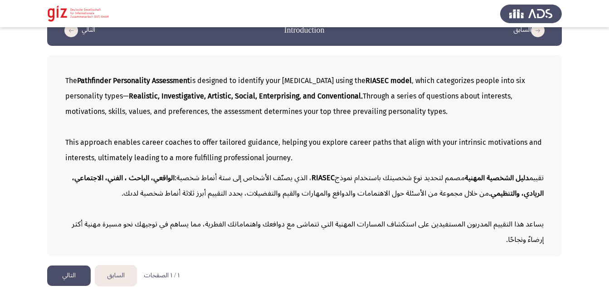
click at [72, 271] on button "التالي" at bounding box center [69, 275] width 44 height 20
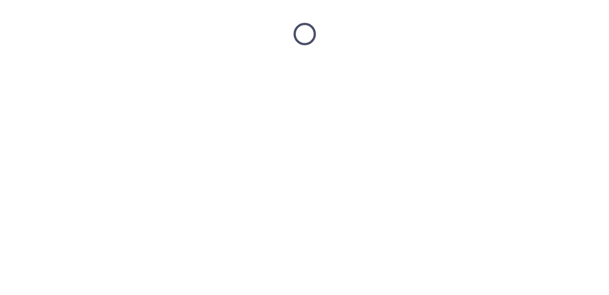
scroll to position [0, 0]
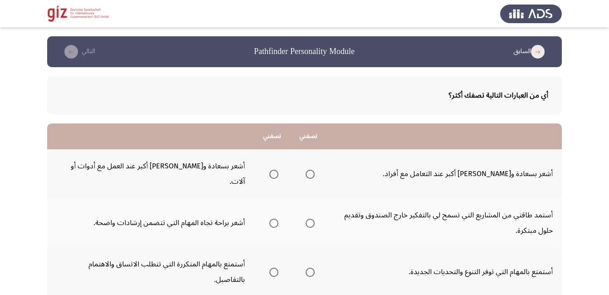
click at [68, 57] on icon "check the missing" at bounding box center [71, 52] width 14 height 14
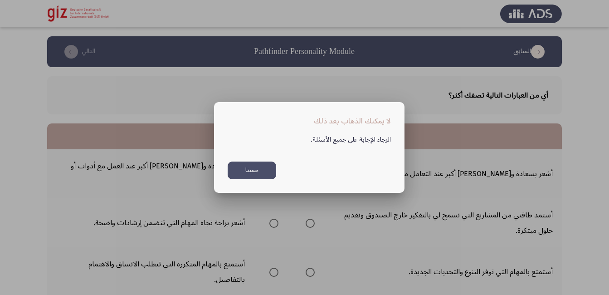
click at [68, 57] on div at bounding box center [304, 147] width 609 height 295
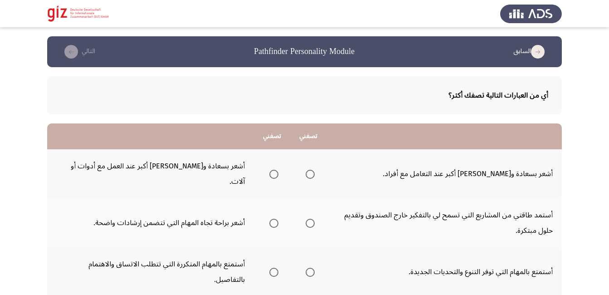
drag, startPoint x: 352, startPoint y: 286, endPoint x: 310, endPoint y: 279, distance: 43.1
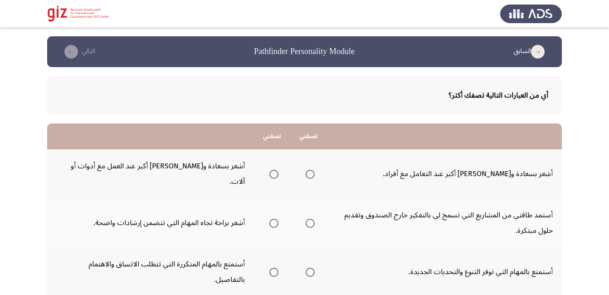
click at [71, 56] on icon "check the missing" at bounding box center [71, 52] width 14 height 14
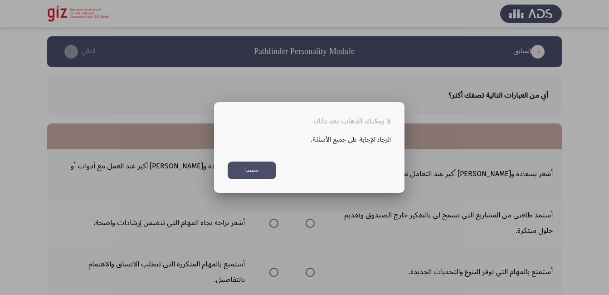
click at [71, 56] on div at bounding box center [304, 147] width 609 height 295
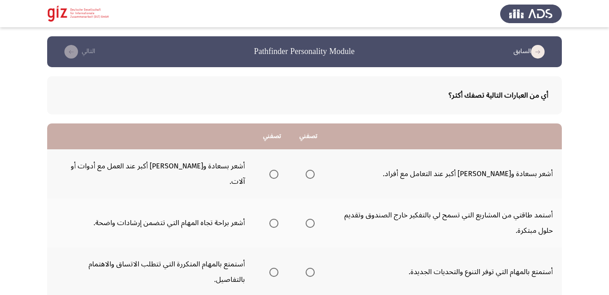
click at [71, 56] on icon "check the missing" at bounding box center [71, 52] width 14 height 14
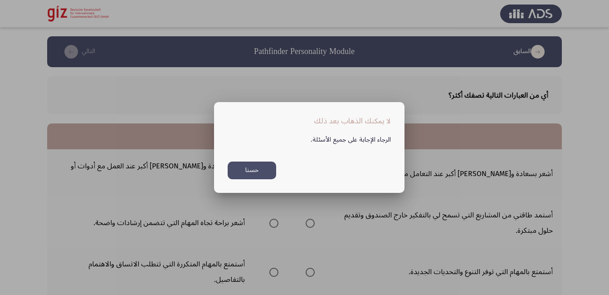
click at [71, 56] on div at bounding box center [304, 147] width 609 height 295
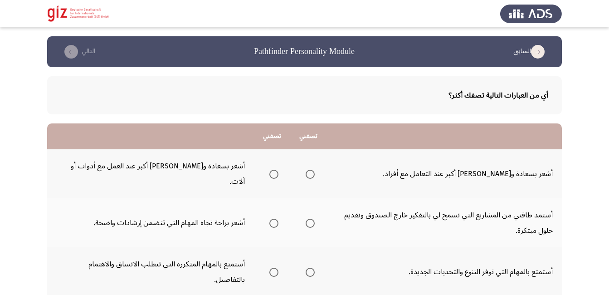
click at [538, 49] on icon "load previous page" at bounding box center [538, 52] width 14 height 14
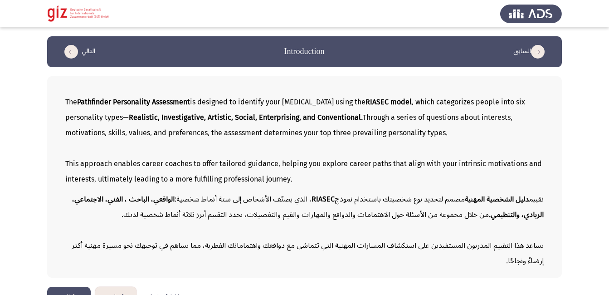
click at [76, 292] on button "التالي" at bounding box center [69, 296] width 44 height 20
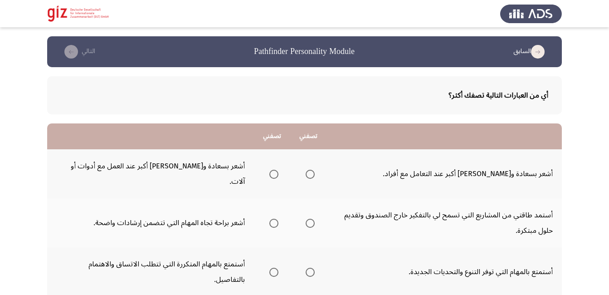
click at [67, 54] on icon "check the missing" at bounding box center [71, 52] width 14 height 14
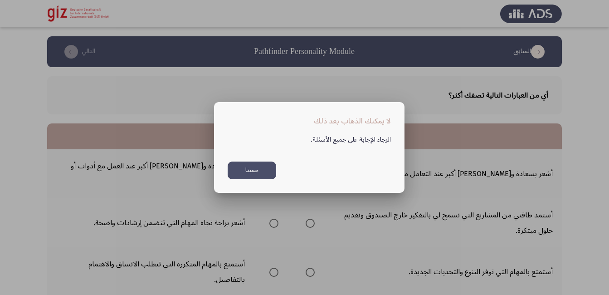
click at [250, 172] on button "حسنا" at bounding box center [252, 170] width 48 height 18
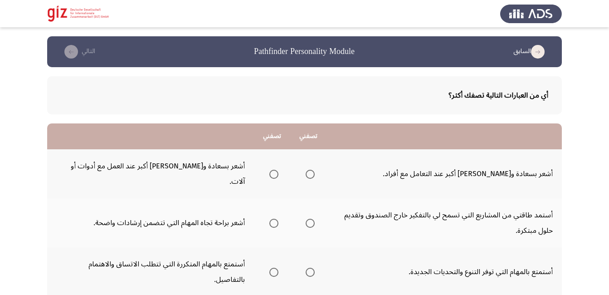
click at [250, 172] on td "أشعر بسعادة و[PERSON_NAME] أكبر عند العمل مع أدوات أو آلات." at bounding box center [150, 173] width 207 height 49
click at [308, 170] on span "Select an option" at bounding box center [309, 174] width 9 height 9
click at [308, 170] on input "Select an option" at bounding box center [309, 174] width 9 height 9
click at [312, 267] on span "Select an option" at bounding box center [309, 271] width 9 height 9
click at [312, 267] on input "Select an option" at bounding box center [309, 271] width 9 height 9
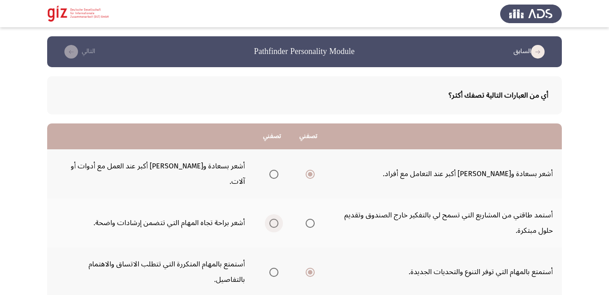
click at [274, 218] on span "Select an option" at bounding box center [273, 222] width 9 height 9
click at [274, 218] on input "Select an option" at bounding box center [273, 222] width 9 height 9
click at [276, 170] on span "Select an option" at bounding box center [273, 174] width 9 height 9
click at [276, 170] on input "Select an option" at bounding box center [273, 174] width 9 height 9
click at [72, 53] on icon "check the missing" at bounding box center [71, 52] width 14 height 14
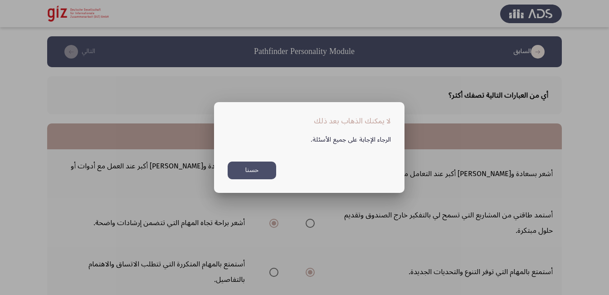
click at [265, 174] on button "حسنا" at bounding box center [252, 170] width 48 height 18
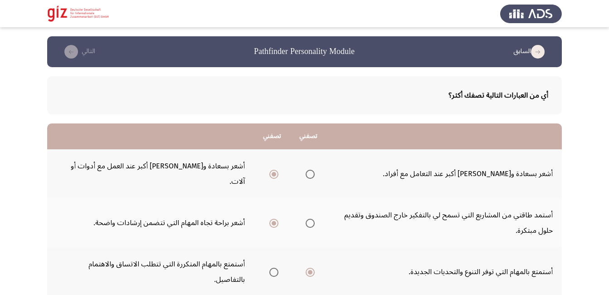
click at [313, 170] on span "Select an option" at bounding box center [309, 174] width 9 height 9
click at [313, 170] on input "Select an option" at bounding box center [309, 174] width 9 height 9
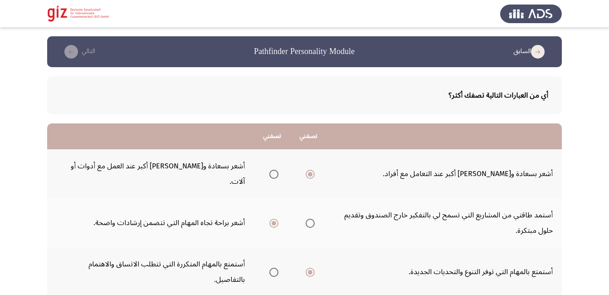
click at [68, 164] on td "أشعر بسعادة و[PERSON_NAME] أكبر عند العمل مع أدوات أو آلات." at bounding box center [150, 173] width 207 height 49
click at [71, 57] on icon "check the missing" at bounding box center [71, 52] width 14 height 14
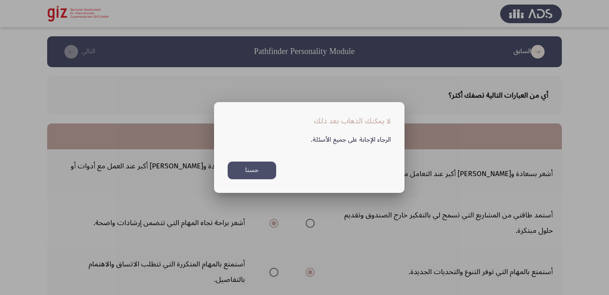
click at [247, 170] on button "حسنا" at bounding box center [252, 170] width 48 height 18
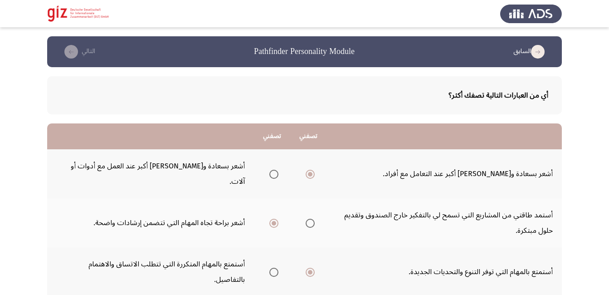
click at [308, 218] on mat-radio-button "Select an option" at bounding box center [308, 223] width 13 height 10
click at [314, 218] on span "Select an option" at bounding box center [309, 222] width 9 height 9
click at [314, 218] on input "Select an option" at bounding box center [309, 222] width 9 height 9
click at [271, 170] on span "Select an option" at bounding box center [273, 174] width 9 height 9
click at [271, 170] on input "Select an option" at bounding box center [273, 174] width 9 height 9
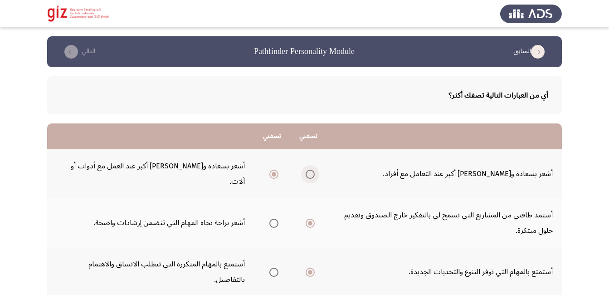
click at [308, 170] on span "Select an option" at bounding box center [309, 174] width 9 height 9
click at [308, 170] on input "Select an option" at bounding box center [309, 174] width 9 height 9
click at [78, 55] on button "التالي" at bounding box center [78, 51] width 40 height 15
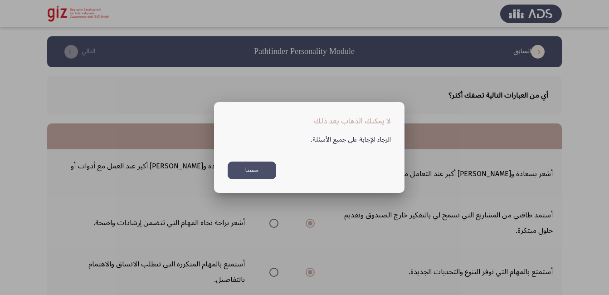
click at [252, 160] on div "الرجاء الإجابة على جميع الأسئلة. حسنا" at bounding box center [309, 153] width 185 height 53
click at [252, 163] on button "حسنا" at bounding box center [252, 170] width 48 height 18
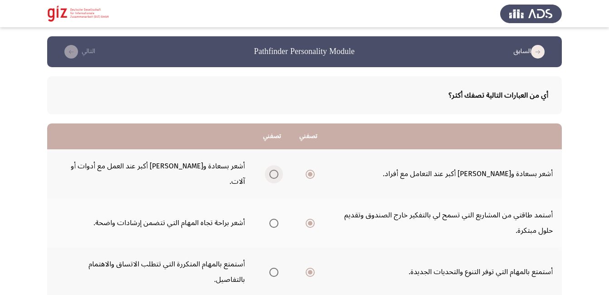
click at [272, 170] on span "Select an option" at bounding box center [273, 174] width 9 height 9
click at [272, 170] on input "Select an option" at bounding box center [273, 174] width 9 height 9
drag, startPoint x: 270, startPoint y: 214, endPoint x: 272, endPoint y: 208, distance: 7.0
click at [272, 215] on mat-radio-group "Select an option" at bounding box center [272, 222] width 13 height 15
click at [272, 218] on span "Select an option" at bounding box center [273, 222] width 9 height 9
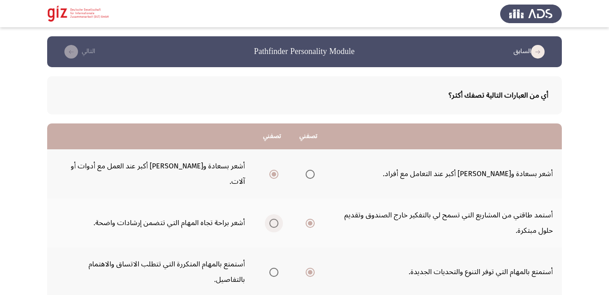
click at [272, 218] on input "Select an option" at bounding box center [273, 222] width 9 height 9
click at [274, 267] on span "Select an option" at bounding box center [273, 271] width 9 height 9
click at [274, 267] on input "Select an option" at bounding box center [273, 271] width 9 height 9
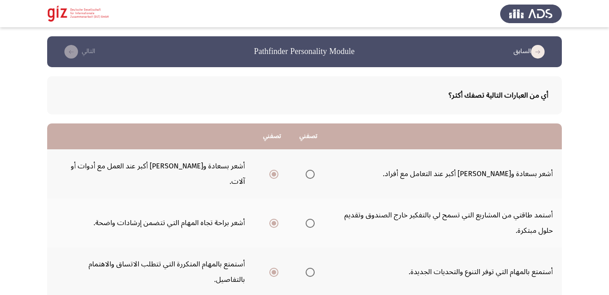
click at [310, 267] on span "Select an option" at bounding box center [309, 271] width 9 height 9
click at [310, 267] on input "Select an option" at bounding box center [309, 271] width 9 height 9
click at [308, 170] on span "Select an option" at bounding box center [309, 174] width 9 height 9
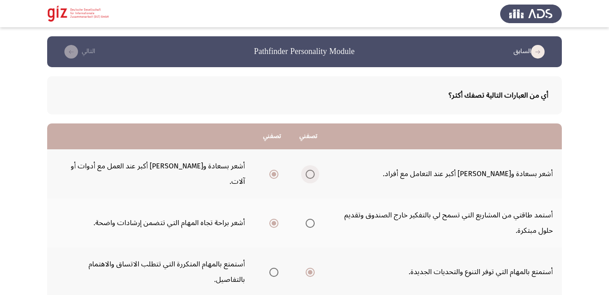
click at [308, 170] on input "Select an option" at bounding box center [309, 174] width 9 height 9
click at [72, 53] on icon "check the missing" at bounding box center [71, 52] width 14 height 14
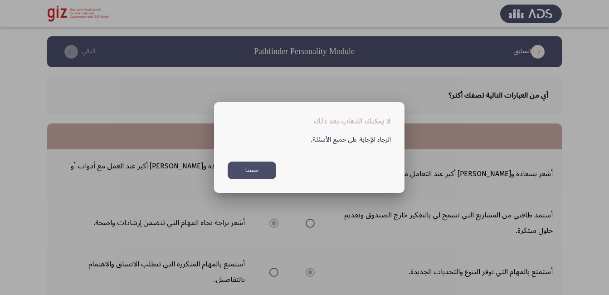
drag, startPoint x: 250, startPoint y: 146, endPoint x: 250, endPoint y: 159, distance: 13.2
click at [250, 159] on div "الرجاء الإجابة على جميع الأسئلة. حسنا" at bounding box center [309, 153] width 185 height 53
click at [249, 162] on button "حسنا" at bounding box center [252, 170] width 48 height 18
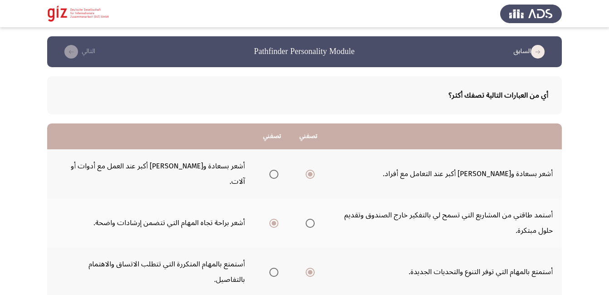
click at [249, 162] on td "أشعر بسعادة و[PERSON_NAME] أكبر عند العمل مع أدوات أو آلات." at bounding box center [150, 173] width 207 height 49
click at [309, 218] on span "Select an option" at bounding box center [309, 222] width 9 height 9
click at [309, 218] on input "Select an option" at bounding box center [309, 222] width 9 height 9
click at [278, 267] on span "Select an option" at bounding box center [273, 271] width 9 height 9
click at [278, 267] on input "Select an option" at bounding box center [273, 271] width 9 height 9
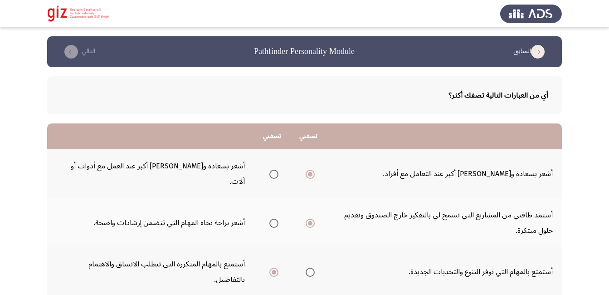
click at [273, 215] on th at bounding box center [272, 222] width 36 height 49
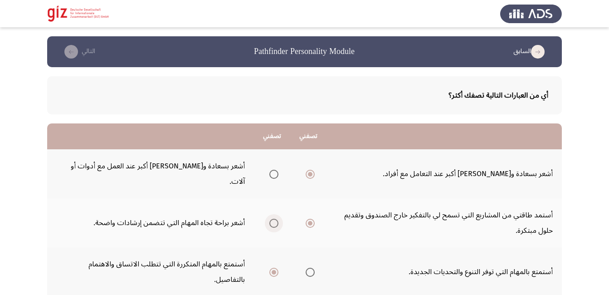
click at [273, 218] on span "Select an option" at bounding box center [273, 222] width 9 height 9
click at [273, 218] on input "Select an option" at bounding box center [273, 222] width 9 height 9
click at [272, 170] on span "Select an option" at bounding box center [273, 174] width 9 height 9
click at [272, 170] on input "Select an option" at bounding box center [273, 174] width 9 height 9
click at [313, 170] on span "Select an option" at bounding box center [309, 174] width 9 height 9
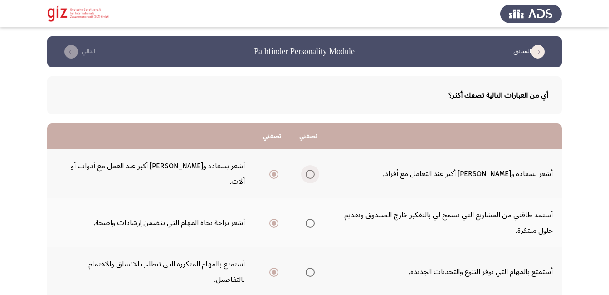
click at [313, 170] on input "Select an option" at bounding box center [309, 174] width 9 height 9
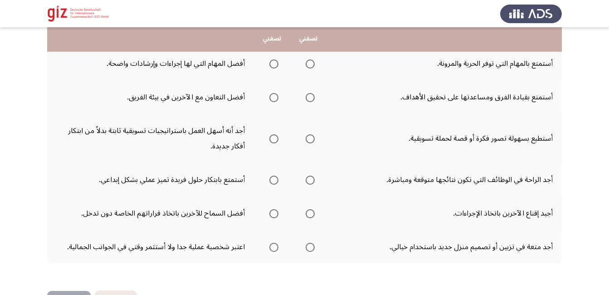
scroll to position [284, 0]
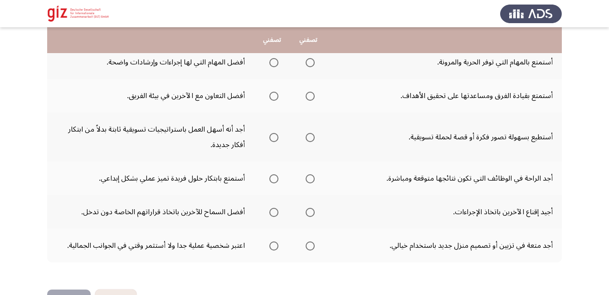
drag, startPoint x: 608, startPoint y: 170, endPoint x: 612, endPoint y: 156, distance: 14.2
click at [609, 156] on html "السابق Pathfinder Personality Module التالي أي من العبارات التالية تصفك أكثر؟ ت…" at bounding box center [304, 21] width 609 height 610
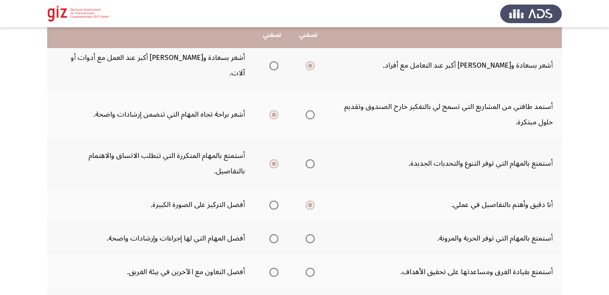
scroll to position [103, 0]
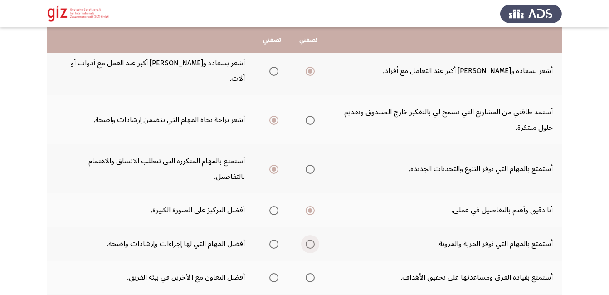
click at [307, 239] on span "Select an option" at bounding box center [309, 243] width 9 height 9
click at [307, 239] on input "Select an option" at bounding box center [309, 243] width 9 height 9
click at [308, 273] on span "Select an option" at bounding box center [309, 277] width 9 height 9
click at [308, 273] on input "Select an option" at bounding box center [309, 277] width 9 height 9
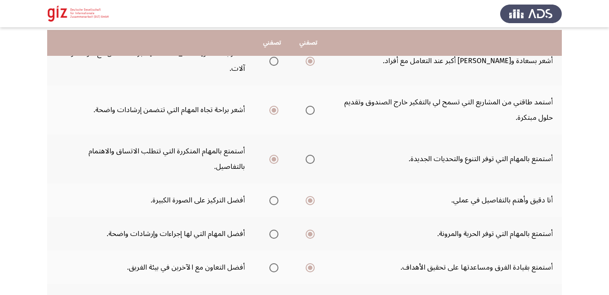
scroll to position [121, 0]
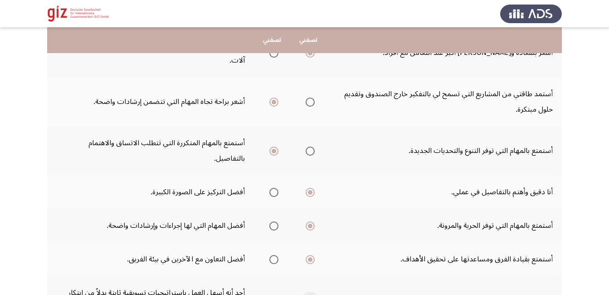
click at [310, 294] on span "Select an option" at bounding box center [309, 300] width 9 height 9
click at [310, 294] on input "Select an option" at bounding box center [309, 300] width 9 height 9
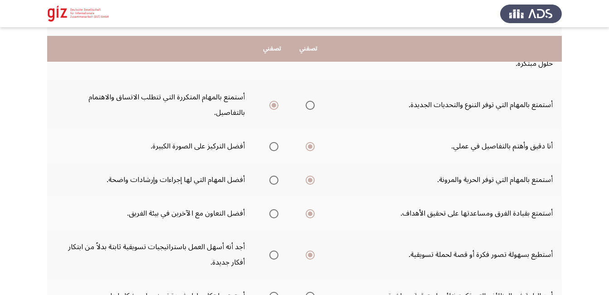
scroll to position [175, 0]
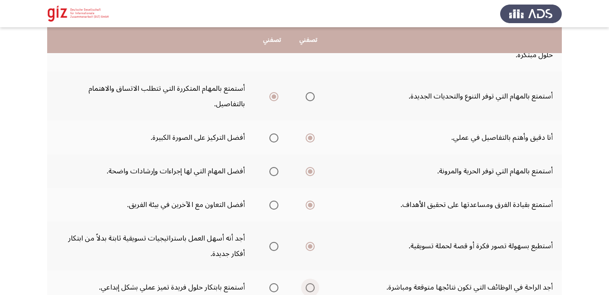
click at [306, 283] on span "Select an option" at bounding box center [309, 287] width 9 height 9
click at [306, 283] on input "Select an option" at bounding box center [309, 287] width 9 height 9
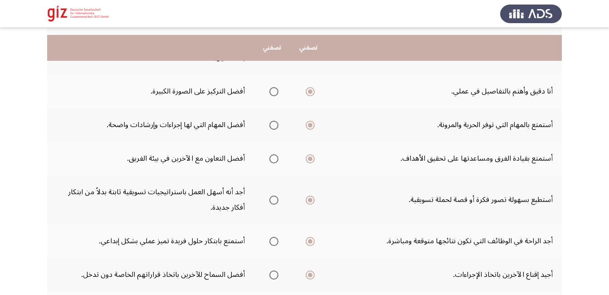
scroll to position [230, 0]
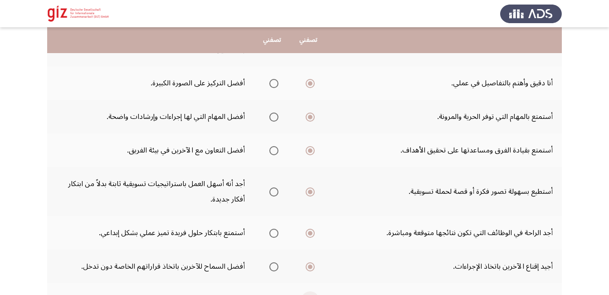
click at [305, 294] on label "Select an option" at bounding box center [308, 300] width 13 height 9
click at [305, 294] on input "Select an option" at bounding box center [309, 300] width 9 height 9
click at [305, 294] on label "Select an option" at bounding box center [308, 300] width 13 height 9
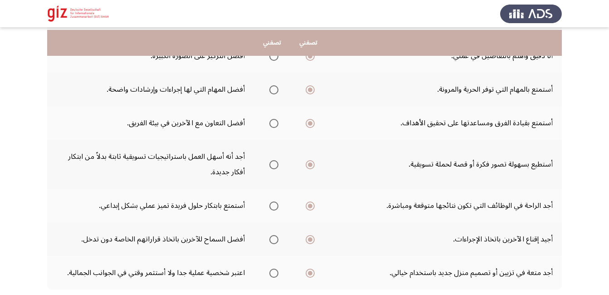
scroll to position [266, 0]
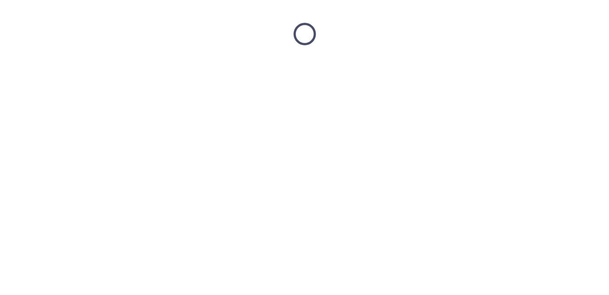
scroll to position [0, 0]
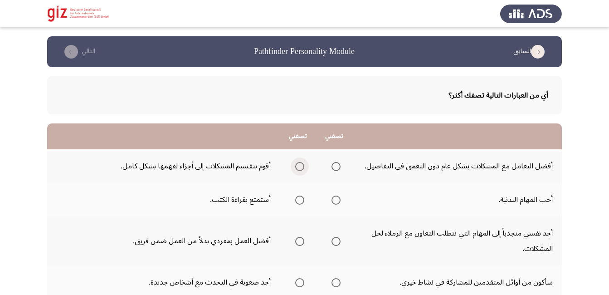
click at [296, 165] on span "Select an option" at bounding box center [299, 166] width 9 height 9
click at [296, 165] on input "Select an option" at bounding box center [299, 166] width 9 height 9
click at [337, 201] on span "Select an option" at bounding box center [335, 199] width 9 height 9
click at [337, 201] on input "Select an option" at bounding box center [335, 199] width 9 height 9
click at [335, 239] on span "Select an option" at bounding box center [335, 241] width 9 height 9
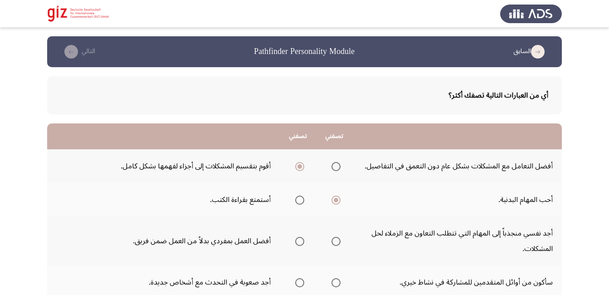
click at [335, 239] on input "Select an option" at bounding box center [335, 241] width 9 height 9
click at [296, 204] on span "Select an option" at bounding box center [299, 199] width 9 height 9
click at [296, 204] on input "Select an option" at bounding box center [299, 199] width 9 height 9
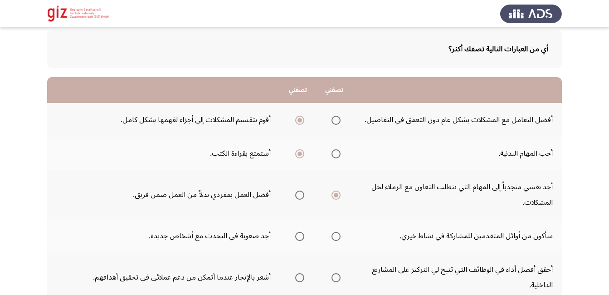
scroll to position [54, 0]
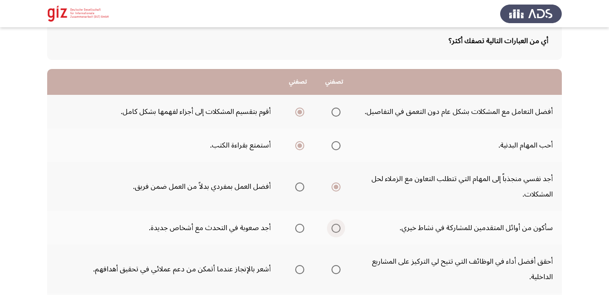
click at [337, 227] on span "Select an option" at bounding box center [335, 227] width 9 height 9
click at [337, 227] on input "Select an option" at bounding box center [335, 227] width 9 height 9
click at [296, 273] on span "Select an option" at bounding box center [299, 269] width 9 height 9
click at [296, 273] on input "Select an option" at bounding box center [299, 269] width 9 height 9
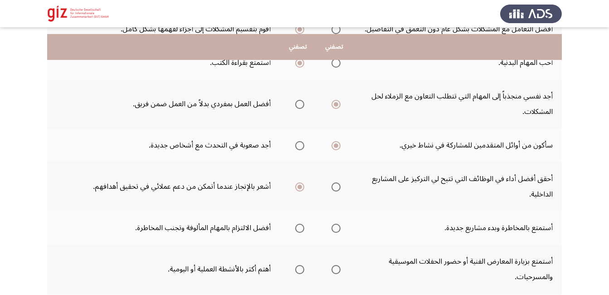
scroll to position [145, 0]
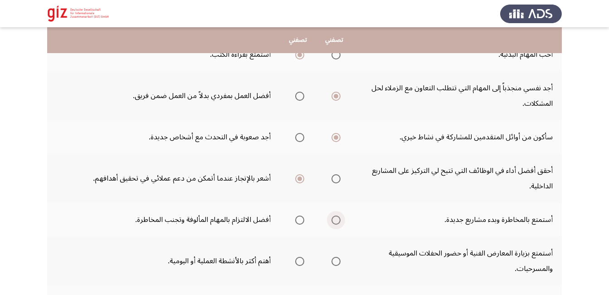
click at [337, 221] on span "Select an option" at bounding box center [335, 219] width 9 height 9
click at [337, 221] on input "Select an option" at bounding box center [335, 219] width 9 height 9
click at [333, 261] on span "Select an option" at bounding box center [335, 261] width 9 height 9
click at [333, 261] on input "Select an option" at bounding box center [335, 261] width 9 height 9
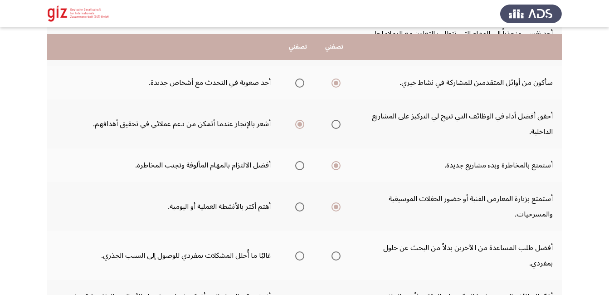
scroll to position [218, 0]
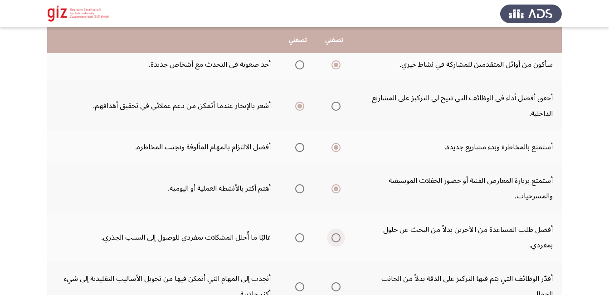
click at [339, 236] on span "Select an option" at bounding box center [335, 237] width 9 height 9
click at [339, 236] on input "Select an option" at bounding box center [335, 237] width 9 height 9
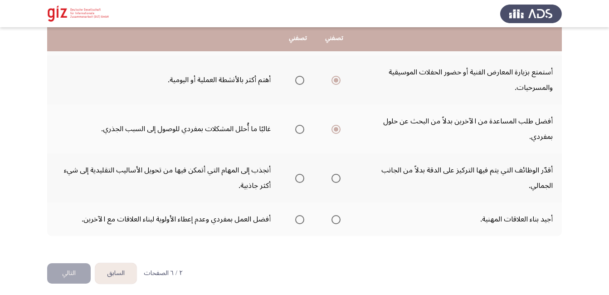
scroll to position [326, 0]
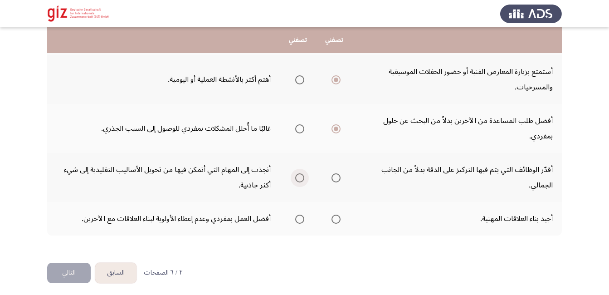
click at [297, 175] on span "Select an option" at bounding box center [299, 177] width 9 height 9
click at [297, 175] on input "Select an option" at bounding box center [299, 177] width 9 height 9
click at [339, 219] on span "Select an option" at bounding box center [335, 218] width 9 height 9
click at [339, 219] on input "Select an option" at bounding box center [335, 218] width 9 height 9
click at [67, 274] on button "التالي" at bounding box center [69, 272] width 44 height 20
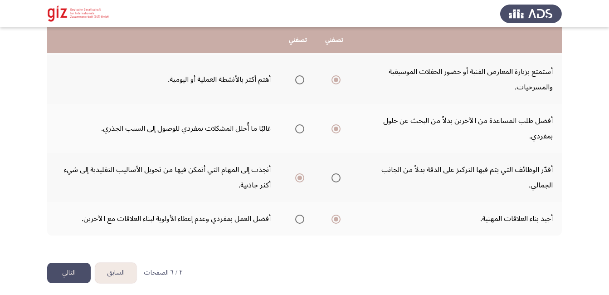
scroll to position [0, 0]
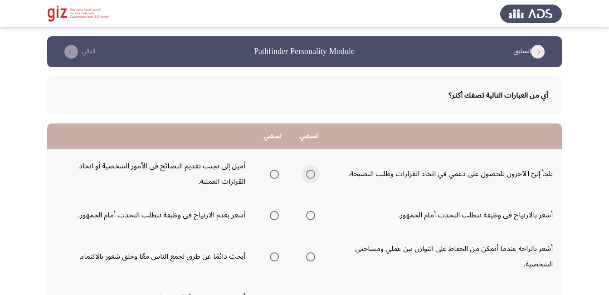
click at [315, 171] on span "Select an option" at bounding box center [310, 174] width 9 height 9
click at [315, 171] on input "Select an option" at bounding box center [310, 174] width 9 height 9
click at [311, 211] on span "Select an option" at bounding box center [310, 215] width 9 height 9
click at [311, 211] on input "Select an option" at bounding box center [310, 215] width 9 height 9
click at [315, 254] on span "Select an option" at bounding box center [310, 256] width 9 height 9
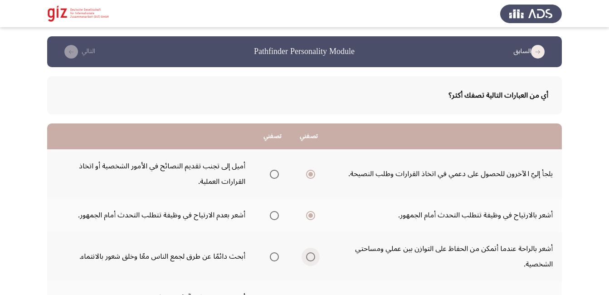
click at [315, 254] on input "Select an option" at bounding box center [310, 256] width 9 height 9
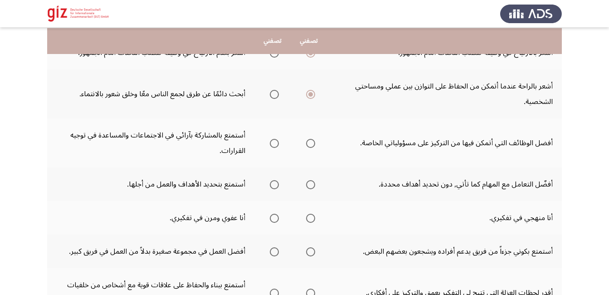
scroll to position [163, 0]
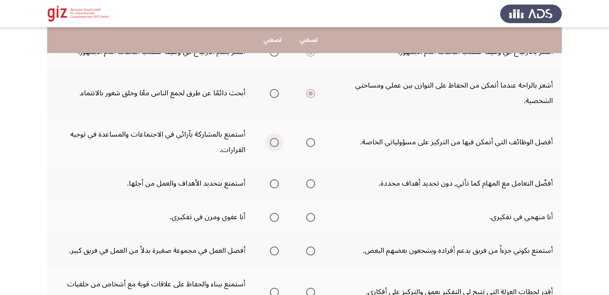
click at [278, 143] on span "Select an option" at bounding box center [274, 142] width 9 height 9
click at [278, 143] on input "Select an option" at bounding box center [274, 142] width 9 height 9
click at [279, 181] on span "Select an option" at bounding box center [274, 183] width 9 height 9
click at [279, 181] on input "Select an option" at bounding box center [274, 183] width 9 height 9
click at [313, 218] on span "Select an option" at bounding box center [310, 217] width 9 height 9
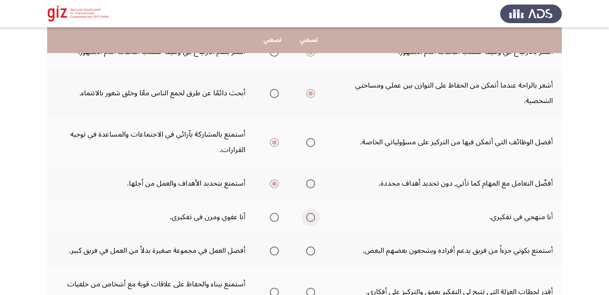
click at [313, 218] on input "Select an option" at bounding box center [310, 217] width 9 height 9
click at [315, 251] on span "Select an option" at bounding box center [310, 250] width 9 height 9
click at [315, 251] on input "Select an option" at bounding box center [310, 250] width 9 height 9
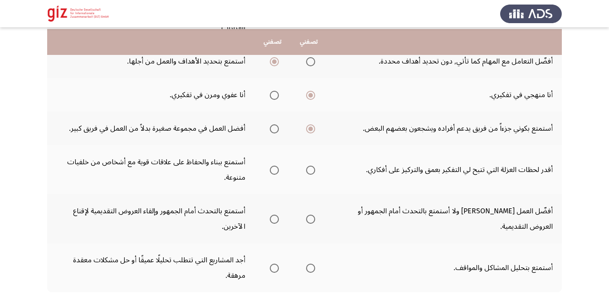
scroll to position [290, 0]
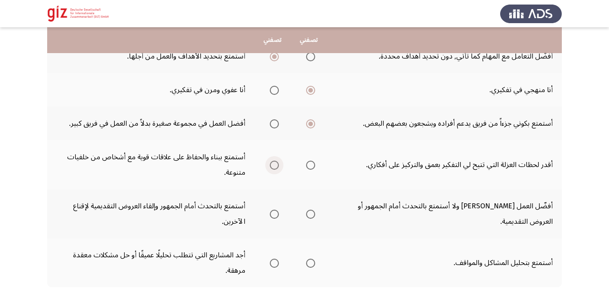
click at [279, 168] on span "Select an option" at bounding box center [274, 164] width 9 height 9
click at [279, 168] on input "Select an option" at bounding box center [274, 164] width 9 height 9
click at [278, 215] on span "Select an option" at bounding box center [274, 213] width 9 height 9
click at [278, 215] on input "Select an option" at bounding box center [274, 213] width 9 height 9
click at [314, 258] on span "Select an option" at bounding box center [310, 262] width 9 height 9
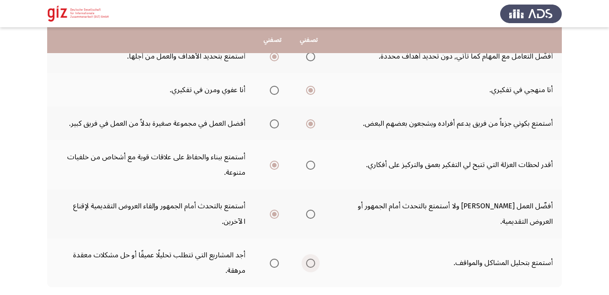
click at [314, 258] on input "Select an option" at bounding box center [310, 262] width 9 height 9
click at [275, 261] on span "Select an option" at bounding box center [274, 262] width 9 height 9
click at [275, 261] on input "Select an option" at bounding box center [274, 262] width 9 height 9
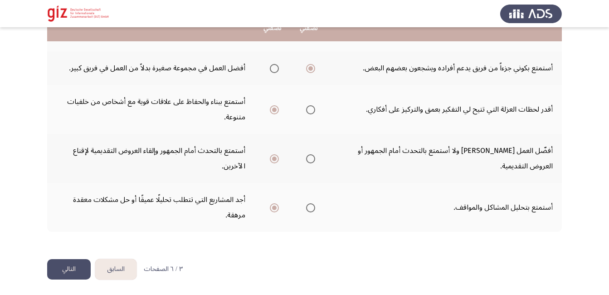
scroll to position [346, 0]
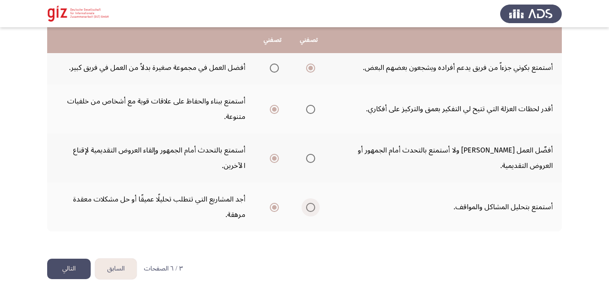
click at [314, 204] on span "Select an option" at bounding box center [310, 207] width 9 height 9
click at [314, 204] on input "Select an option" at bounding box center [310, 207] width 9 height 9
click at [72, 264] on button "التالي" at bounding box center [69, 268] width 44 height 20
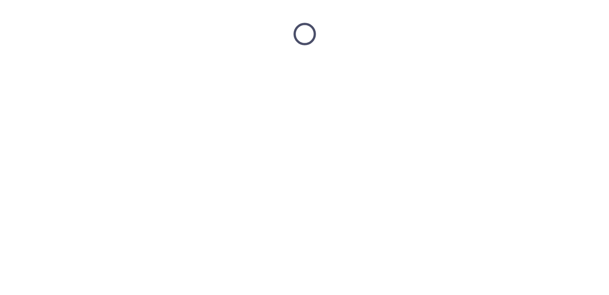
scroll to position [0, 0]
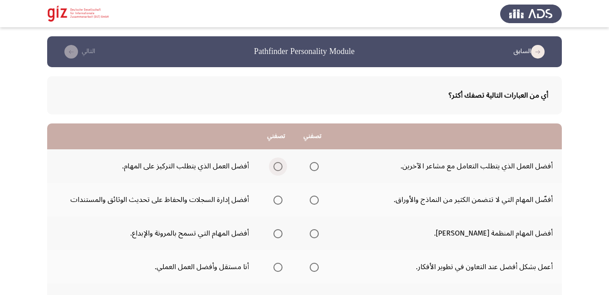
click at [278, 164] on span "Select an option" at bounding box center [277, 166] width 9 height 9
click at [278, 164] on input "Select an option" at bounding box center [277, 166] width 9 height 9
click at [273, 203] on span "Select an option" at bounding box center [277, 199] width 9 height 9
click at [273, 203] on input "Select an option" at bounding box center [277, 199] width 9 height 9
click at [273, 229] on span "Select an option" at bounding box center [277, 233] width 9 height 9
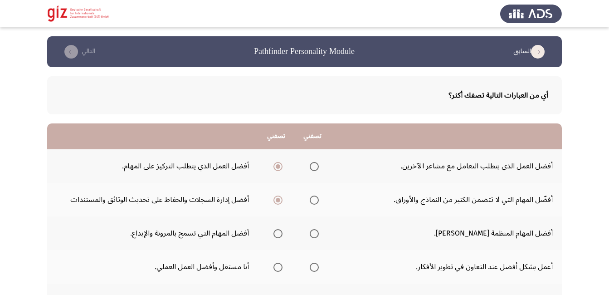
click at [273, 229] on input "Select an option" at bounding box center [277, 233] width 9 height 9
click at [274, 265] on span "Select an option" at bounding box center [277, 266] width 9 height 9
click at [274, 265] on input "Select an option" at bounding box center [277, 266] width 9 height 9
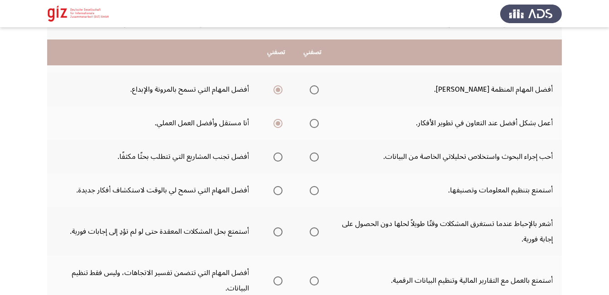
scroll to position [157, 0]
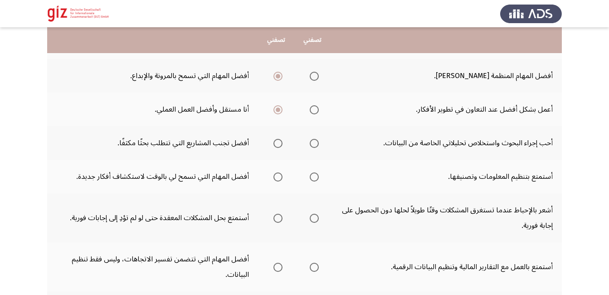
click at [481, 136] on td "أحب إجراء البحوث واستخلاص تحليلاتي الخاصة من البيانات." at bounding box center [445, 143] width 231 height 34
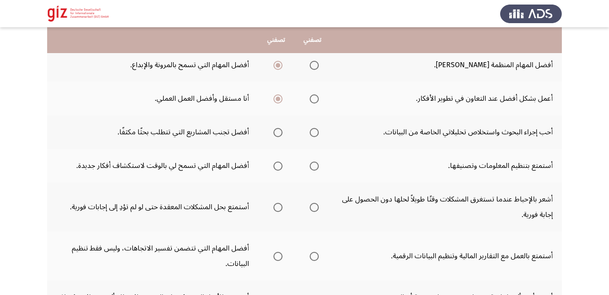
scroll to position [170, 0]
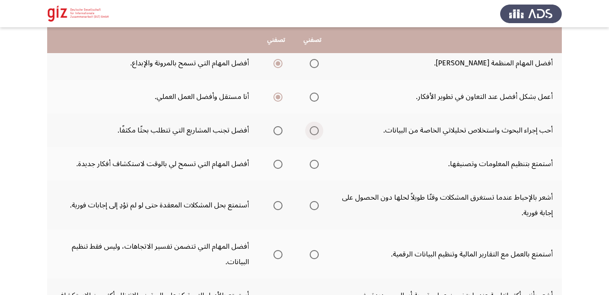
click at [312, 133] on span "Select an option" at bounding box center [314, 130] width 9 height 9
click at [312, 133] on input "Select an option" at bounding box center [314, 130] width 9 height 9
click at [273, 163] on span "Select an option" at bounding box center [277, 164] width 9 height 9
click at [273, 163] on input "Select an option" at bounding box center [277, 164] width 9 height 9
click at [277, 207] on span "Select an option" at bounding box center [277, 205] width 9 height 9
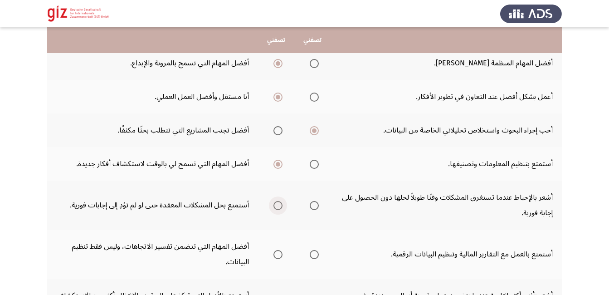
click at [277, 207] on input "Select an option" at bounding box center [277, 205] width 9 height 9
click at [276, 258] on span "Select an option" at bounding box center [277, 254] width 9 height 9
click at [276, 258] on input "Select an option" at bounding box center [277, 254] width 9 height 9
click at [315, 253] on span "Select an option" at bounding box center [314, 254] width 9 height 9
click at [315, 253] on input "Select an option" at bounding box center [314, 254] width 9 height 9
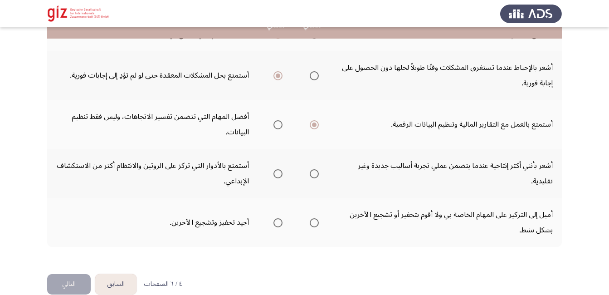
scroll to position [303, 0]
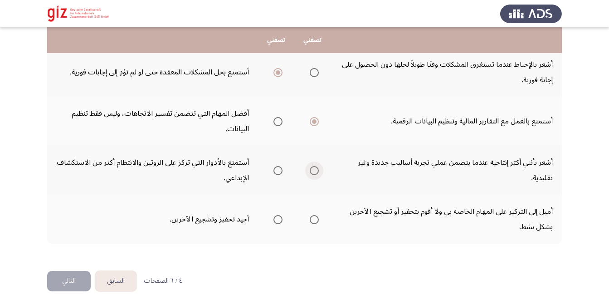
click at [311, 174] on span "Select an option" at bounding box center [314, 170] width 9 height 9
click at [311, 174] on input "Select an option" at bounding box center [314, 170] width 9 height 9
drag, startPoint x: 278, startPoint y: 218, endPoint x: 197, endPoint y: 270, distance: 96.8
click at [197, 270] on div "أي من العبارات التالية تصفك أكثر؟ تصفني تصفني أفضل العمل الذي يتطلب التعامل مع …" at bounding box center [304, 17] width 514 height 506
drag, startPoint x: 272, startPoint y: 219, endPoint x: 119, endPoint y: 268, distance: 160.4
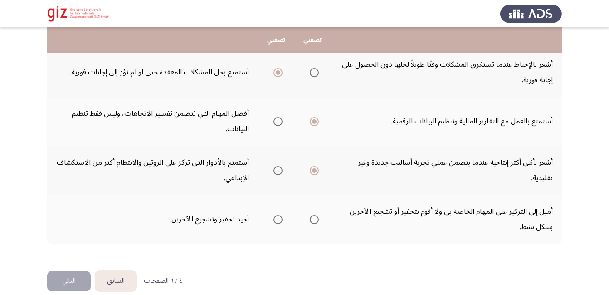
click at [119, 268] on div "أي من العبارات التالية تصفك أكثر؟ تصفني تصفني أفضل العمل الذي يتطلب التعامل مع …" at bounding box center [304, 17] width 514 height 506
click at [273, 218] on span "Select an option" at bounding box center [277, 219] width 9 height 9
click at [273, 218] on input "Select an option" at bounding box center [277, 219] width 9 height 9
click at [73, 277] on button "التالي" at bounding box center [69, 281] width 44 height 20
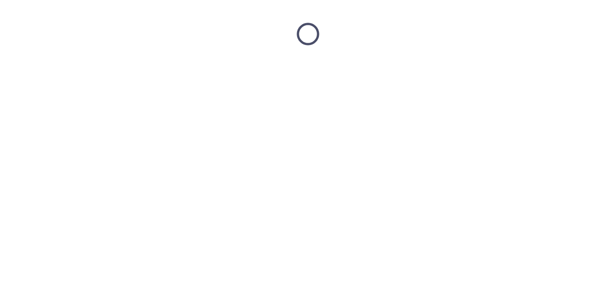
click at [73, 68] on html at bounding box center [308, 34] width 616 height 68
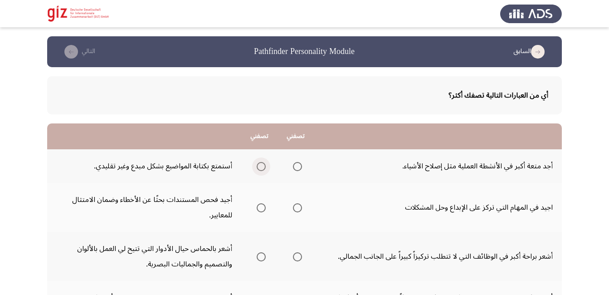
click at [263, 168] on span "Select an option" at bounding box center [261, 166] width 9 height 9
click at [263, 168] on input "Select an option" at bounding box center [261, 166] width 9 height 9
click at [299, 208] on span "Select an option" at bounding box center [297, 207] width 9 height 9
click at [299, 208] on input "Select an option" at bounding box center [297, 207] width 9 height 9
click at [265, 256] on span "Select an option" at bounding box center [261, 256] width 9 height 9
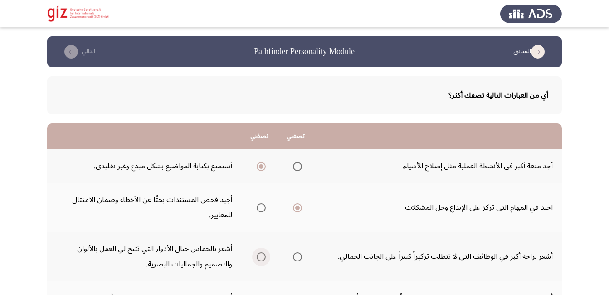
click at [265, 256] on input "Select an option" at bounding box center [261, 256] width 9 height 9
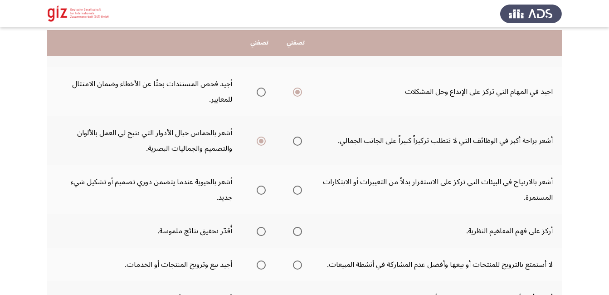
scroll to position [127, 0]
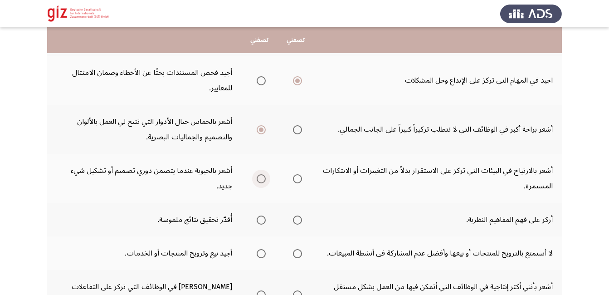
click at [262, 177] on span "Select an option" at bounding box center [261, 178] width 9 height 9
click at [262, 177] on input "Select an option" at bounding box center [261, 178] width 9 height 9
click at [261, 222] on span "Select an option" at bounding box center [261, 219] width 9 height 9
click at [261, 222] on input "Select an option" at bounding box center [261, 219] width 9 height 9
click at [262, 255] on span "Select an option" at bounding box center [261, 253] width 9 height 9
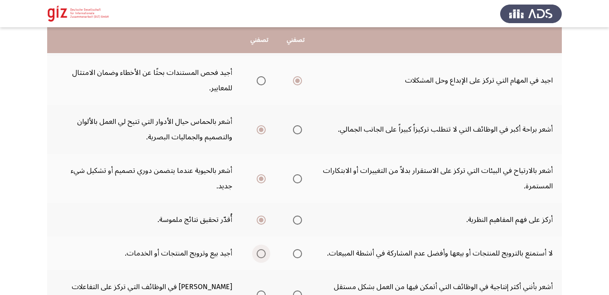
click at [262, 255] on input "Select an option" at bounding box center [261, 253] width 9 height 9
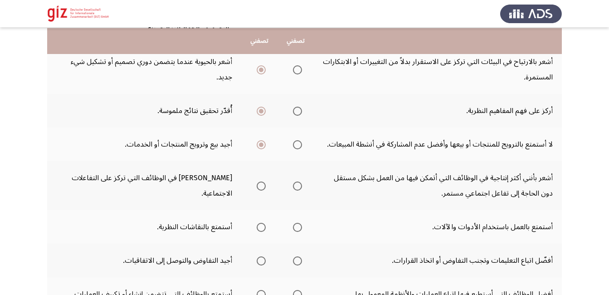
scroll to position [254, 0]
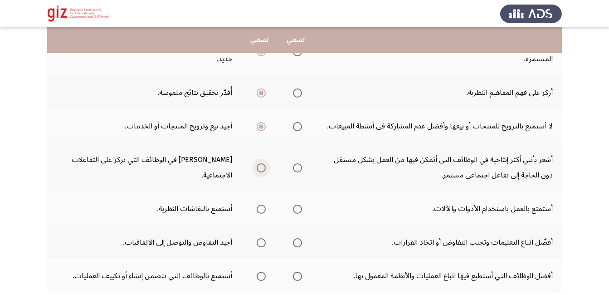
click at [262, 171] on span "Select an option" at bounding box center [261, 167] width 9 height 9
click at [262, 171] on input "Select an option" at bounding box center [261, 167] width 9 height 9
click at [298, 206] on span "Select an option" at bounding box center [297, 208] width 9 height 9
click at [298, 206] on input "Select an option" at bounding box center [297, 208] width 9 height 9
click at [333, 211] on td "أستمتع بالعمل باستخدام الأدوات والآلات." at bounding box center [438, 209] width 248 height 34
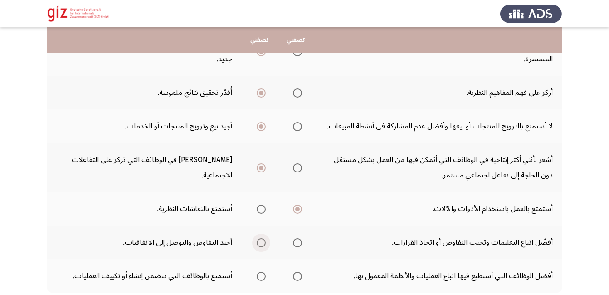
click at [262, 244] on span "Select an option" at bounding box center [261, 242] width 9 height 9
click at [262, 244] on input "Select an option" at bounding box center [261, 242] width 9 height 9
click at [259, 274] on span "Select an option" at bounding box center [261, 275] width 9 height 9
click at [259, 274] on input "Select an option" at bounding box center [261, 275] width 9 height 9
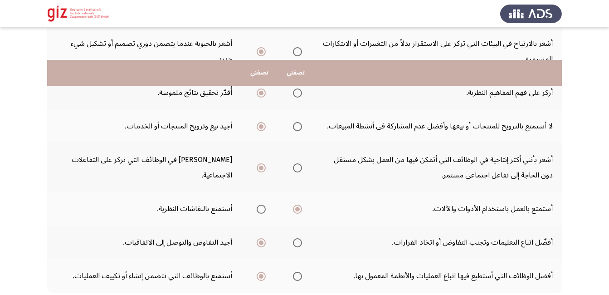
scroll to position [315, 0]
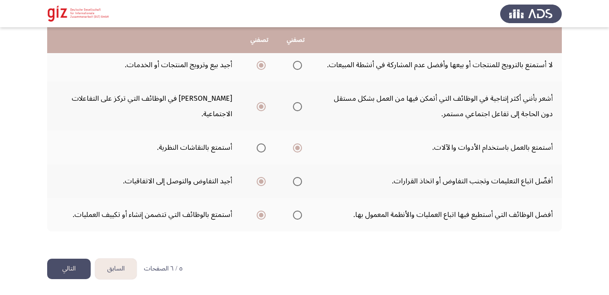
click at [68, 263] on button "التالي" at bounding box center [69, 268] width 44 height 20
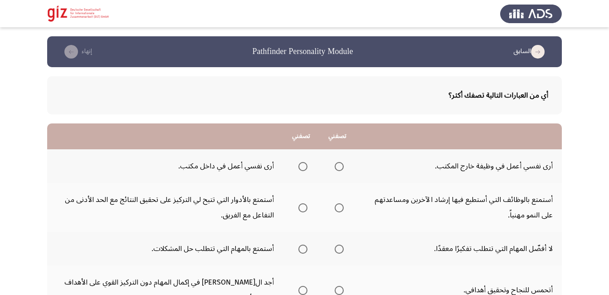
scroll to position [1, 0]
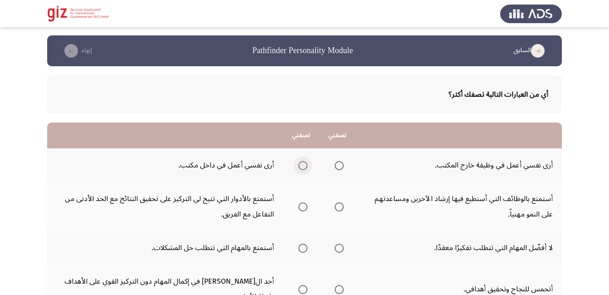
click at [300, 163] on span "Select an option" at bounding box center [302, 165] width 9 height 9
click at [300, 163] on input "Select an option" at bounding box center [302, 165] width 9 height 9
click at [338, 204] on span "Select an option" at bounding box center [338, 206] width 9 height 9
click at [338, 204] on input "Select an option" at bounding box center [338, 206] width 9 height 9
click at [304, 249] on span "Select an option" at bounding box center [302, 247] width 9 height 9
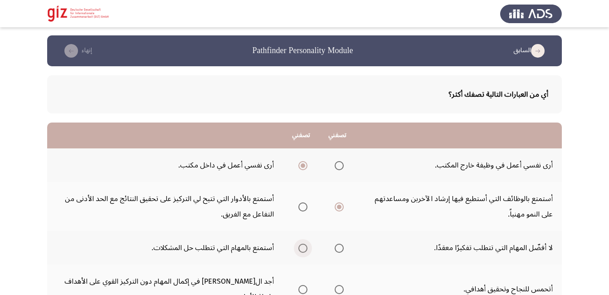
click at [304, 249] on input "Select an option" at bounding box center [302, 247] width 9 height 9
click at [337, 286] on span "Select an option" at bounding box center [338, 289] width 9 height 9
click at [337, 286] on input "Select an option" at bounding box center [338, 289] width 9 height 9
drag, startPoint x: 604, startPoint y: 254, endPoint x: 612, endPoint y: 283, distance: 30.1
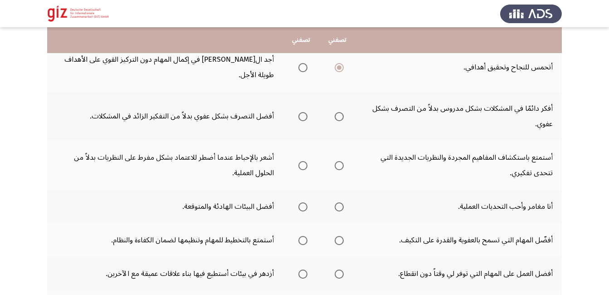
scroll to position [204, 0]
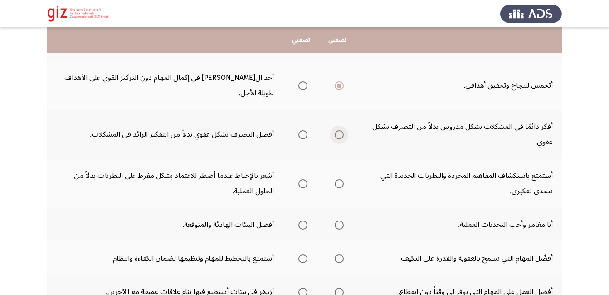
click at [336, 130] on span "Select an option" at bounding box center [338, 134] width 9 height 9
click at [336, 130] on input "Select an option" at bounding box center [338, 134] width 9 height 9
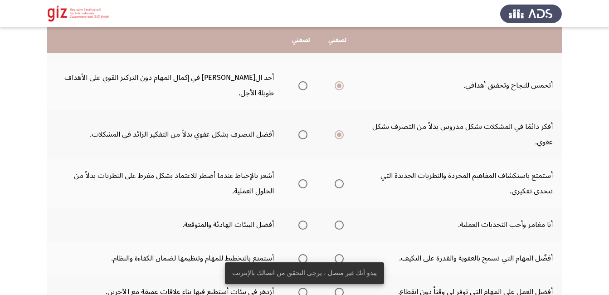
click at [296, 179] on label "Select an option" at bounding box center [301, 183] width 13 height 9
click at [298, 179] on input "Select an option" at bounding box center [302, 183] width 9 height 9
click at [338, 220] on span "Select an option" at bounding box center [338, 224] width 9 height 9
click at [338, 220] on input "Select an option" at bounding box center [338, 224] width 9 height 9
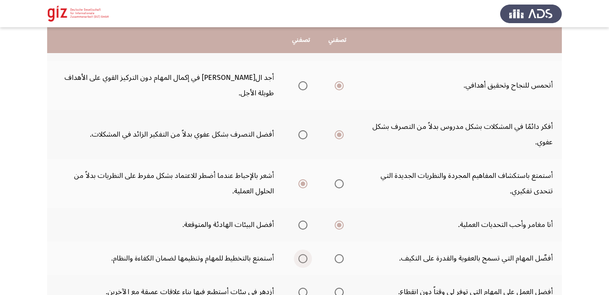
click at [302, 254] on span "Select an option" at bounding box center [302, 258] width 9 height 9
click at [302, 254] on input "Select an option" at bounding box center [302, 258] width 9 height 9
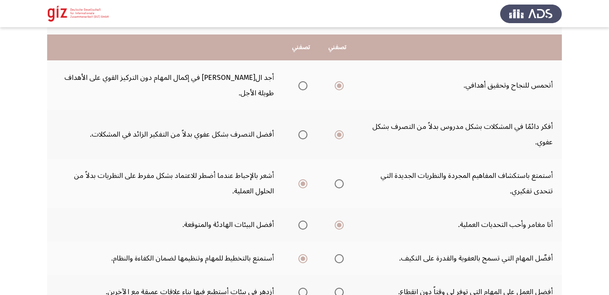
scroll to position [223, 0]
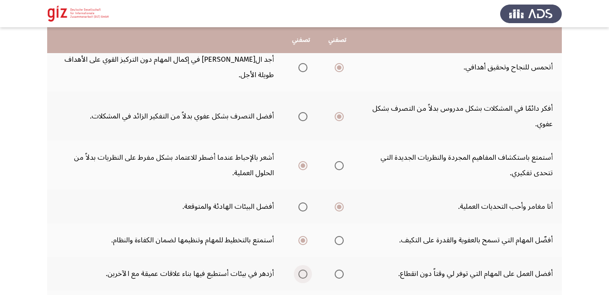
click at [303, 269] on span "Select an option" at bounding box center [302, 273] width 9 height 9
click at [303, 269] on input "Select an option" at bounding box center [302, 273] width 9 height 9
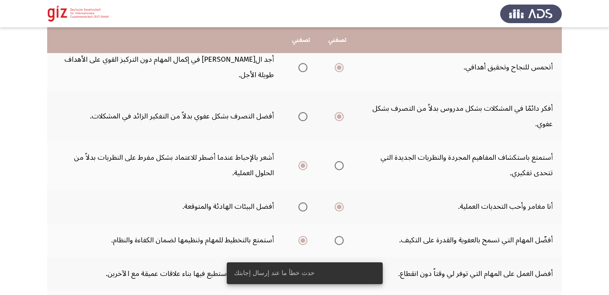
click at [605, 291] on app-assessment-container "السابق Pathfinder Personality Module إنهاء أي من العبارات التالية تصفك أكثر؟ تص…" at bounding box center [304, 90] width 609 height 553
drag, startPoint x: 605, startPoint y: 291, endPoint x: 616, endPoint y: 288, distance: 12.2
click at [609, 288] on html "السابق Pathfinder Personality Module إنهاء أي من العبارات التالية تصفك أكثر؟ تص…" at bounding box center [304, 89] width 609 height 625
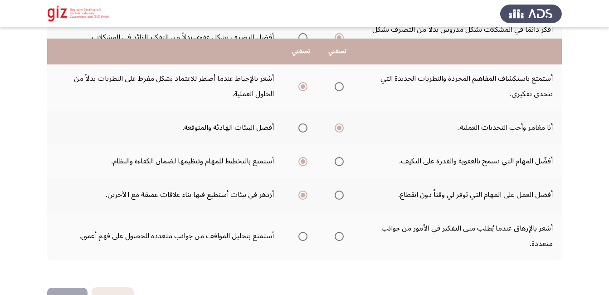
scroll to position [313, 0]
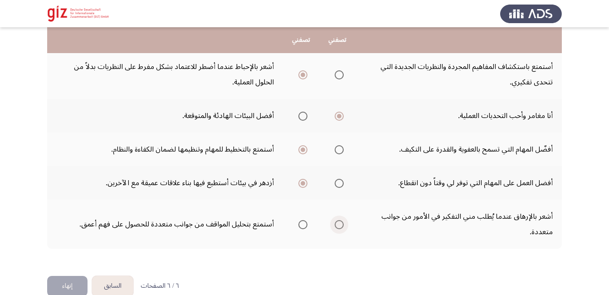
click at [342, 220] on span "Select an option" at bounding box center [338, 224] width 9 height 9
click at [342, 220] on input "Select an option" at bounding box center [338, 224] width 9 height 9
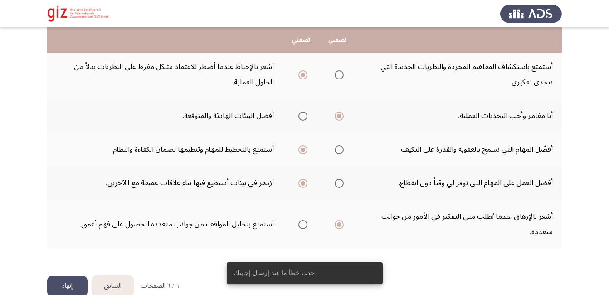
click at [68, 276] on button "إنهاء" at bounding box center [67, 286] width 40 height 20
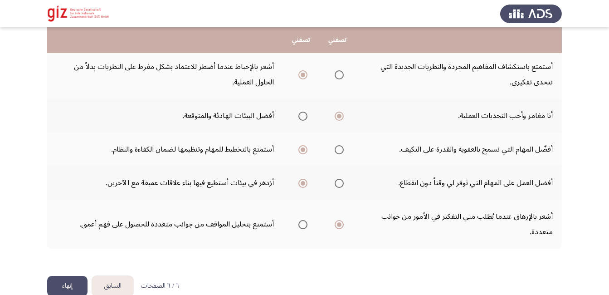
click at [68, 276] on button "إنهاء" at bounding box center [67, 286] width 40 height 20
